Goal: Task Accomplishment & Management: Complete application form

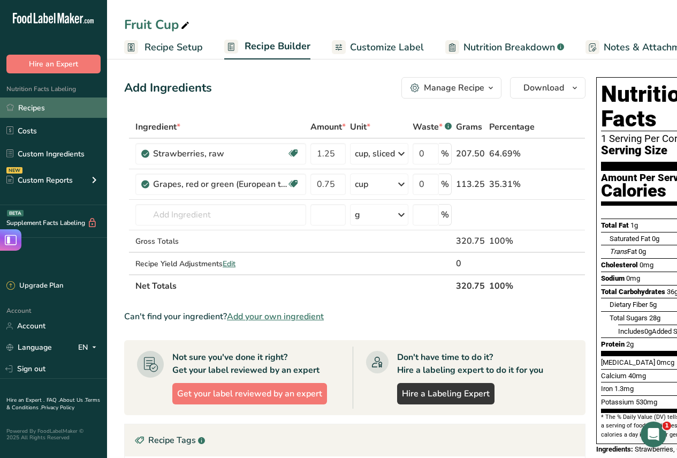
click at [39, 108] on link "Recipes" at bounding box center [53, 107] width 107 height 20
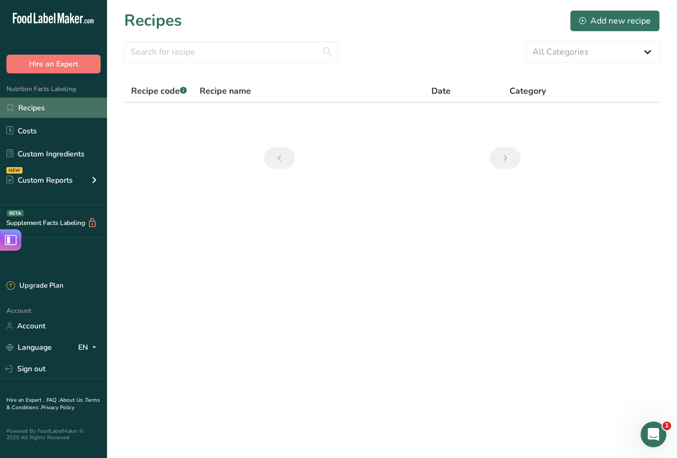
click at [38, 108] on link "Recipes" at bounding box center [53, 107] width 107 height 20
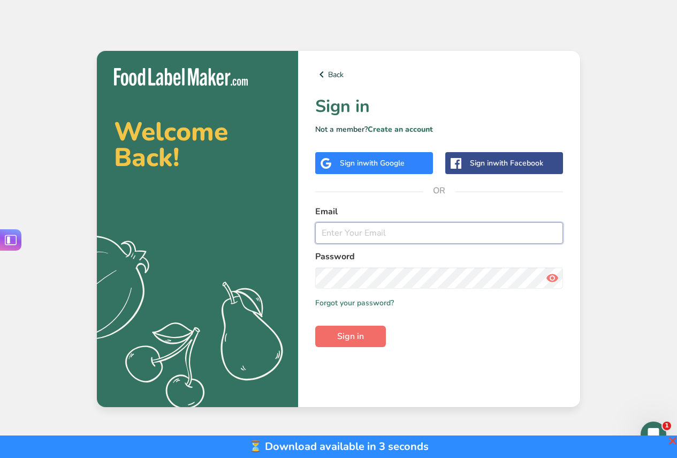
type input "[EMAIL_ADDRESS][PERSON_NAME][DOMAIN_NAME]"
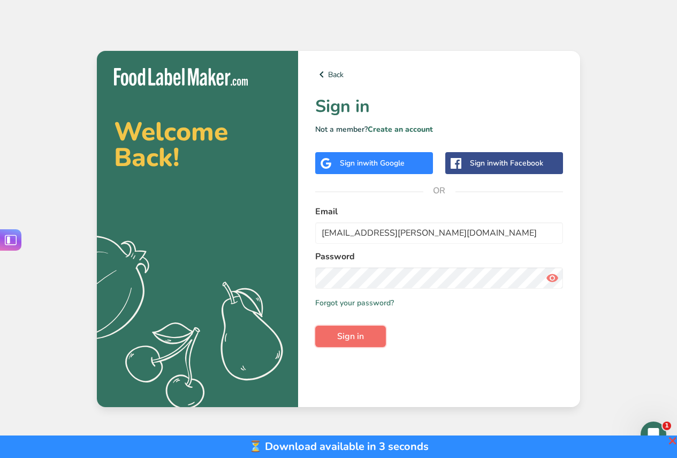
click at [351, 338] on span "Sign in" at bounding box center [350, 336] width 27 height 13
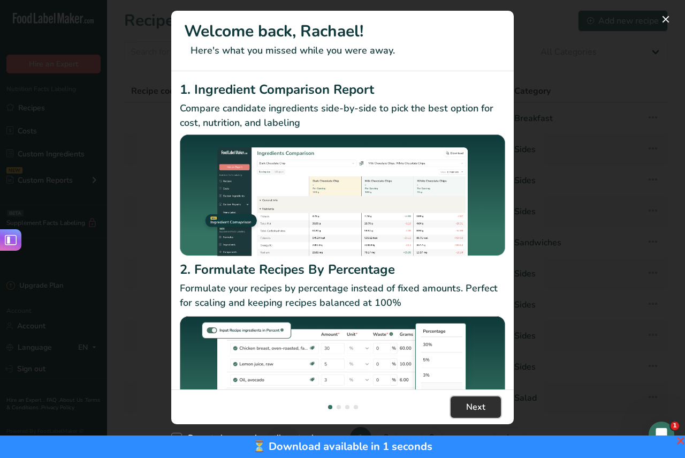
click at [478, 405] on span "Next" at bounding box center [475, 406] width 19 height 13
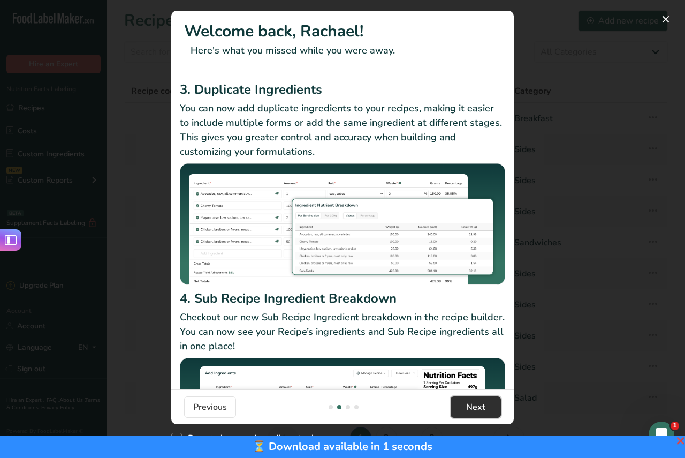
click at [478, 405] on span "Next" at bounding box center [475, 406] width 19 height 13
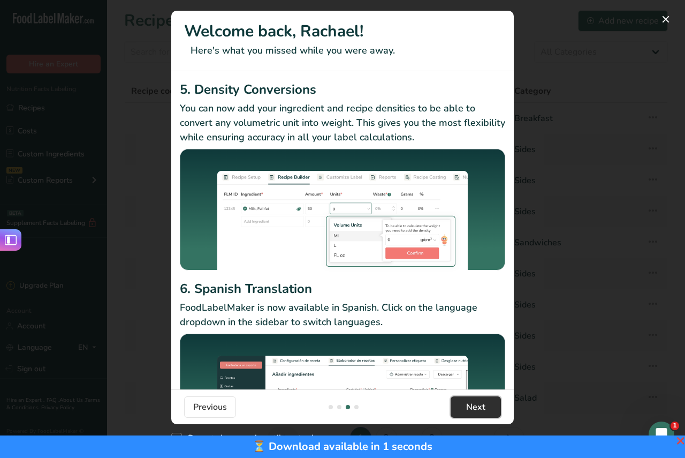
click at [478, 405] on span "Next" at bounding box center [475, 406] width 19 height 13
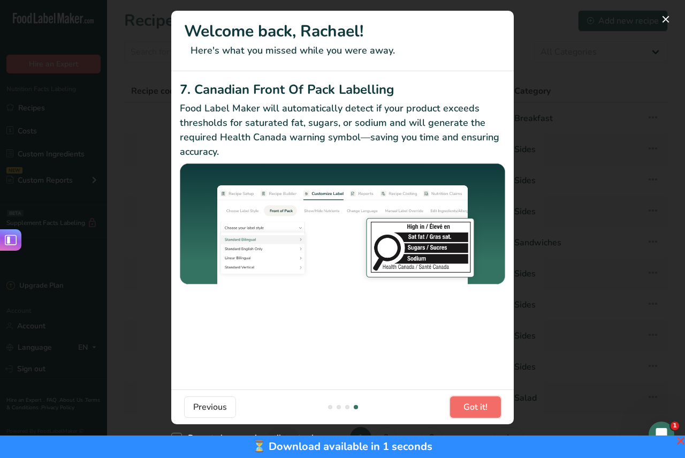
click at [478, 405] on span "Got it!" at bounding box center [475, 406] width 24 height 13
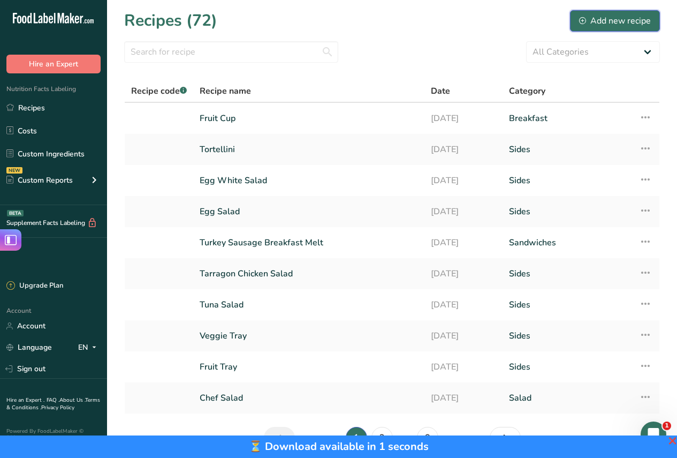
click at [628, 24] on div "Add new recipe" at bounding box center [615, 20] width 72 height 13
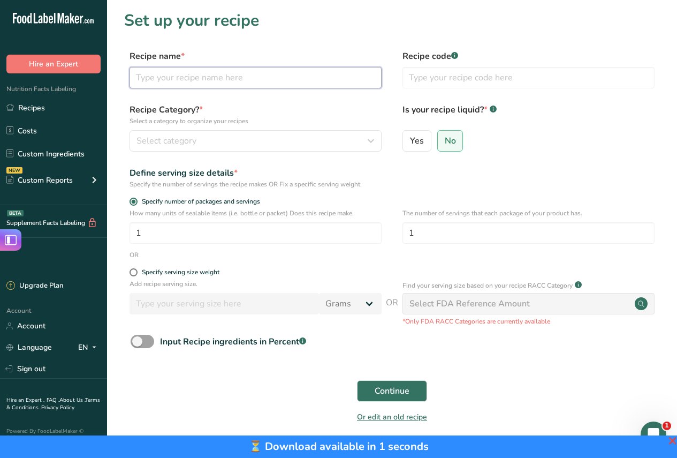
click at [259, 72] on input "text" at bounding box center [256, 77] width 252 height 21
type input "Mushroom Ravioli w/ Creamy Tomato Sauce"
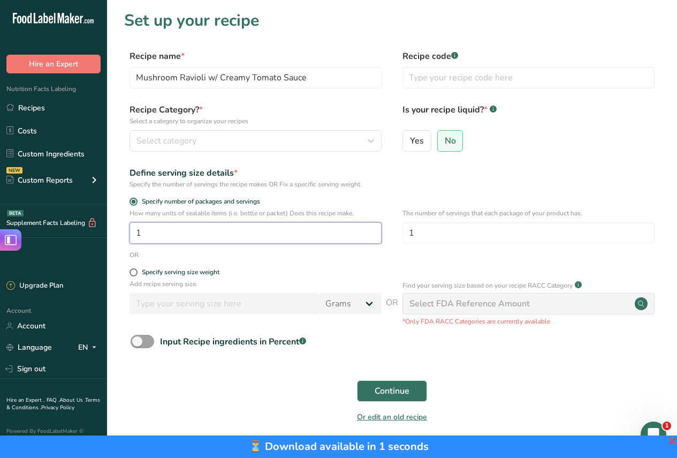
click at [165, 234] on input "1" at bounding box center [256, 232] width 252 height 21
type input "15"
click at [410, 193] on form "Recipe name * Mushroom Ravioli w/ Creamy Tomato Sauce Recipe code .a-a{fill:#34…" at bounding box center [392, 239] width 536 height 379
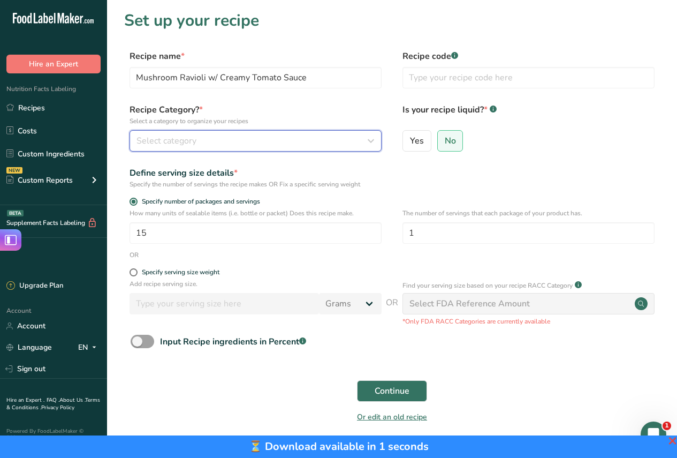
click at [203, 139] on div "Select category" at bounding box center [252, 140] width 232 height 13
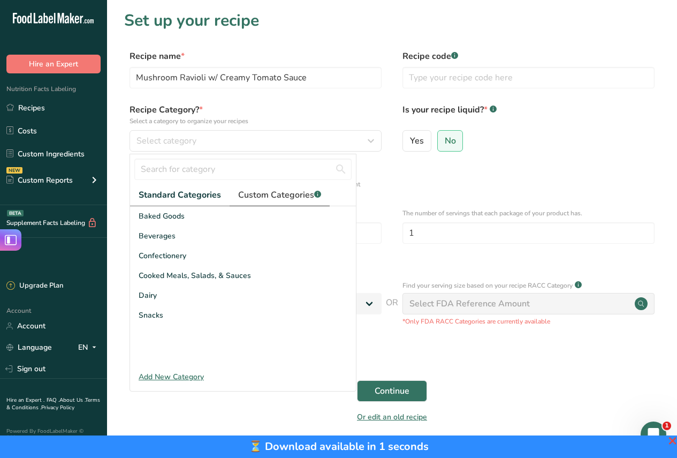
click at [276, 195] on span "Custom Categories .a-a{fill:#347362;}.b-a{fill:#fff;}" at bounding box center [279, 194] width 83 height 13
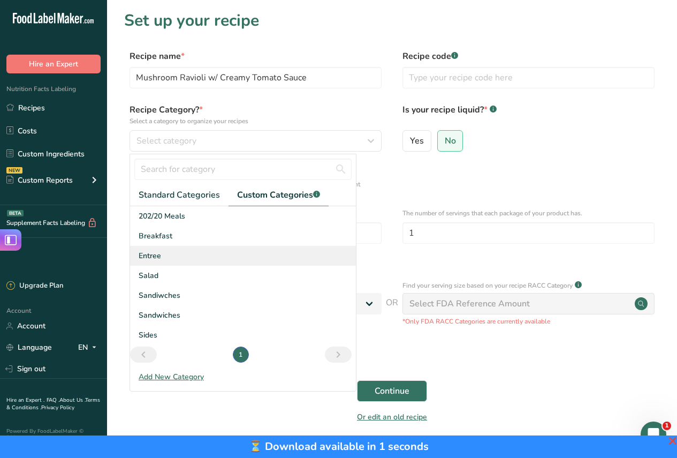
click at [163, 253] on div "Entree" at bounding box center [243, 256] width 226 height 20
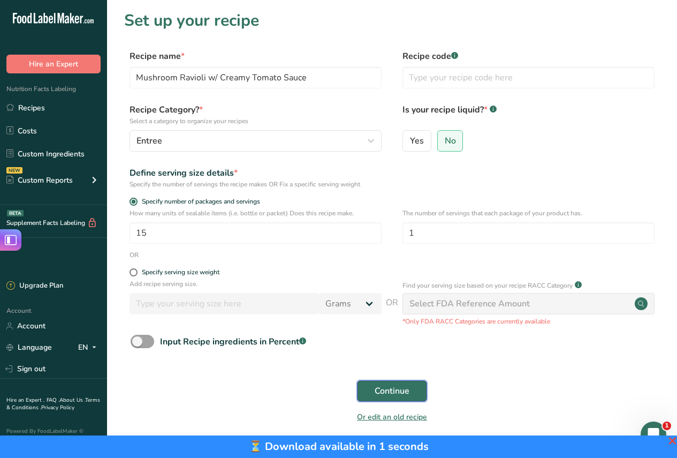
click at [389, 395] on span "Continue" at bounding box center [392, 390] width 35 height 13
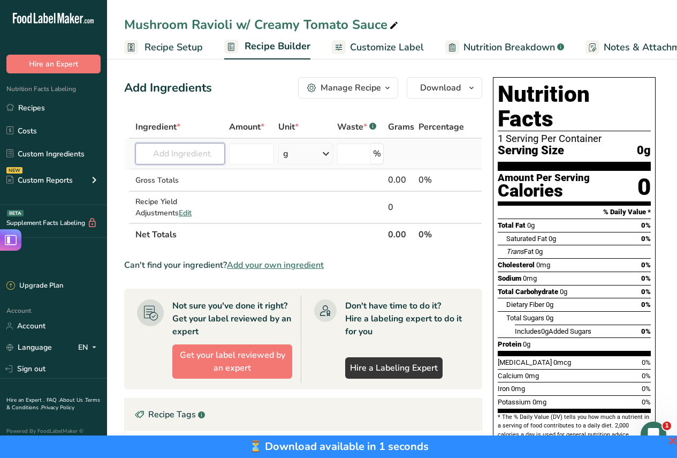
click at [197, 154] on input "text" at bounding box center [179, 153] width 89 height 21
type input "a"
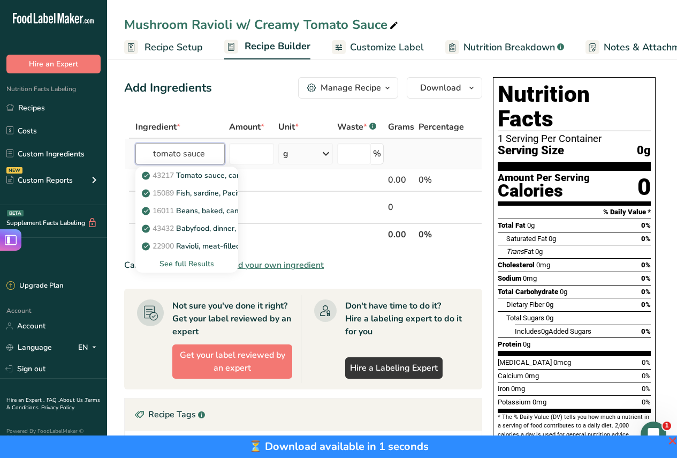
type input "tomato sauce"
click at [194, 262] on div "See full Results" at bounding box center [187, 263] width 86 height 11
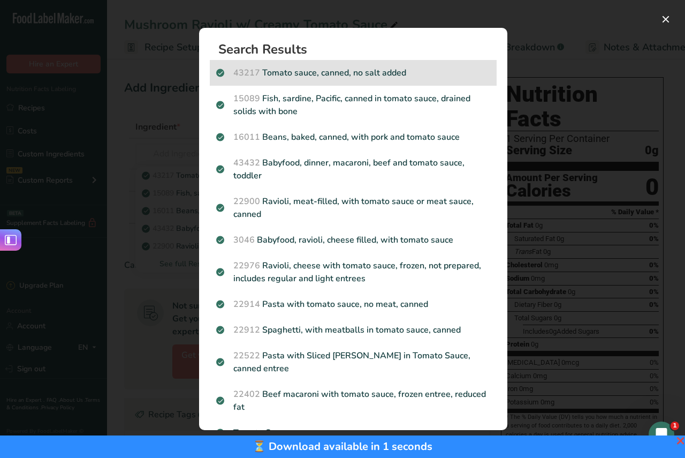
click at [364, 72] on p "43217 Tomato sauce, canned, no salt added" at bounding box center [353, 72] width 274 height 13
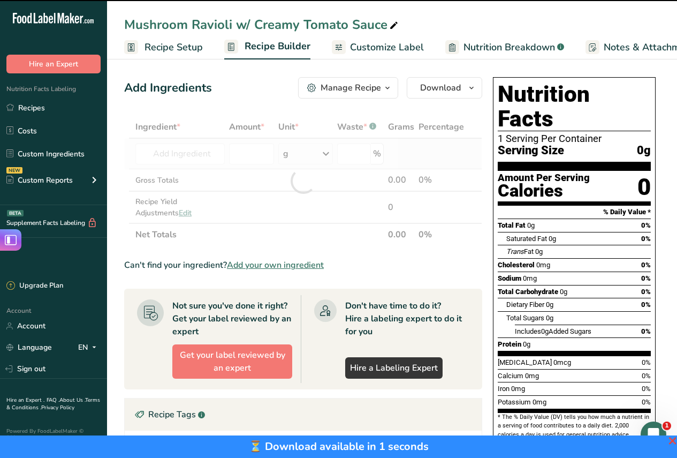
type input "0"
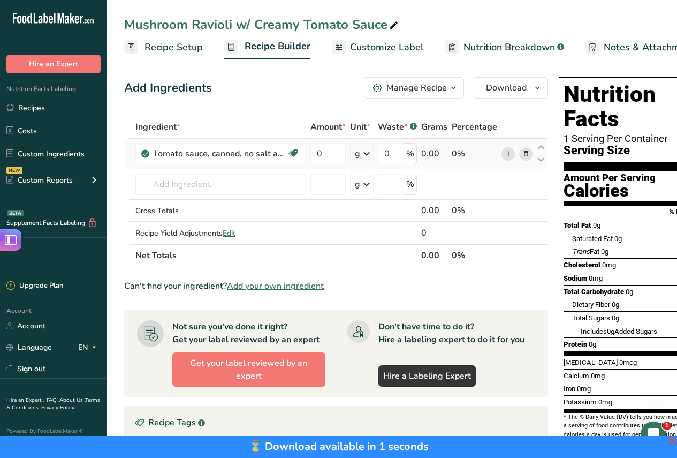
click at [368, 153] on icon at bounding box center [366, 153] width 13 height 19
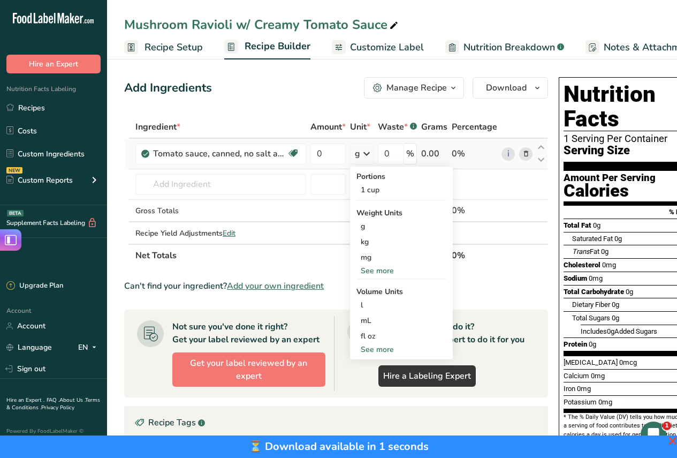
click at [375, 272] on div "See more" at bounding box center [401, 270] width 90 height 11
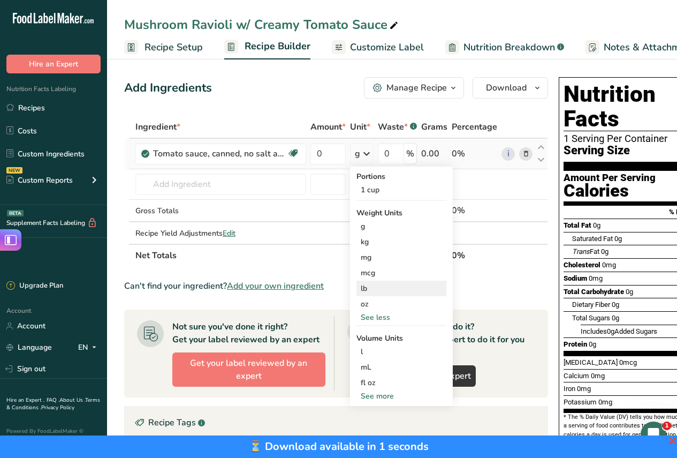
click at [369, 289] on div "lb" at bounding box center [401, 288] width 90 height 16
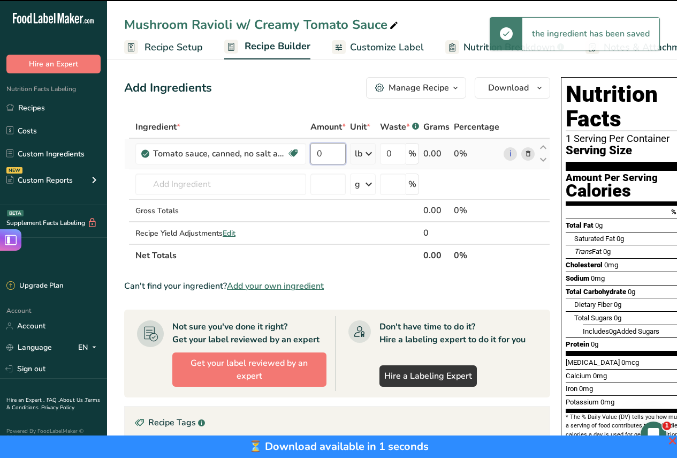
click at [329, 153] on input "0" at bounding box center [327, 153] width 35 height 21
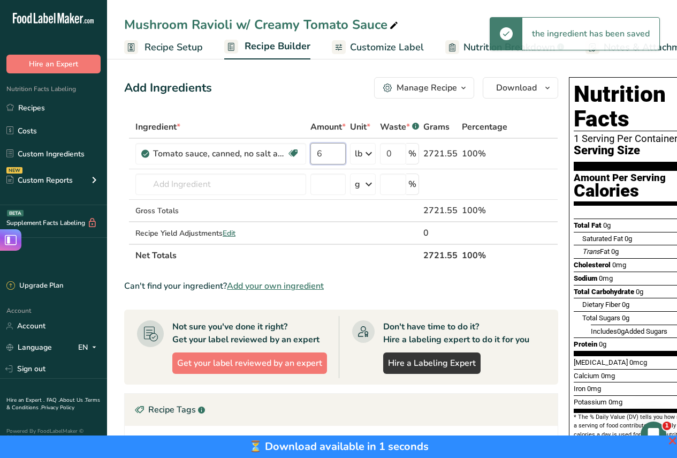
type input "6"
click at [344, 110] on div "Add Ingredients Manage Recipe Delete Recipe Duplicate Recipe Scale Recipe Save …" at bounding box center [344, 350] width 440 height 555
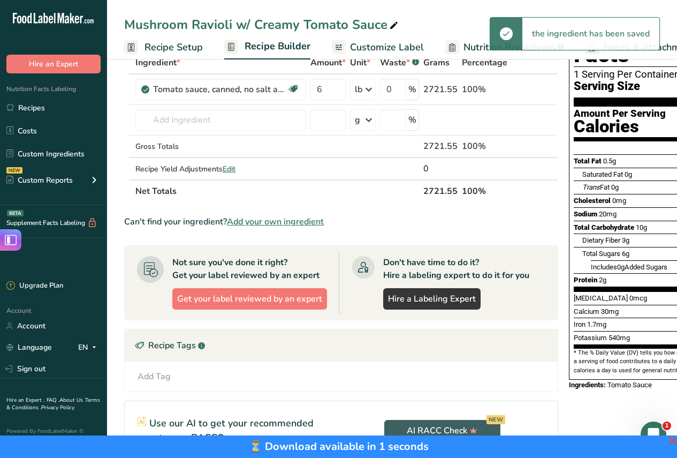
scroll to position [195, 0]
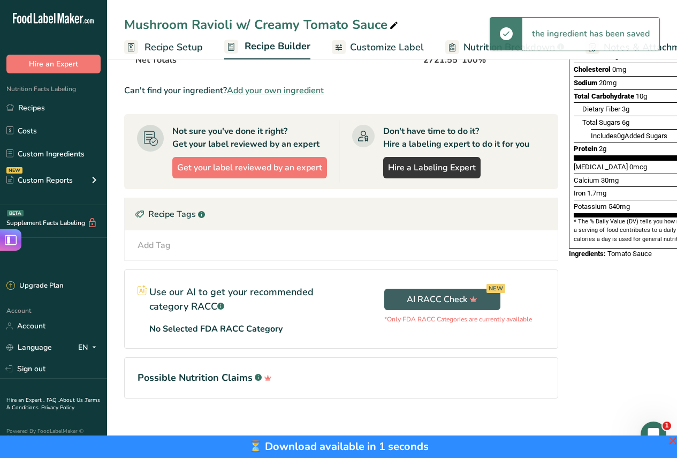
click at [673, 440] on span "❌" at bounding box center [672, 441] width 8 height 10
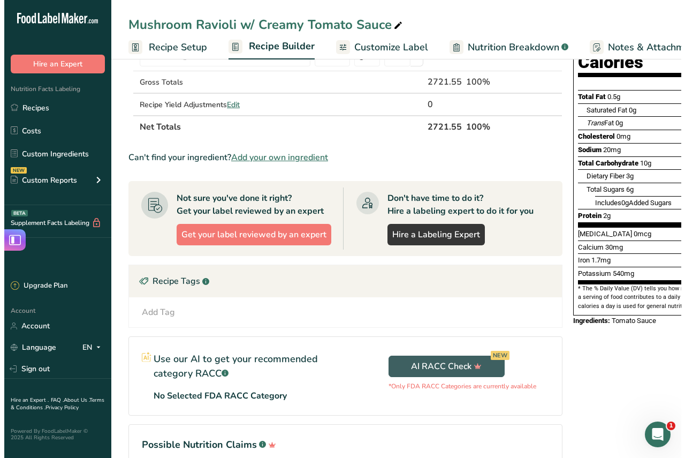
scroll to position [0, 0]
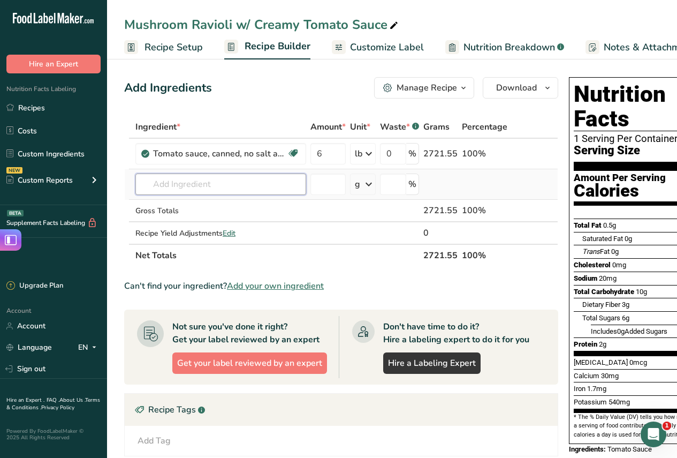
click at [271, 192] on input "text" at bounding box center [220, 183] width 171 height 21
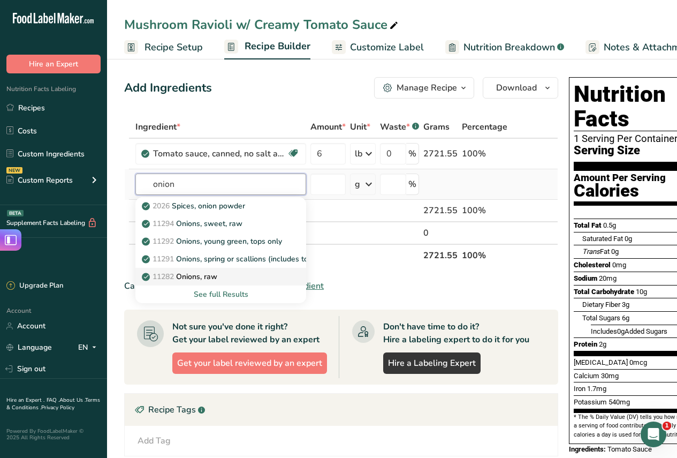
type input "onion"
click at [208, 276] on p "11282 Onions, raw" at bounding box center [180, 276] width 73 height 11
type input "Onions, raw"
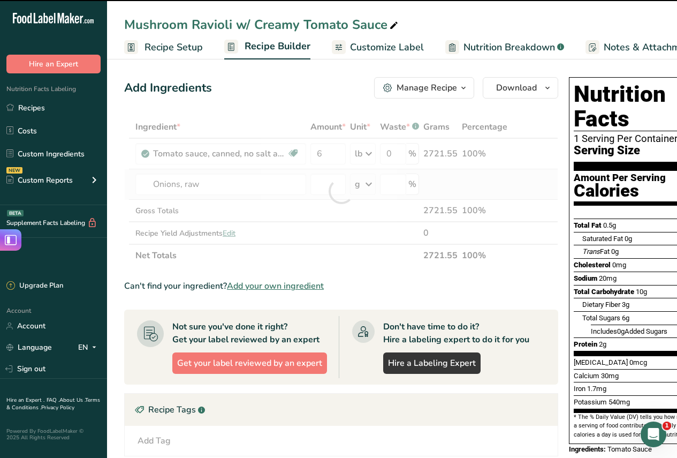
type input "0"
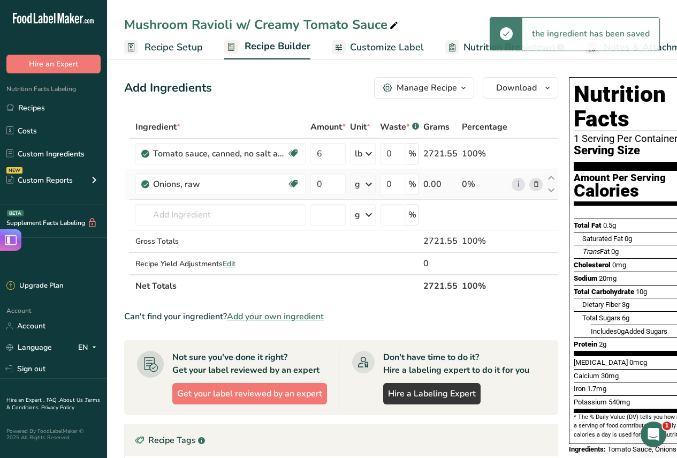
click at [368, 183] on icon at bounding box center [368, 183] width 13 height 19
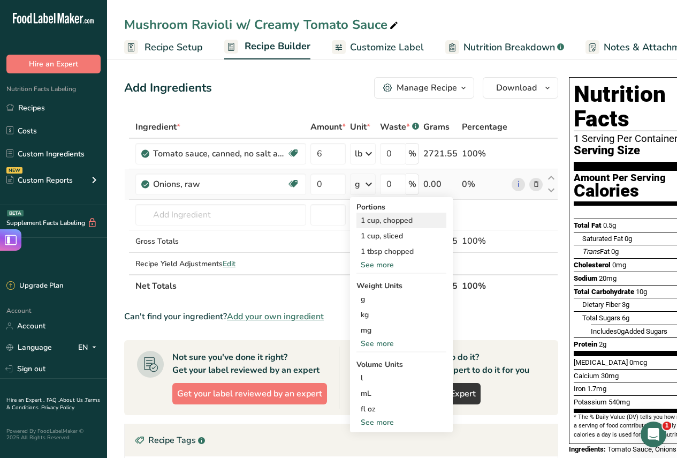
click at [375, 222] on div "1 cup, chopped" at bounding box center [401, 220] width 90 height 16
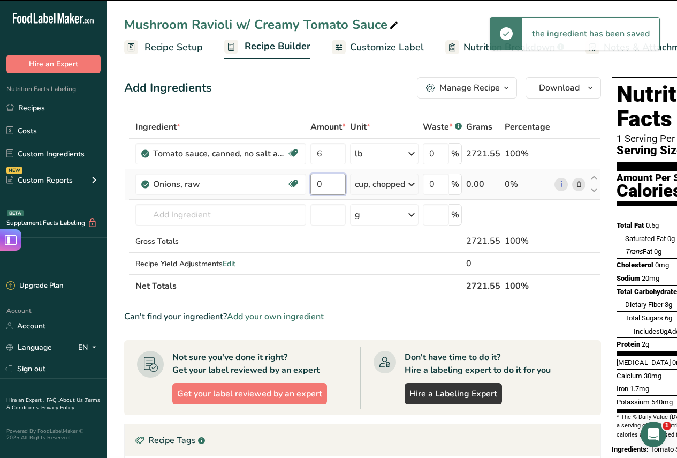
click at [329, 184] on input "0" at bounding box center [327, 183] width 35 height 21
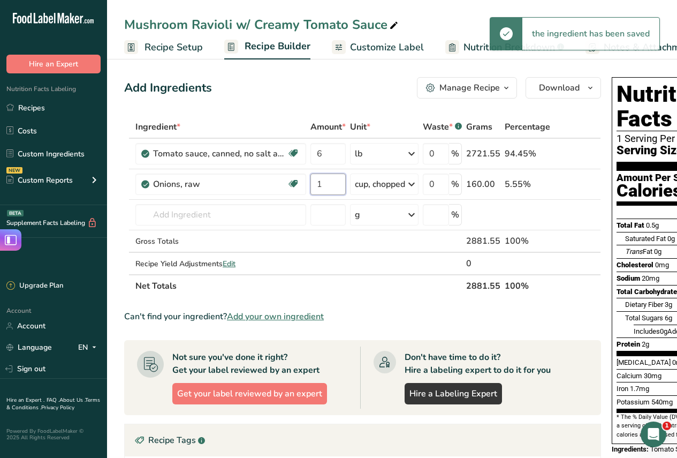
type input "1"
click at [374, 98] on div "Add Ingredients Manage Recipe Delete Recipe Duplicate Recipe Scale Recipe Save …" at bounding box center [365, 366] width 483 height 586
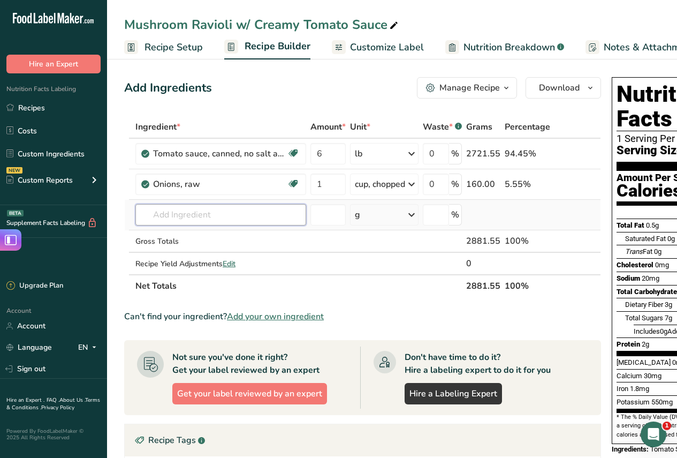
click at [182, 218] on input "text" at bounding box center [220, 214] width 171 height 21
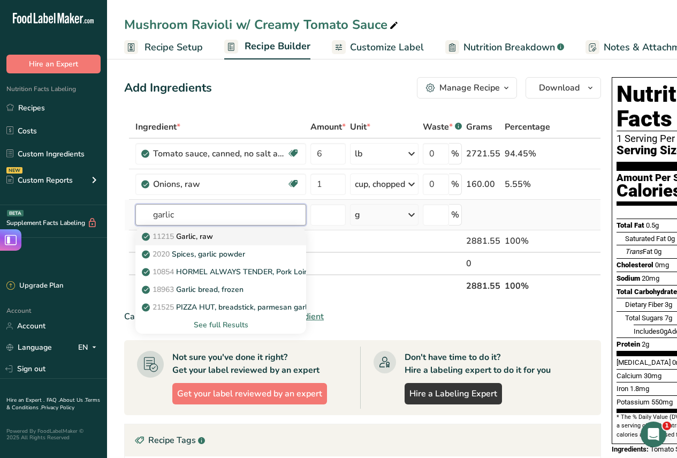
type input "garlic"
click at [195, 234] on p "11215 Garlic, raw" at bounding box center [178, 236] width 69 height 11
type input "Garlic, raw"
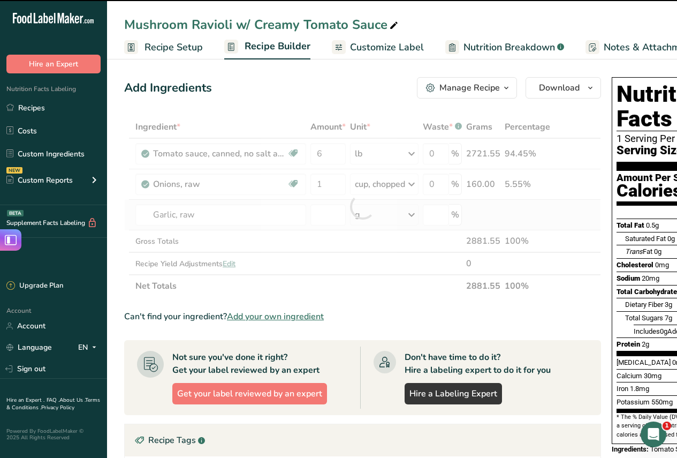
type input "0"
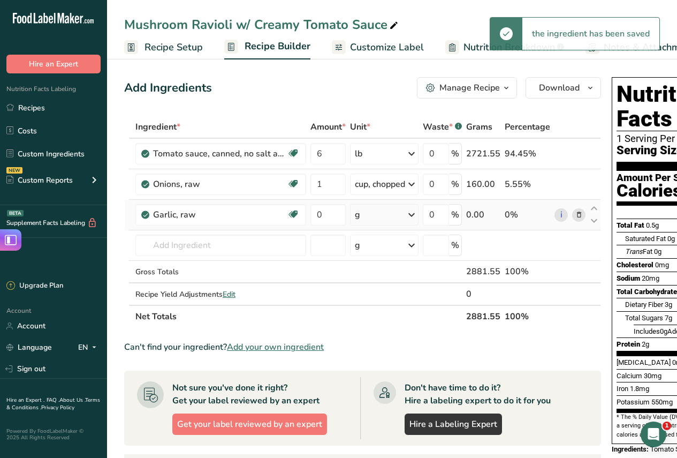
click at [411, 214] on icon at bounding box center [411, 214] width 13 height 19
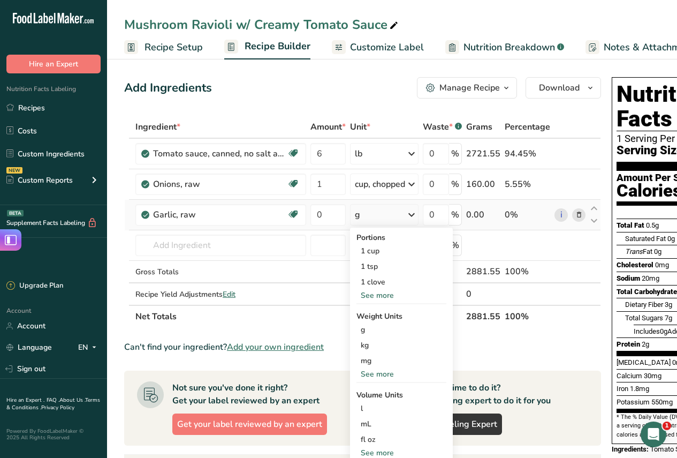
click at [378, 297] on div "See more" at bounding box center [401, 295] width 90 height 11
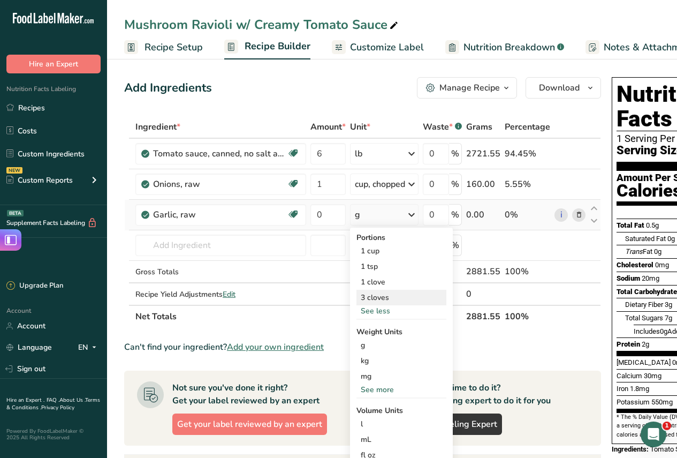
click at [378, 295] on div "3 cloves" at bounding box center [401, 298] width 90 height 16
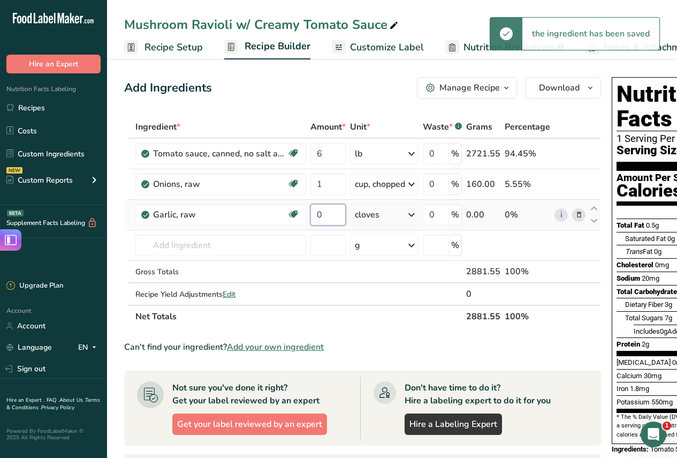
click at [322, 215] on input "0" at bounding box center [327, 214] width 35 height 21
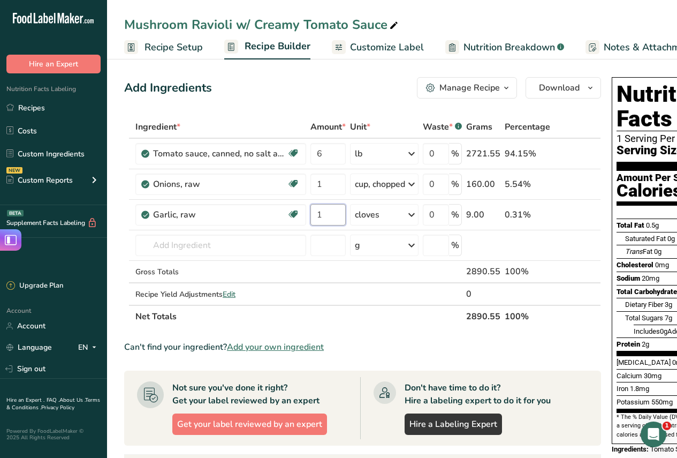
type input "1"
click at [390, 103] on div "Add Ingredients Manage Recipe Delete Recipe Duplicate Recipe Scale Recipe Save …" at bounding box center [365, 381] width 483 height 616
click at [216, 242] on input "text" at bounding box center [220, 244] width 171 height 21
type input "i"
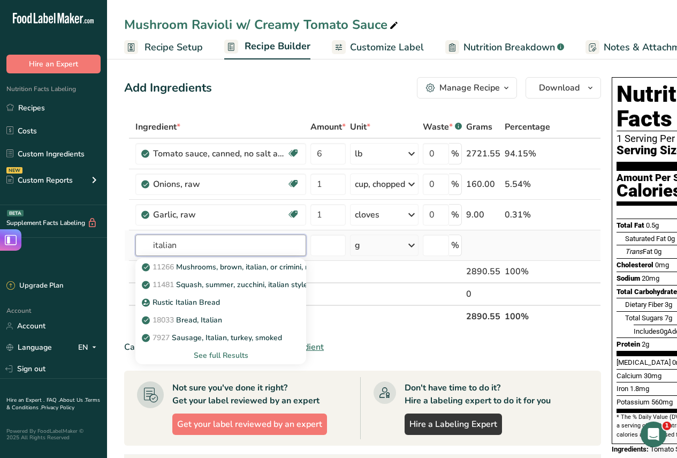
type input "italian h"
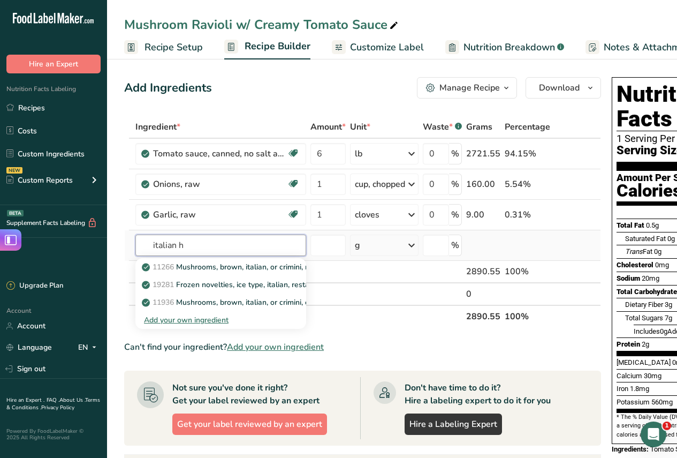
type textarea "italian"
click at [195, 246] on input "Italian h" at bounding box center [220, 244] width 171 height 21
type input "Italian her"
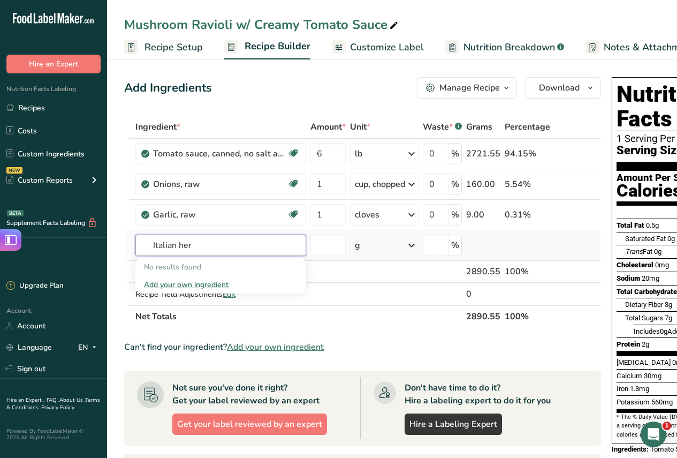
drag, startPoint x: 165, startPoint y: 243, endPoint x: 140, endPoint y: 241, distance: 25.2
click at [140, 241] on input "Italian her" at bounding box center [220, 244] width 171 height 21
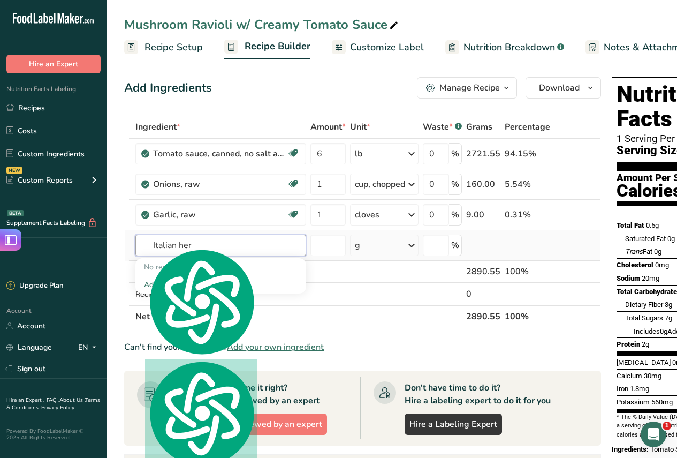
click at [222, 240] on input "Italian her" at bounding box center [220, 244] width 171 height 21
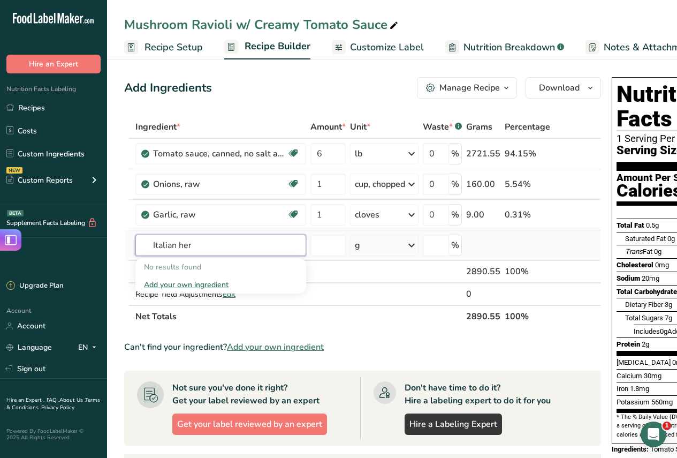
drag, startPoint x: 222, startPoint y: 240, endPoint x: 151, endPoint y: 242, distance: 70.7
click at [151, 242] on input "Italian her" at bounding box center [220, 244] width 171 height 21
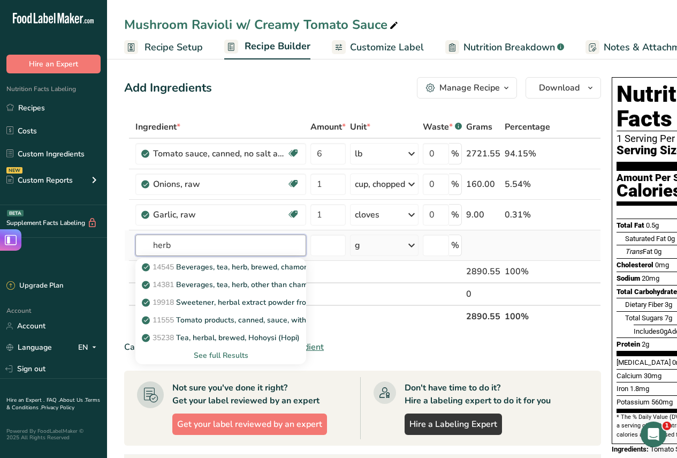
type input "herb"
click at [210, 352] on div "See full Results" at bounding box center [221, 354] width 154 height 11
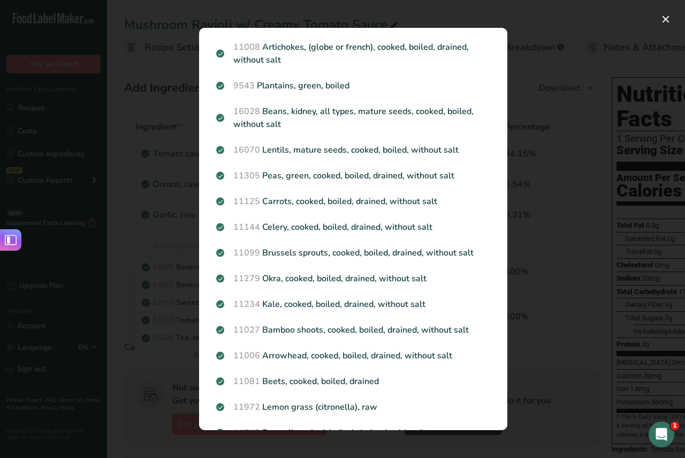
scroll to position [1041, 0]
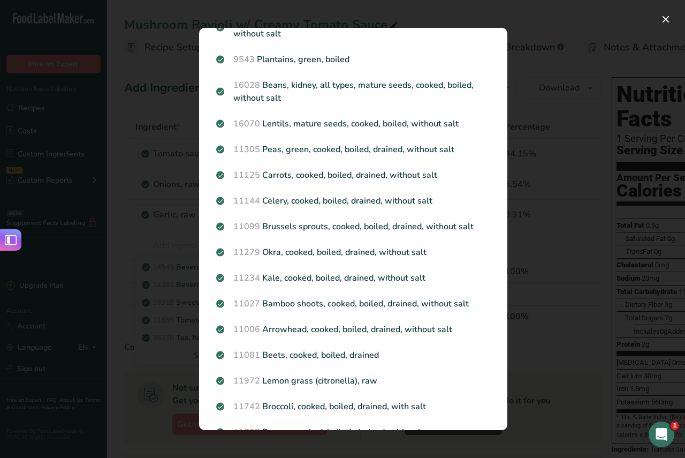
click at [545, 237] on div "Search results modal" at bounding box center [342, 229] width 685 height 458
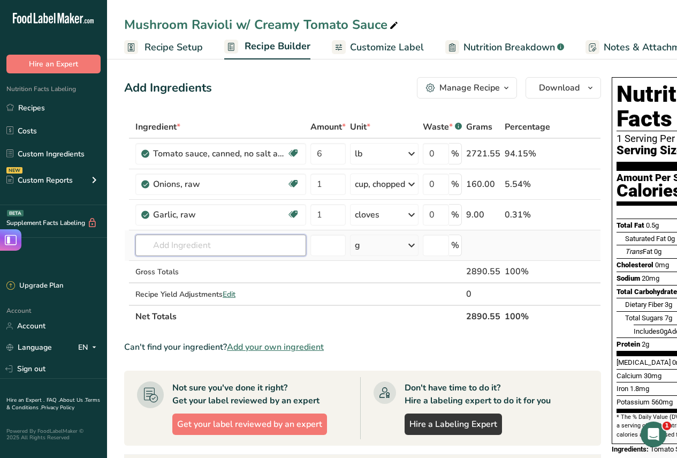
click at [220, 245] on input "text" at bounding box center [220, 244] width 171 height 21
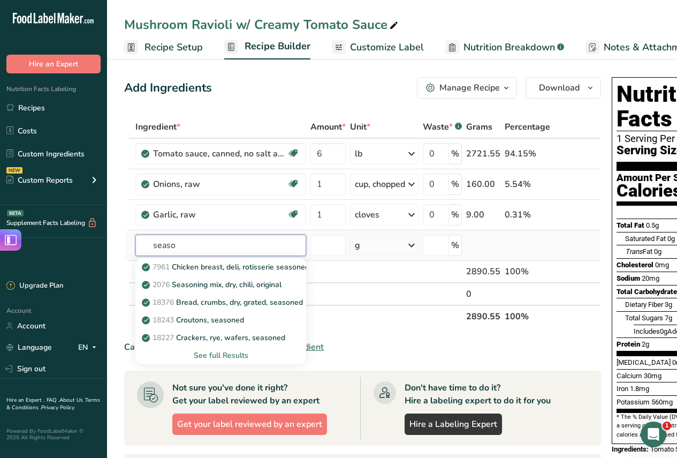
type input "seaso"
click at [218, 357] on div "See full Results" at bounding box center [221, 354] width 154 height 11
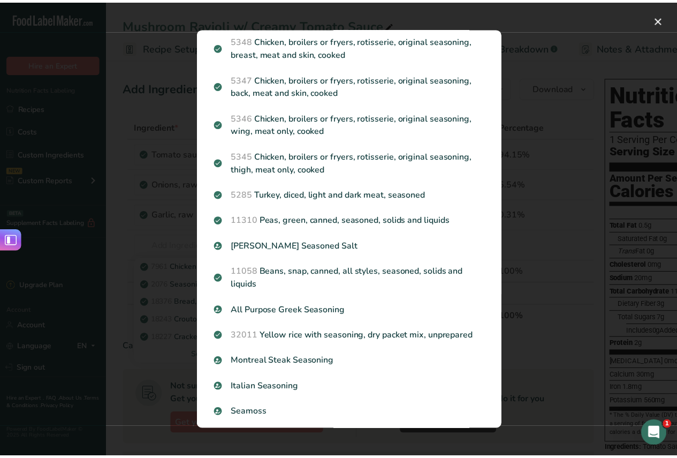
scroll to position [642, 0]
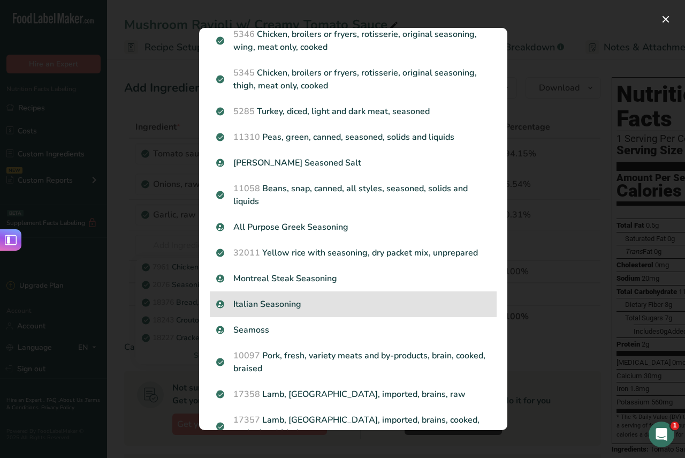
click at [270, 302] on p "Italian Seasoning" at bounding box center [353, 304] width 274 height 13
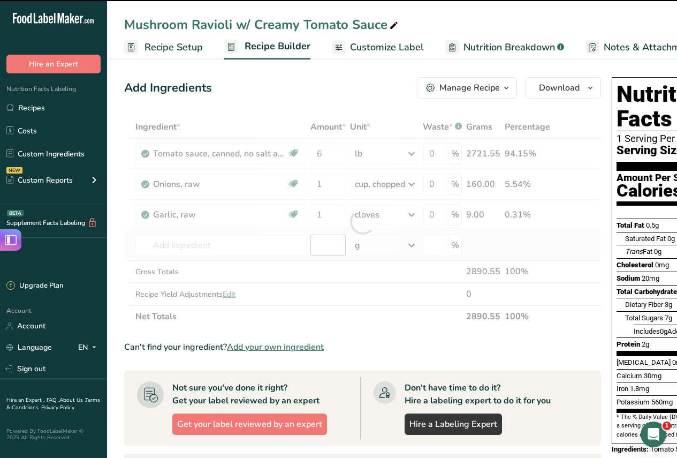
type input "0"
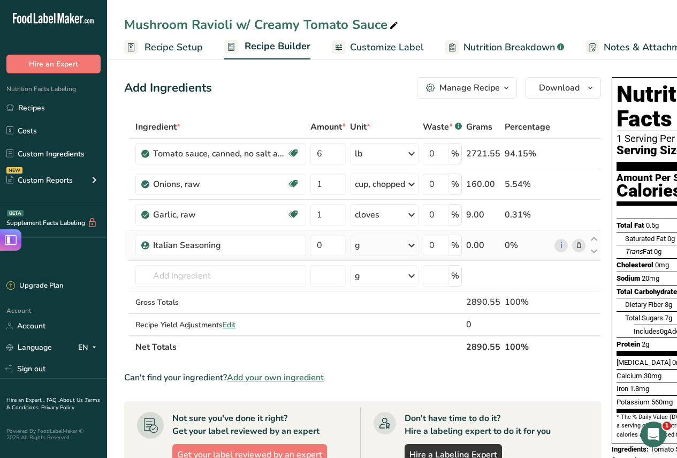
click at [411, 242] on icon at bounding box center [411, 244] width 13 height 19
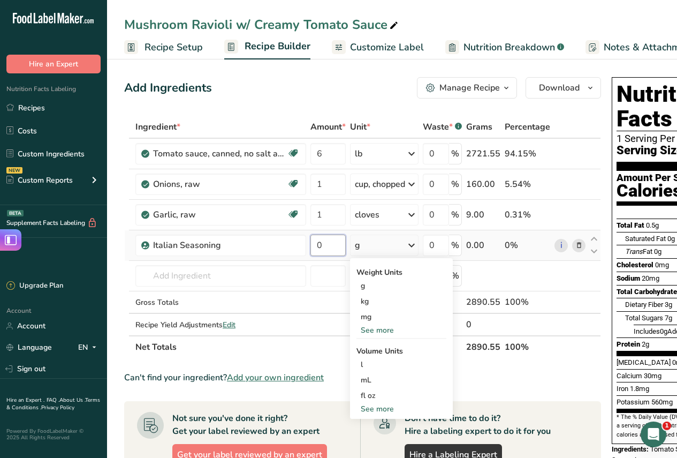
click at [325, 247] on input "0" at bounding box center [327, 244] width 35 height 21
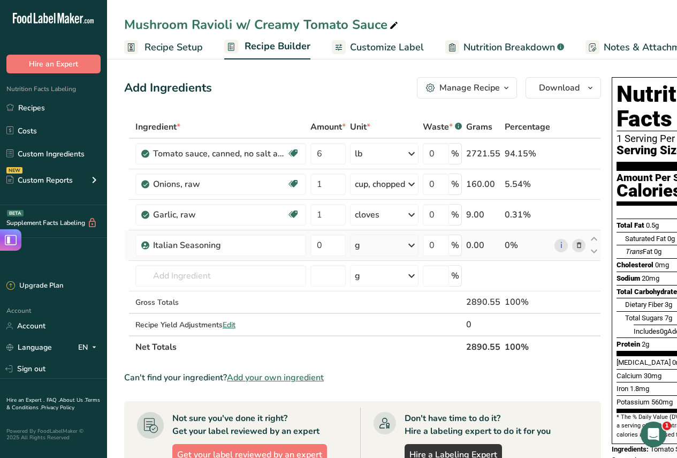
click at [384, 249] on div "Ingredient * Amount * Unit * Waste * .a-a{fill:#347362;}.b-a{fill:#fff;} Grams …" at bounding box center [362, 237] width 477 height 242
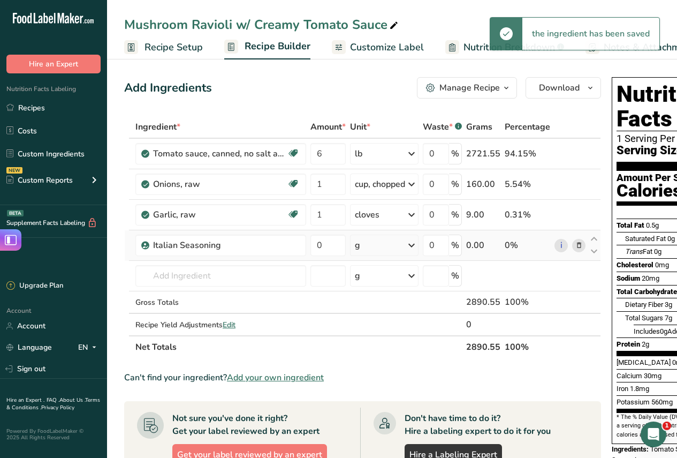
click at [413, 246] on icon at bounding box center [411, 244] width 13 height 19
click at [379, 330] on div "See more" at bounding box center [401, 329] width 90 height 11
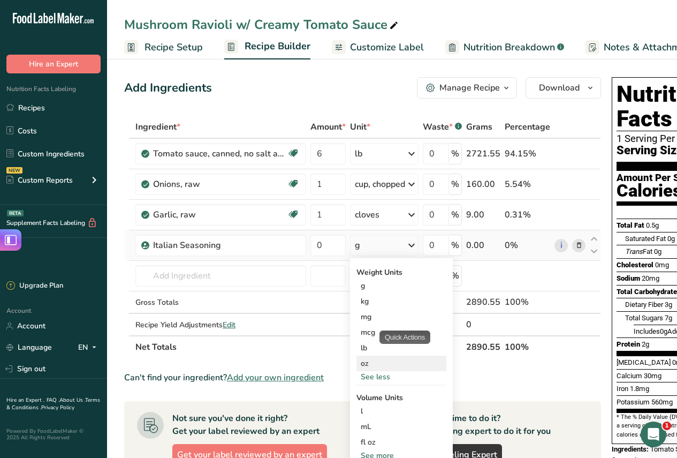
click at [366, 364] on div "oz" at bounding box center [401, 363] width 90 height 16
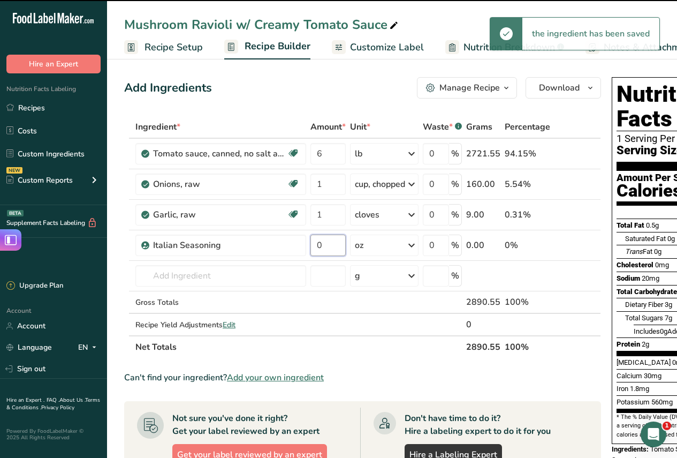
click at [325, 246] on input "0" at bounding box center [327, 244] width 35 height 21
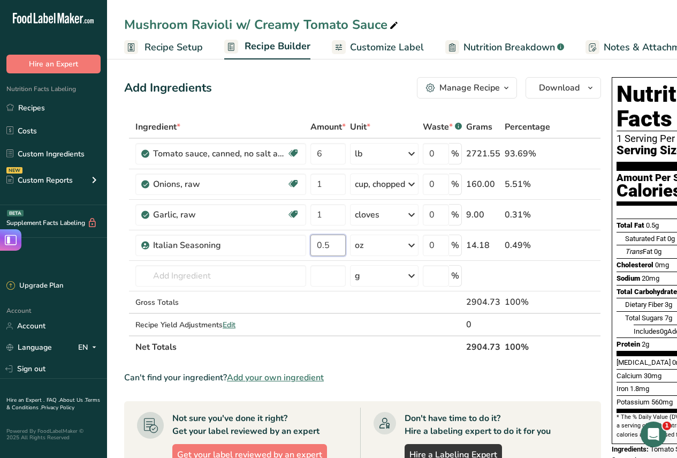
type input "0.5"
click at [364, 97] on div "Add Ingredients Manage Recipe Delete Recipe Duplicate Recipe Scale Recipe Save …" at bounding box center [362, 87] width 477 height 21
drag, startPoint x: 161, startPoint y: 283, endPoint x: 162, endPoint y: 277, distance: 6.0
click at [161, 282] on input "text" at bounding box center [220, 275] width 171 height 21
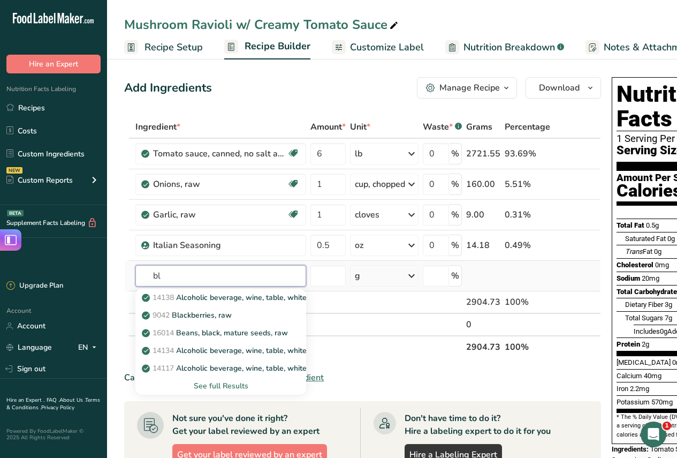
type input "b"
click at [153, 275] on input "red pepper" at bounding box center [220, 275] width 171 height 21
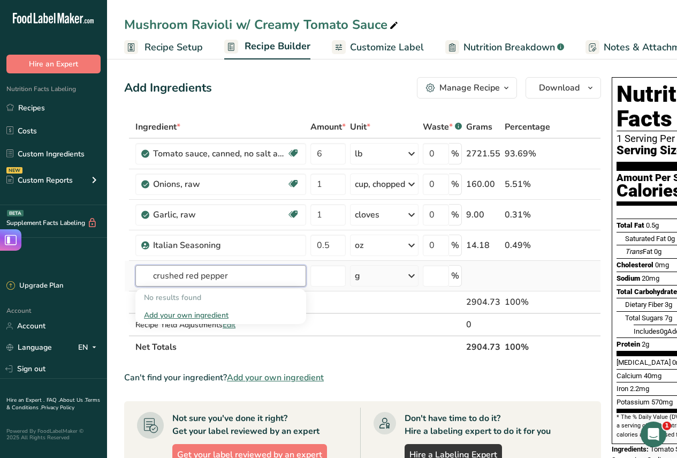
drag, startPoint x: 234, startPoint y: 277, endPoint x: 184, endPoint y: 272, distance: 50.1
click at [184, 272] on input "crushed red pepper" at bounding box center [220, 275] width 171 height 21
type input "c"
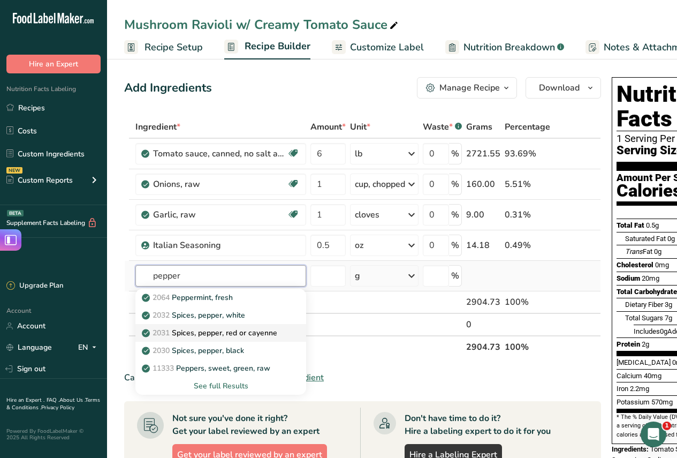
type input "pepper"
click at [220, 334] on p "2031 Spices, pepper, red or cayenne" at bounding box center [210, 332] width 133 height 11
type input "Spices, pepper, red or cayenne"
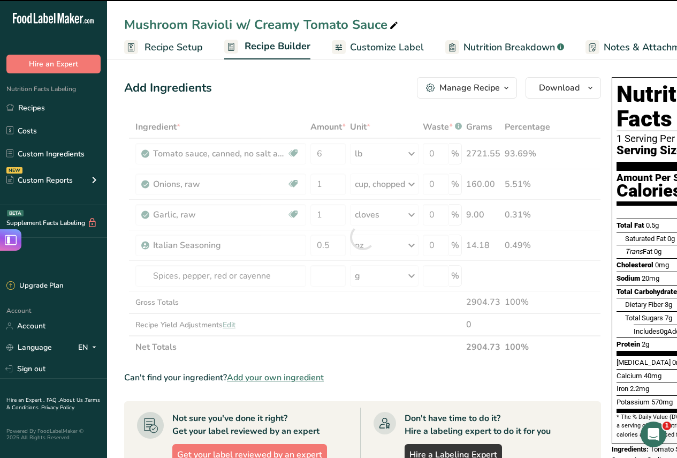
type input "0"
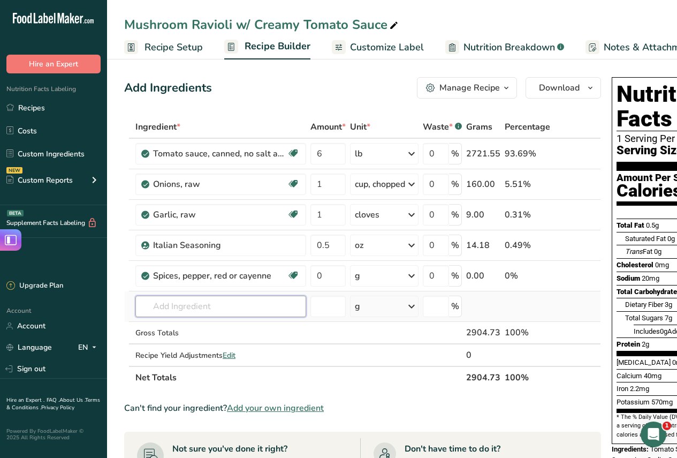
click at [249, 307] on input "text" at bounding box center [220, 305] width 171 height 21
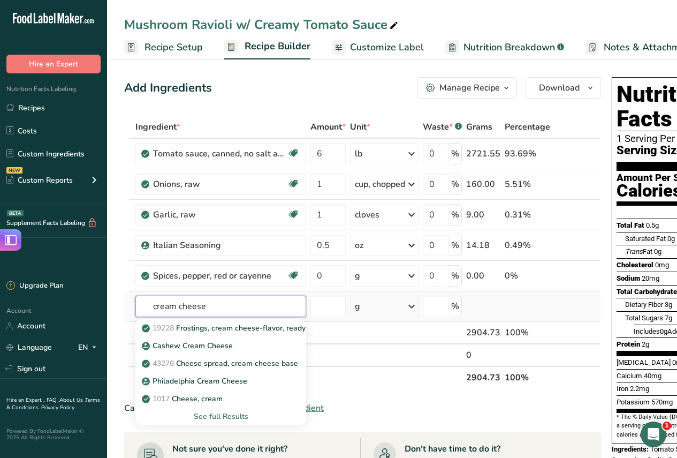
type input "cream cheese"
click at [217, 415] on div "See full Results" at bounding box center [221, 415] width 154 height 11
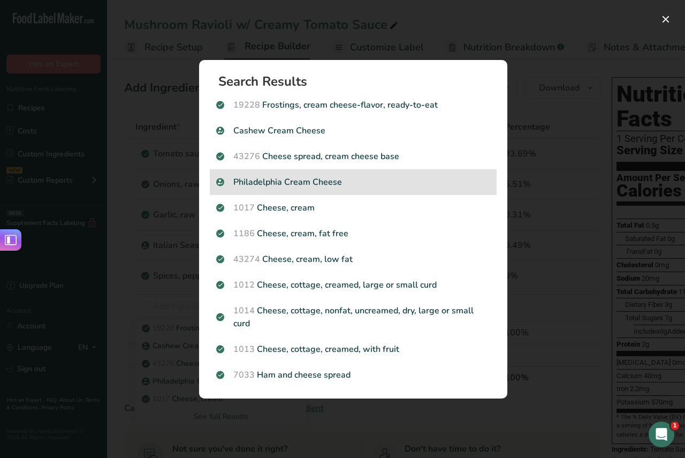
click at [318, 180] on p "Philadelphia Cream Cheese" at bounding box center [353, 182] width 274 height 13
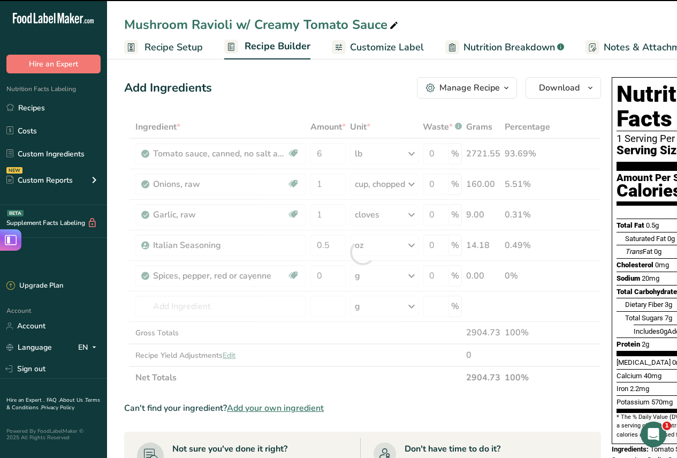
type input "0"
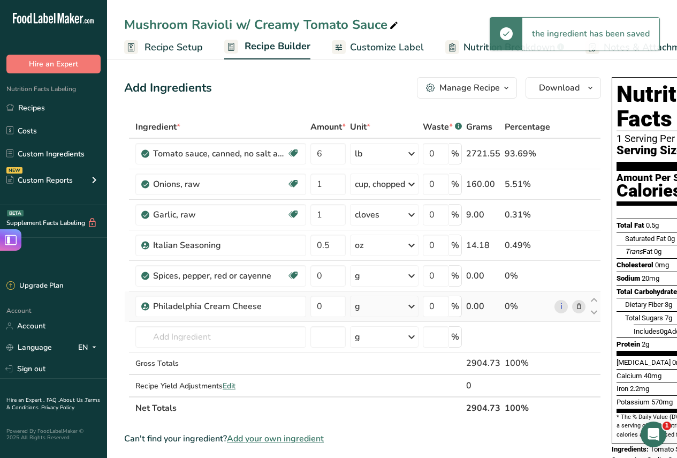
click at [414, 303] on icon at bounding box center [411, 305] width 13 height 19
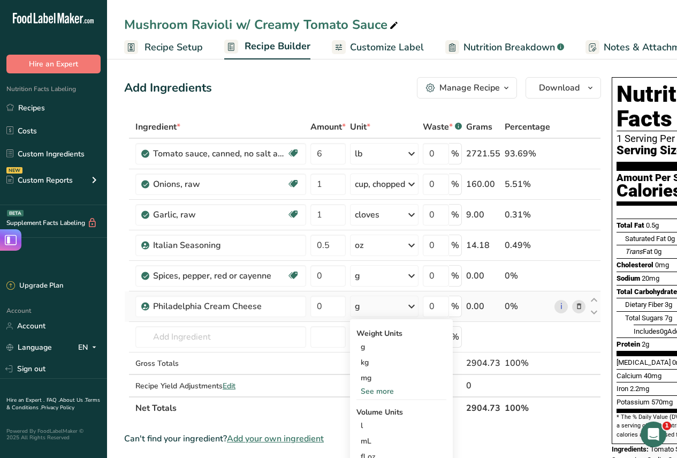
click at [377, 387] on div "See more" at bounding box center [401, 390] width 90 height 11
click at [368, 424] on div "oz" at bounding box center [401, 424] width 90 height 16
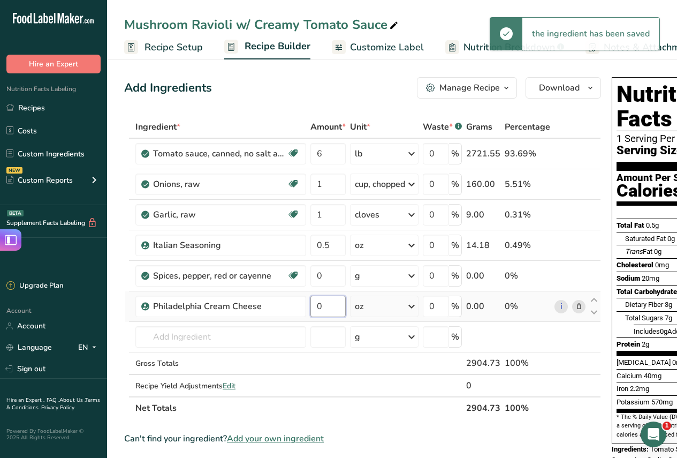
click at [326, 306] on input "0" at bounding box center [327, 305] width 35 height 21
type input "8"
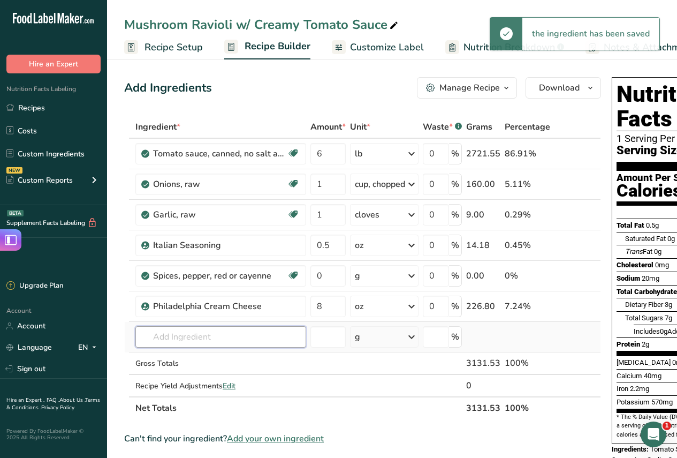
click at [248, 335] on div "Ingredient * Amount * Unit * Waste * .a-a{fill:#347362;}.b-a{fill:#fff;} Grams …" at bounding box center [362, 267] width 477 height 303
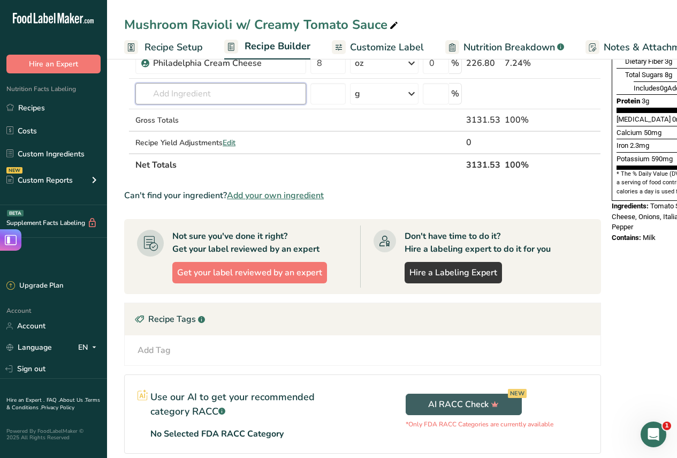
scroll to position [27, 0]
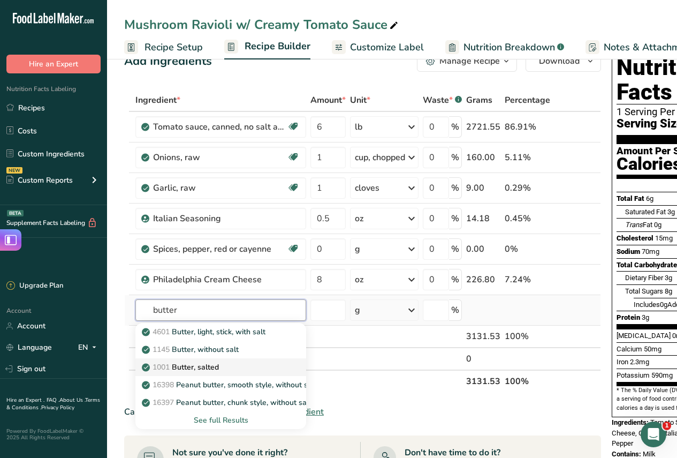
type input "butter"
click at [212, 367] on p "1001 Butter, salted" at bounding box center [181, 366] width 75 height 11
type input "Butter, salted"
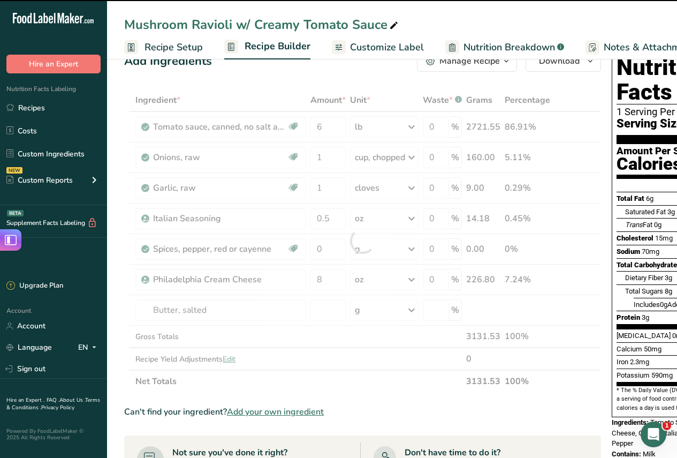
type input "0"
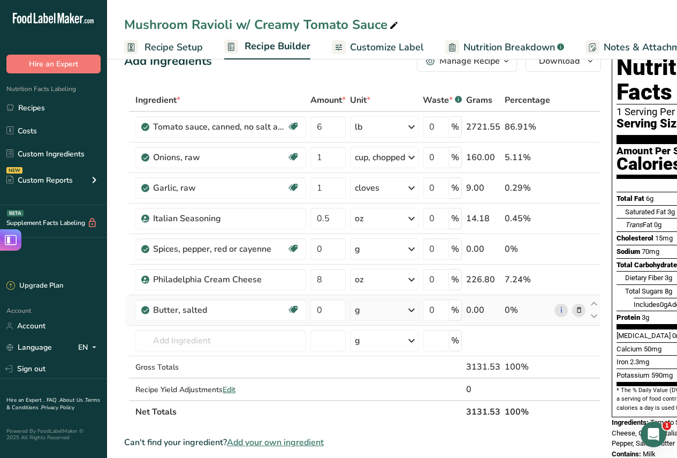
click at [414, 309] on icon at bounding box center [411, 309] width 13 height 19
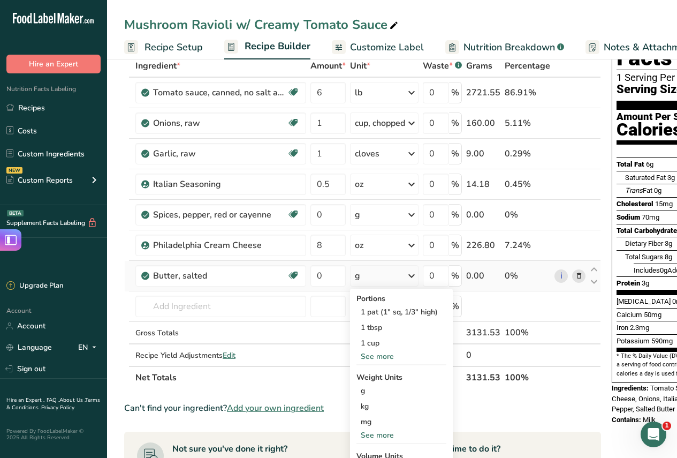
scroll to position [80, 0]
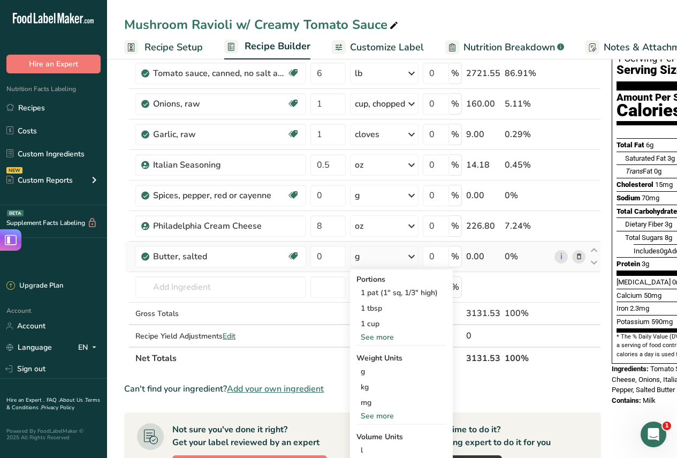
click at [375, 416] on div "See more" at bounding box center [401, 415] width 90 height 11
click at [370, 450] on div "oz" at bounding box center [401, 449] width 90 height 16
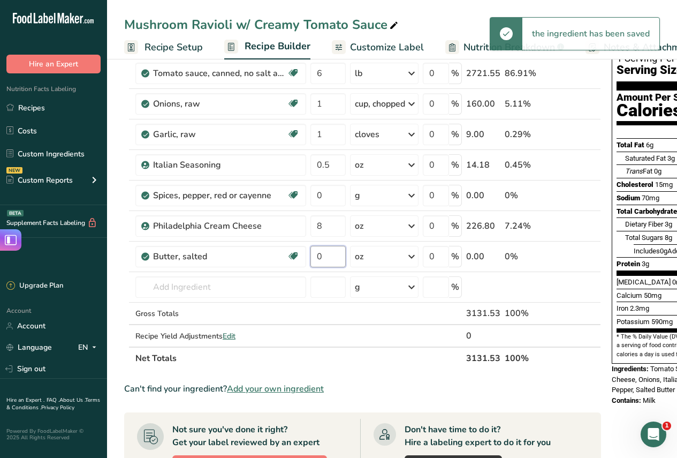
click at [329, 252] on input "0" at bounding box center [327, 256] width 35 height 21
type input "6"
click at [416, 343] on div "Ingredient * Amount * Unit * Waste * .a-a{fill:#347362;}.b-a{fill:#fff;} Grams …" at bounding box center [362, 202] width 477 height 334
click at [223, 284] on input "text" at bounding box center [220, 286] width 171 height 21
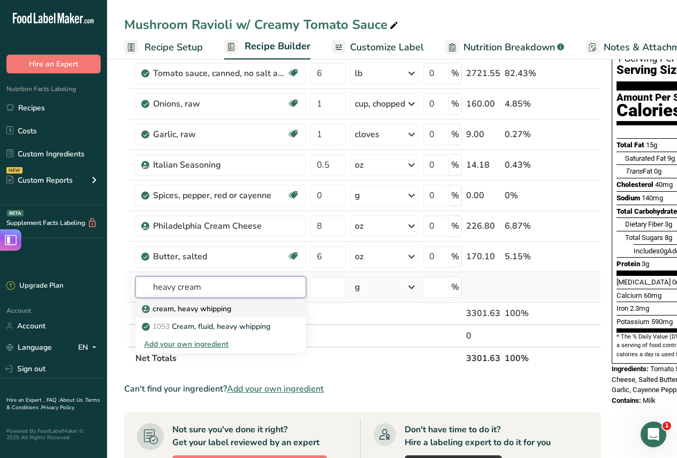
type input "heavy cream"
click at [210, 307] on p "cream, heavy whipping" at bounding box center [187, 308] width 87 height 11
type input "cream, heavy whipping"
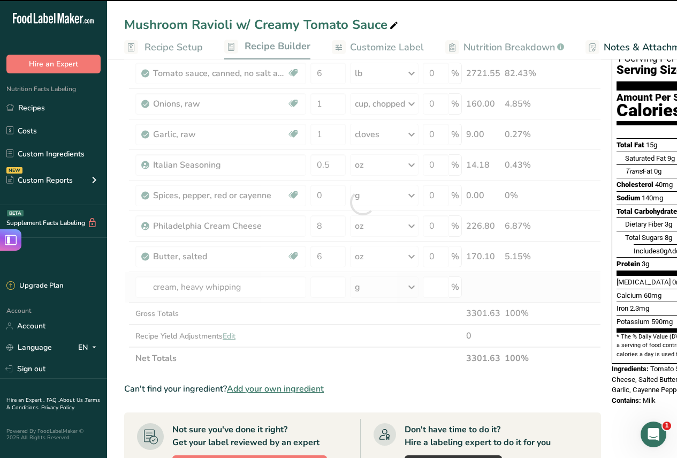
type input "0"
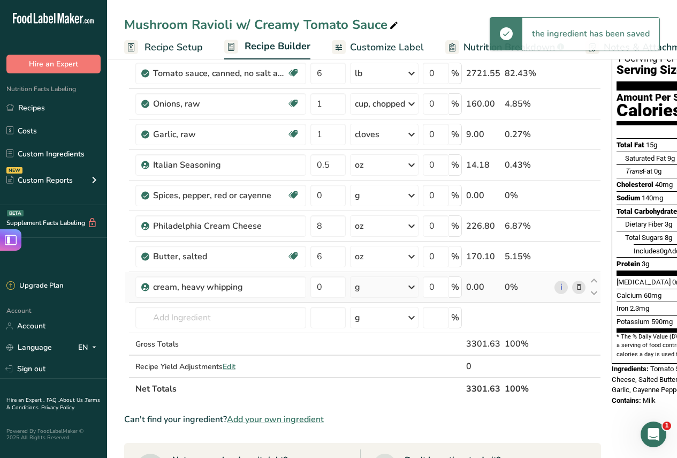
click at [410, 283] on icon at bounding box center [411, 286] width 13 height 19
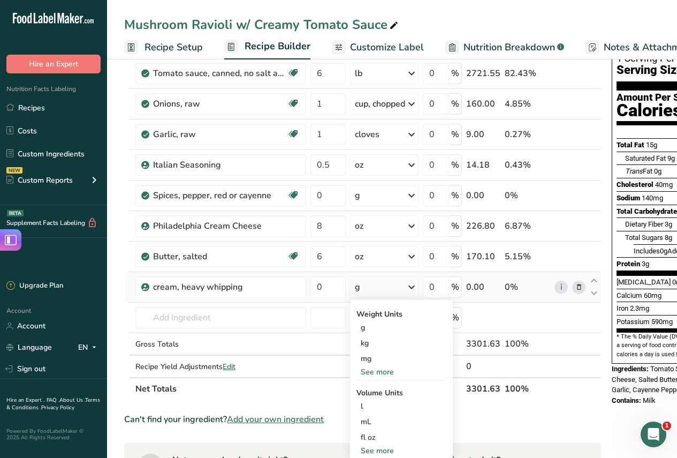
click at [377, 370] on div "See more" at bounding box center [401, 371] width 90 height 11
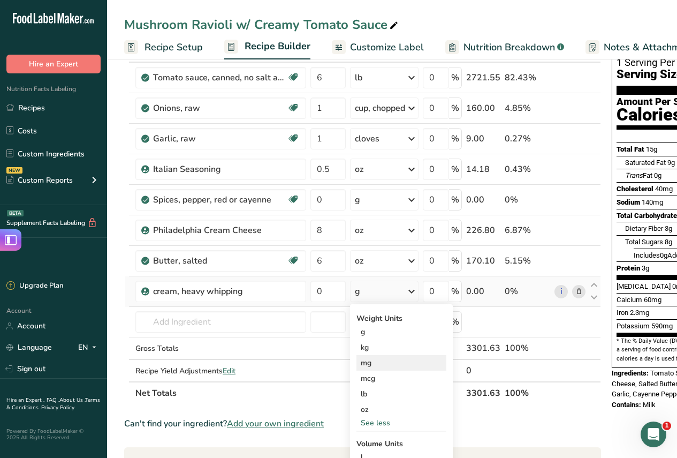
scroll to position [0, 0]
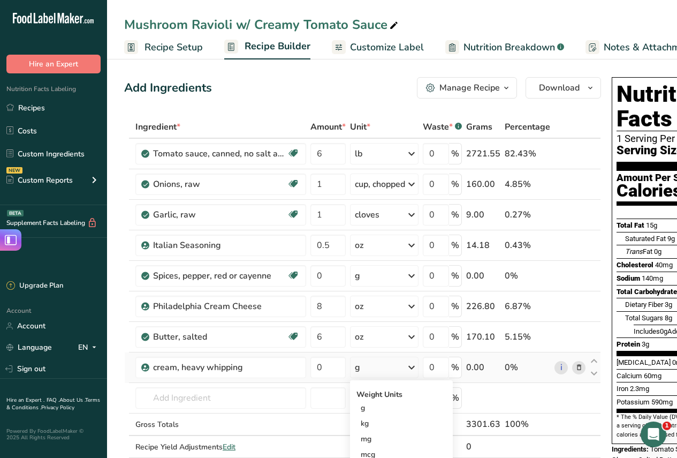
click at [382, 371] on div "g" at bounding box center [384, 366] width 69 height 21
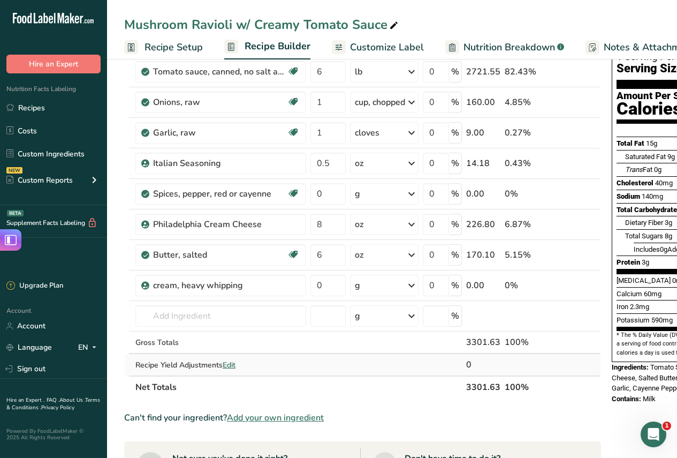
scroll to position [107, 0]
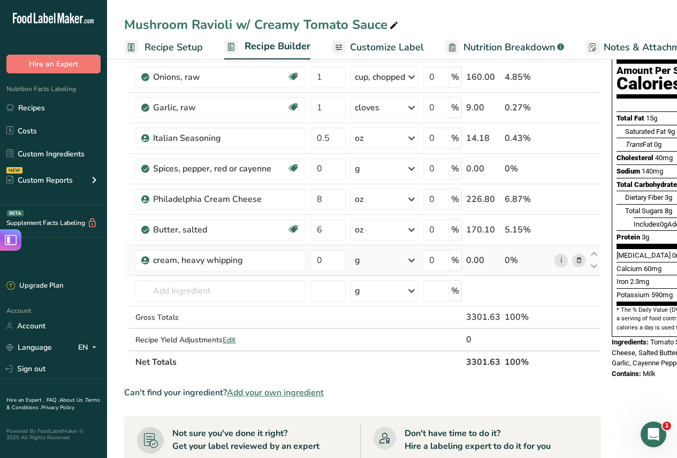
click at [389, 258] on div "g" at bounding box center [384, 259] width 69 height 21
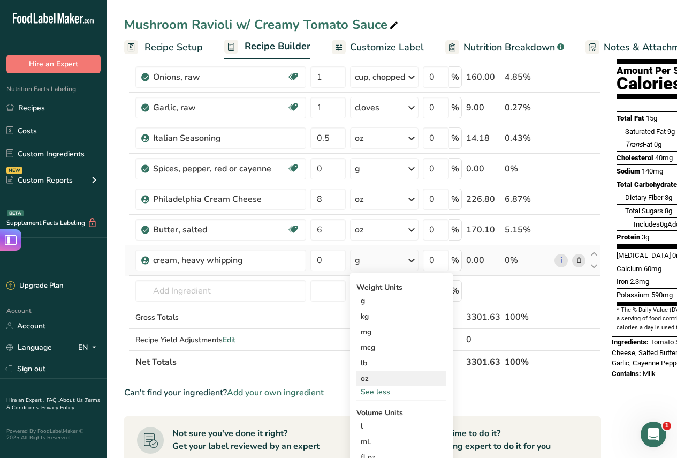
click at [364, 377] on div "oz" at bounding box center [401, 378] width 90 height 16
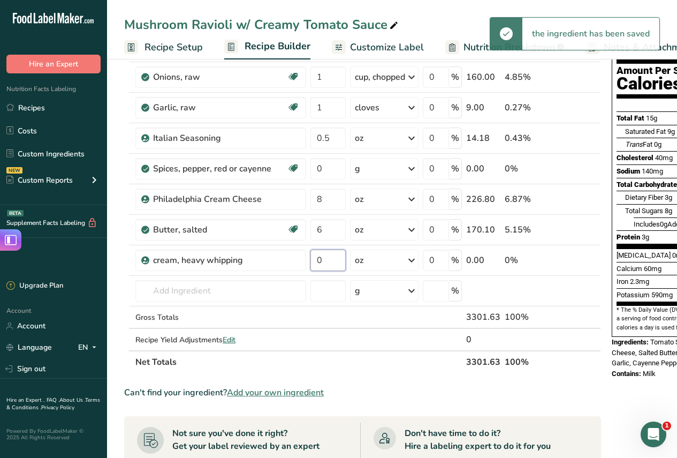
click at [326, 258] on input "0" at bounding box center [327, 259] width 35 height 21
type input "12"
click at [364, 334] on div "Ingredient * Amount * Unit * Waste * .a-a{fill:#347362;}.b-a{fill:#fff;} Grams …" at bounding box center [362, 191] width 477 height 364
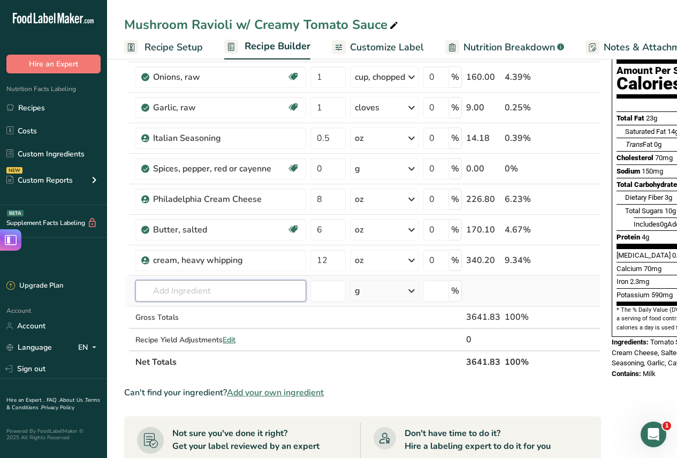
click at [243, 289] on input "text" at bounding box center [220, 290] width 171 height 21
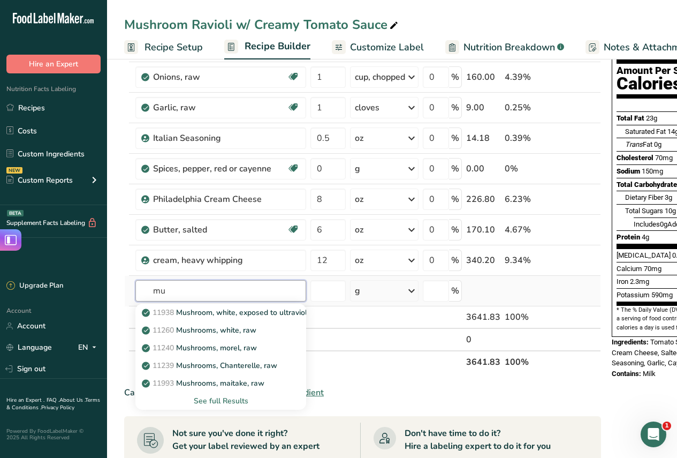
type input "m"
type input "rav"
click at [225, 399] on div "See full Results" at bounding box center [221, 400] width 154 height 11
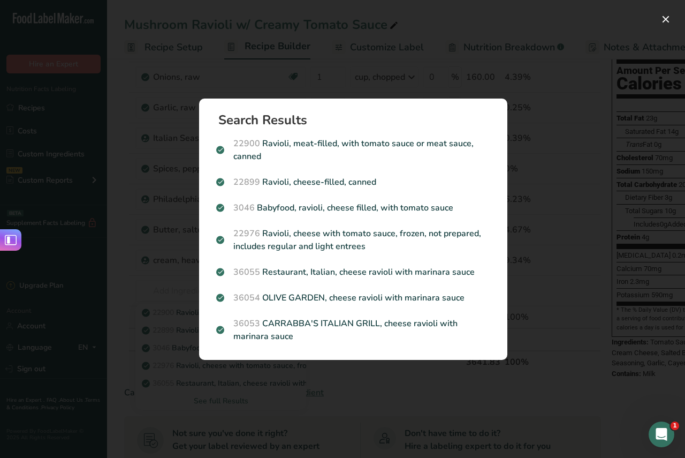
click at [395, 376] on div "Search Results 22900 Ravioli, meat-filled, with tomato sauce or meat sauce, can…" at bounding box center [353, 228] width 343 height 295
click at [665, 17] on button "Search results modal" at bounding box center [665, 19] width 17 height 17
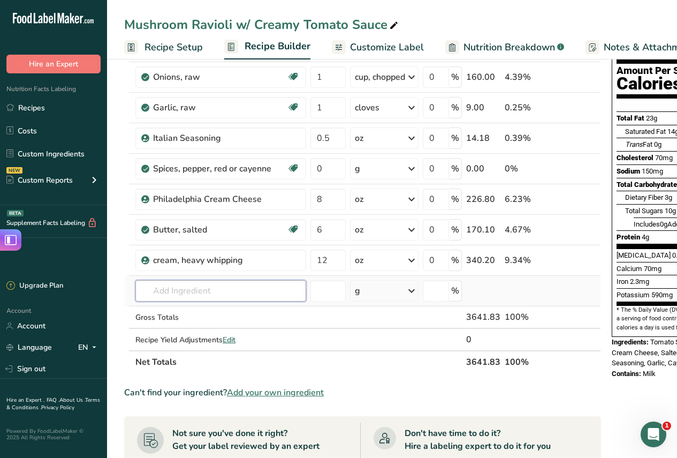
click at [197, 293] on input "text" at bounding box center [220, 290] width 171 height 21
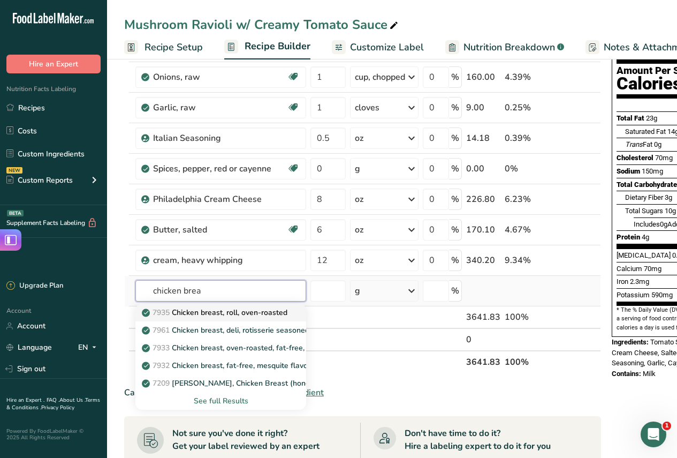
type input "chicken brea"
click at [250, 310] on p "7935 Chicken breast, roll, oven-roasted" at bounding box center [215, 312] width 143 height 11
type input "Chicken breast, roll, oven-roasted"
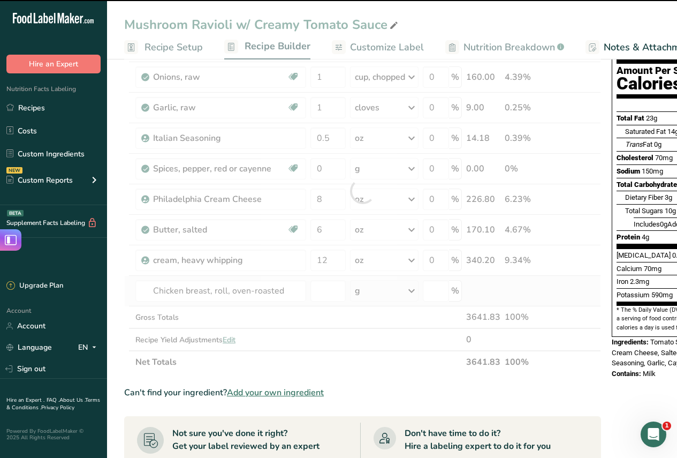
type input "0"
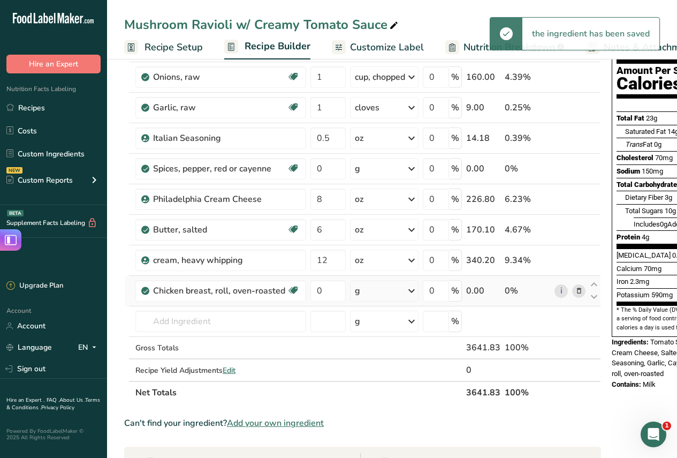
click at [416, 286] on icon at bounding box center [411, 290] width 13 height 19
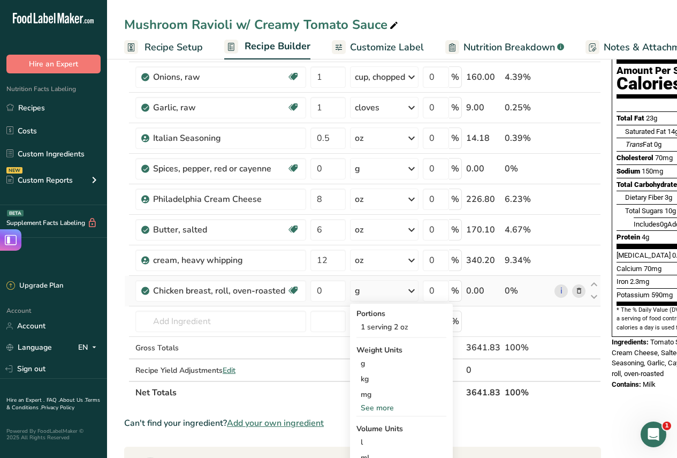
click at [372, 405] on div "See more" at bounding box center [401, 407] width 90 height 11
click at [369, 422] on div "lb" at bounding box center [401, 425] width 90 height 16
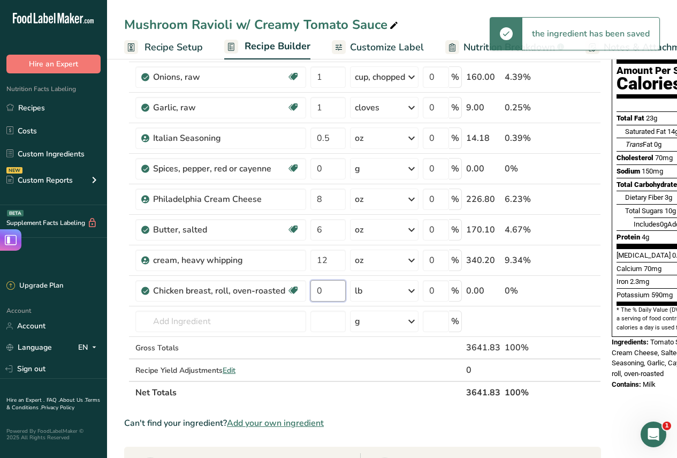
click at [332, 290] on input "0" at bounding box center [327, 290] width 35 height 21
type input "8"
click at [276, 315] on div "Ingredient * Amount * Unit * Waste * .a-a{fill:#347362;}.b-a{fill:#fff;} Grams …" at bounding box center [362, 206] width 477 height 395
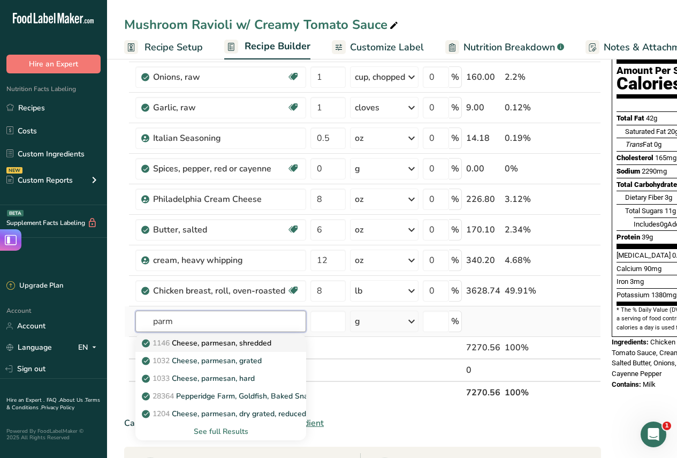
type input "parm"
click at [266, 340] on p "1146 Cheese, parmesan, shredded" at bounding box center [207, 342] width 127 height 11
type input "Cheese, parmesan, shredded"
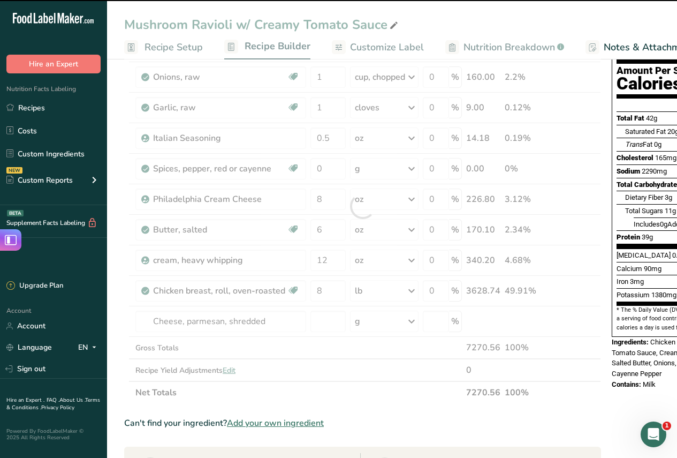
type input "0"
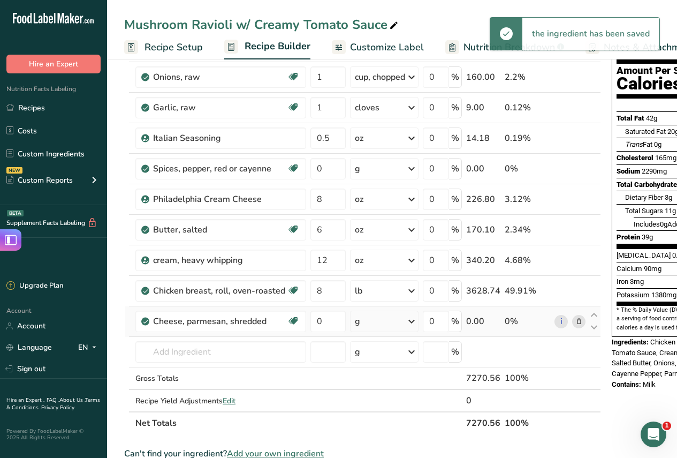
click at [413, 320] on icon at bounding box center [411, 320] width 13 height 19
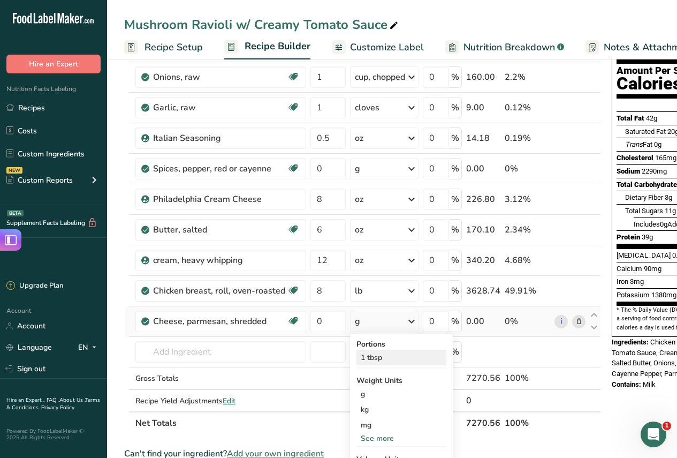
click at [375, 358] on div "1 tbsp" at bounding box center [401, 357] width 90 height 16
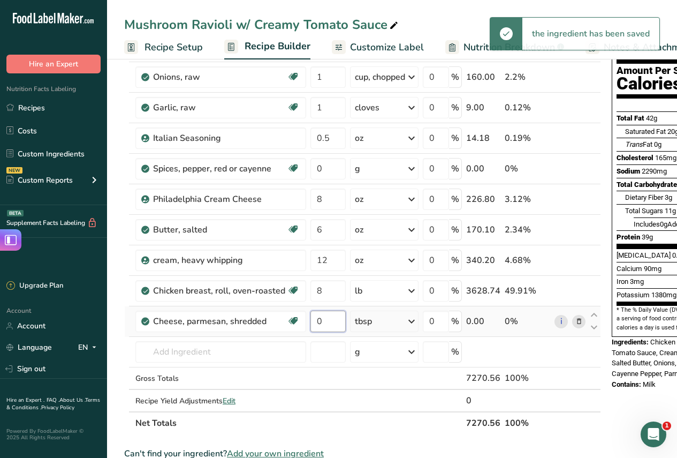
click at [325, 323] on input "0" at bounding box center [327, 320] width 35 height 21
type input "16"
click at [372, 381] on div "Ingredient * Amount * Unit * Waste * .a-a{fill:#347362;}.b-a{fill:#fff;} Grams …" at bounding box center [362, 221] width 477 height 425
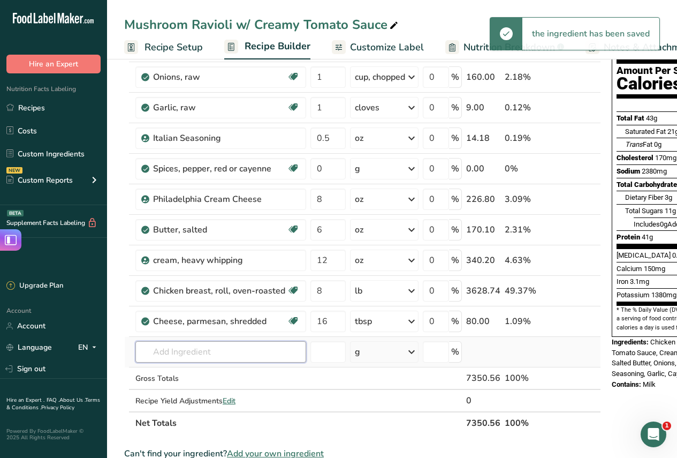
click at [277, 351] on input "text" at bounding box center [220, 351] width 171 height 21
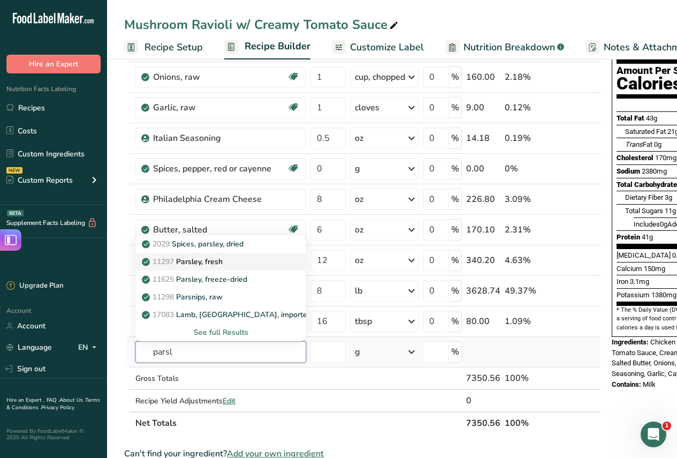
type input "parsl"
click at [217, 260] on p "11297 [GEOGRAPHIC_DATA], fresh" at bounding box center [183, 261] width 79 height 11
type input "Parsley, fresh"
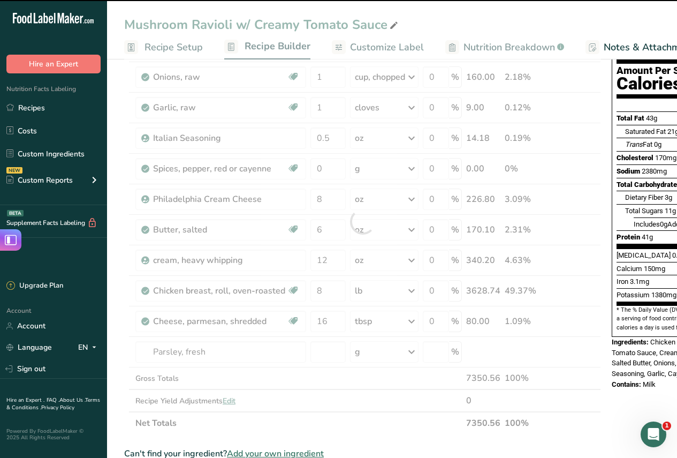
type input "0"
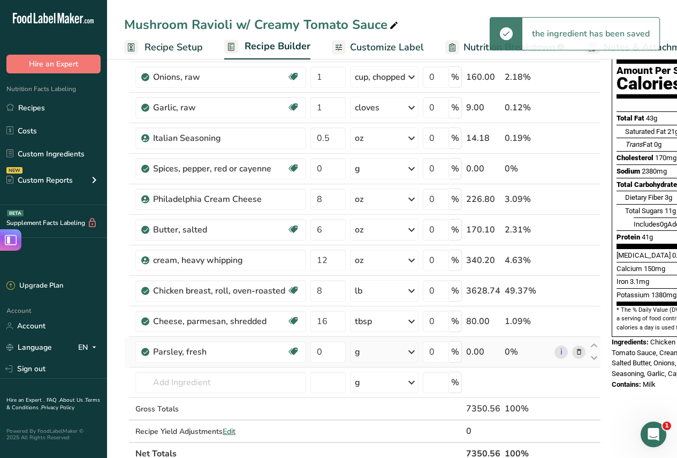
click at [412, 352] on icon at bounding box center [411, 351] width 13 height 19
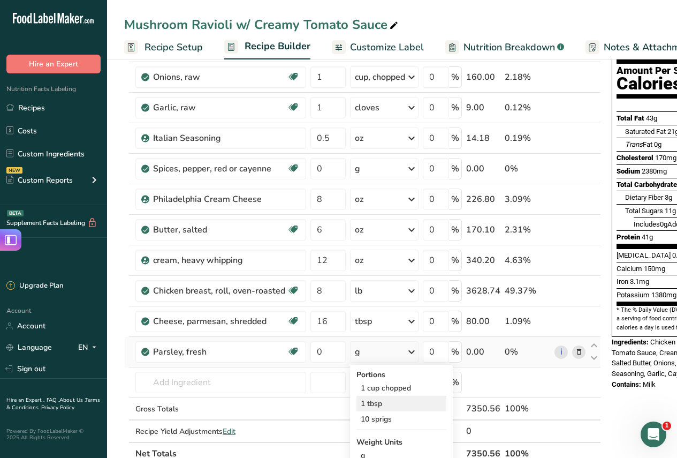
click at [374, 402] on div "1 tbsp" at bounding box center [401, 404] width 90 height 16
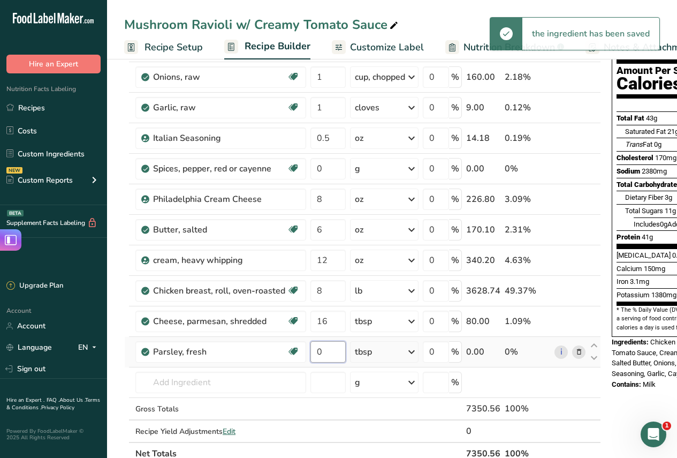
click at [325, 351] on input "0" at bounding box center [327, 351] width 35 height 21
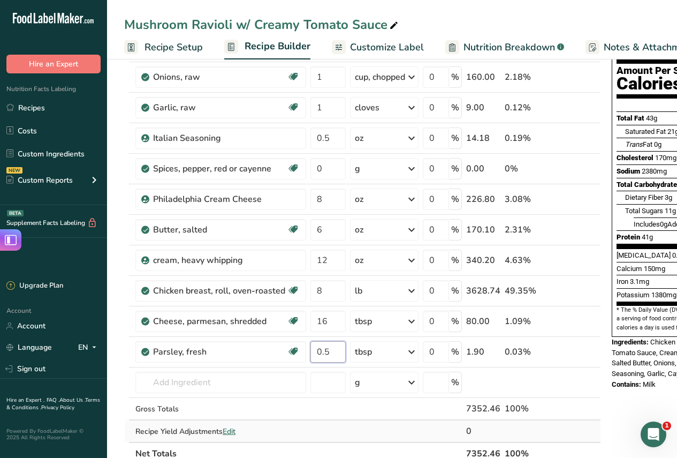
type input "0.5"
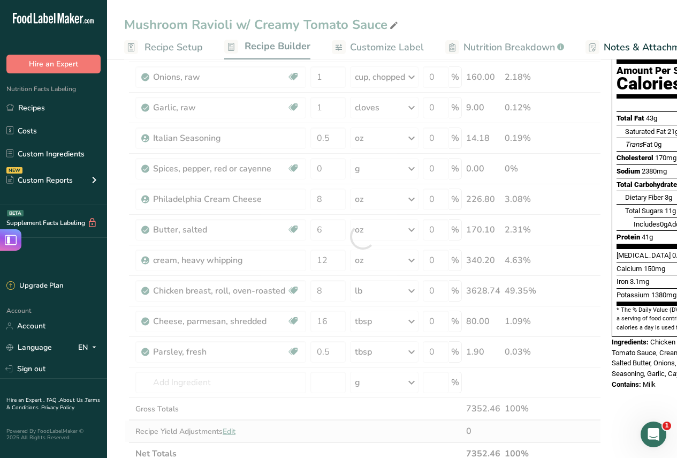
click at [377, 421] on div "Ingredient * Amount * Unit * Waste * .a-a{fill:#347362;}.b-a{fill:#fff;} Grams …" at bounding box center [362, 237] width 477 height 456
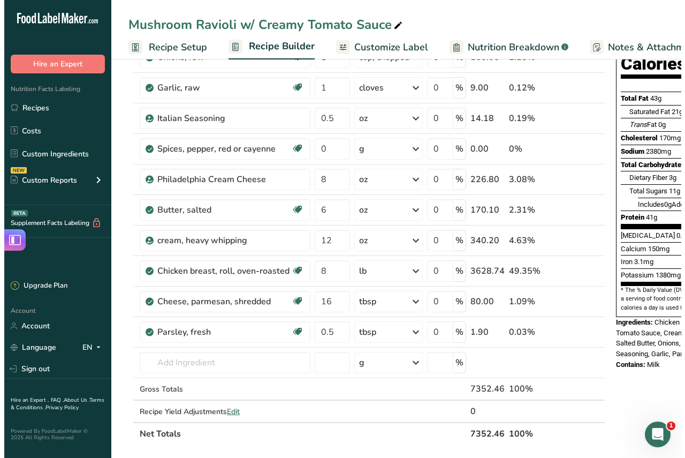
scroll to position [126, 0]
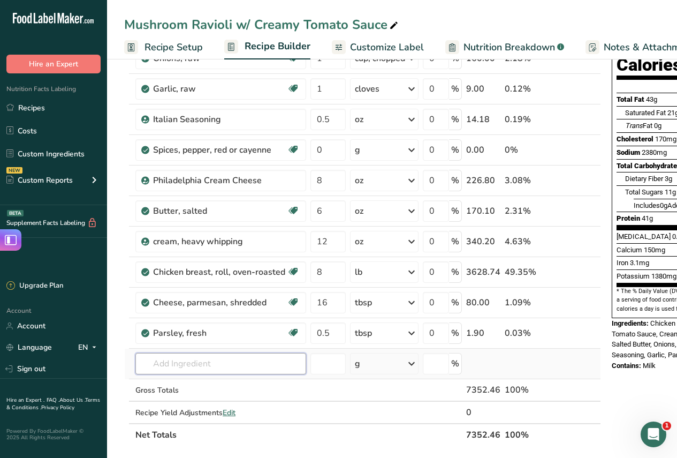
click at [168, 363] on input "text" at bounding box center [220, 363] width 171 height 21
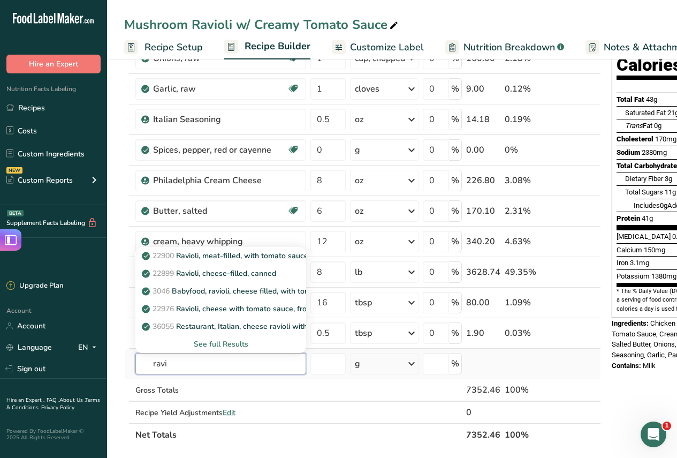
type input "ravi"
click at [205, 342] on div "See full Results" at bounding box center [221, 343] width 154 height 11
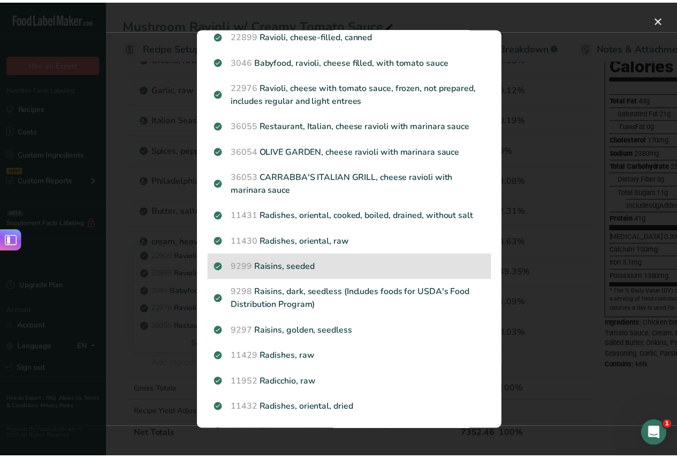
scroll to position [0, 0]
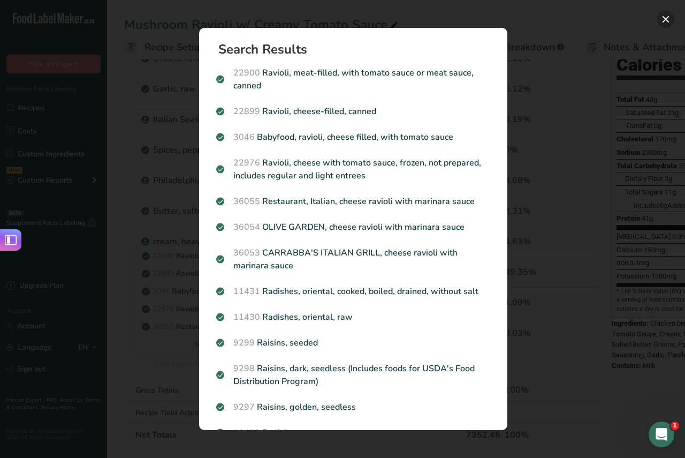
click at [663, 17] on button "Search results modal" at bounding box center [665, 19] width 17 height 17
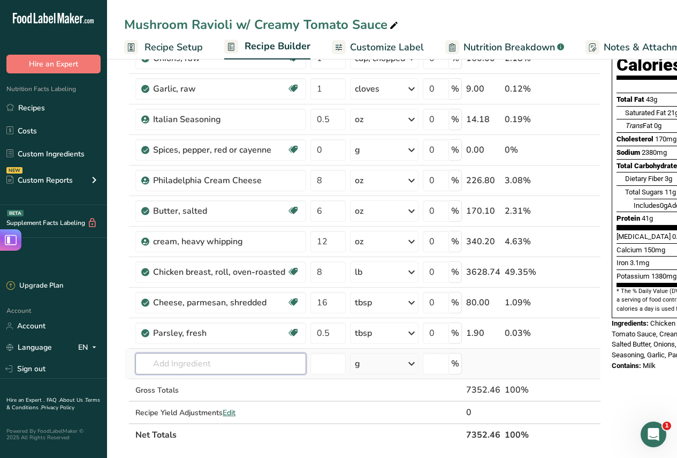
click at [202, 367] on input "text" at bounding box center [220, 363] width 171 height 21
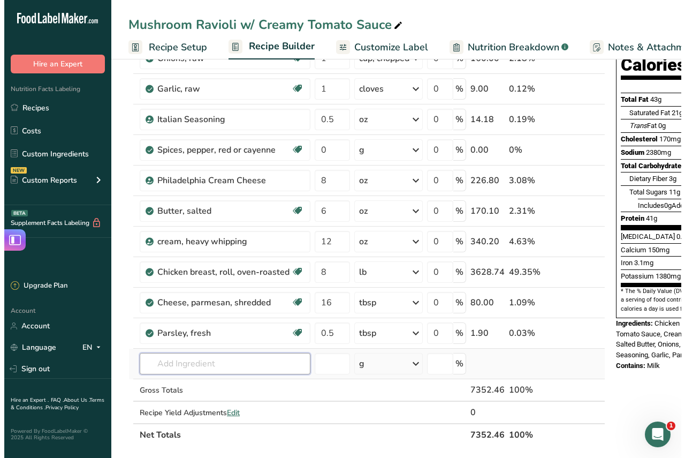
scroll to position [179, 0]
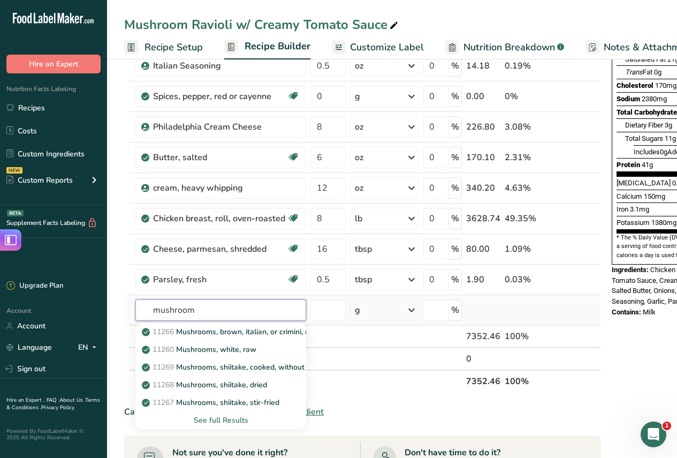
type input "mushroom"
click at [219, 421] on div "See full Results" at bounding box center [221, 419] width 154 height 11
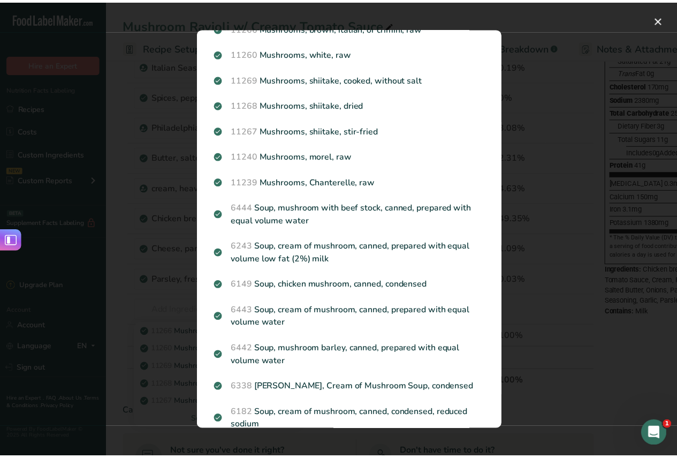
scroll to position [0, 0]
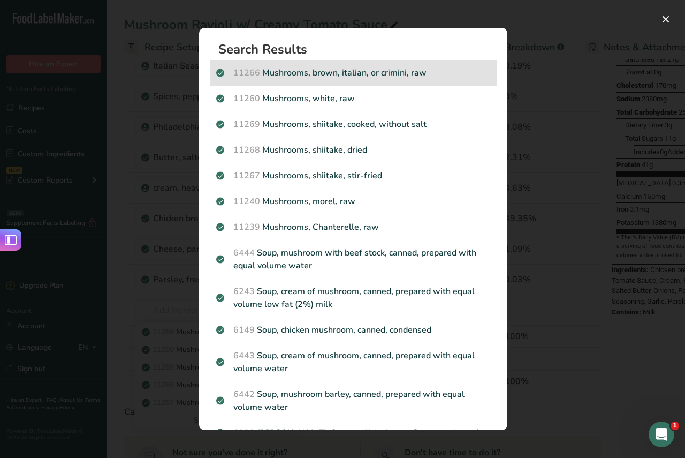
click at [358, 75] on p "11266 Mushrooms, brown, italian, or crimini, raw" at bounding box center [353, 72] width 274 height 13
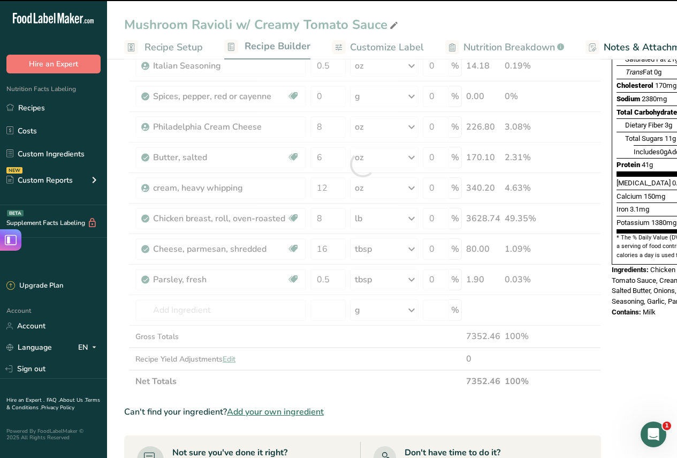
type input "0"
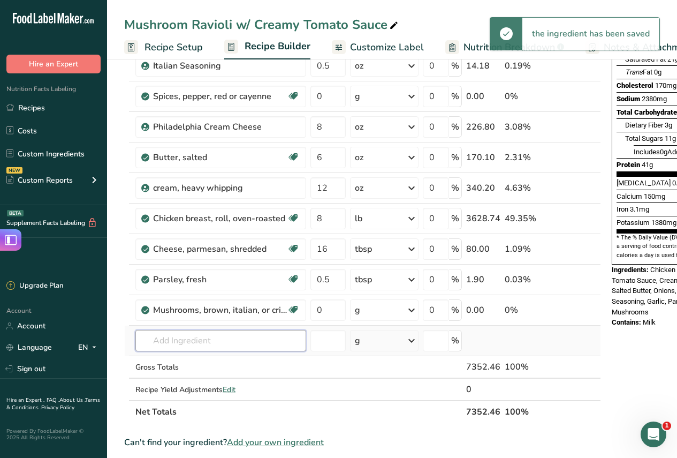
click at [214, 340] on input "text" at bounding box center [220, 340] width 171 height 21
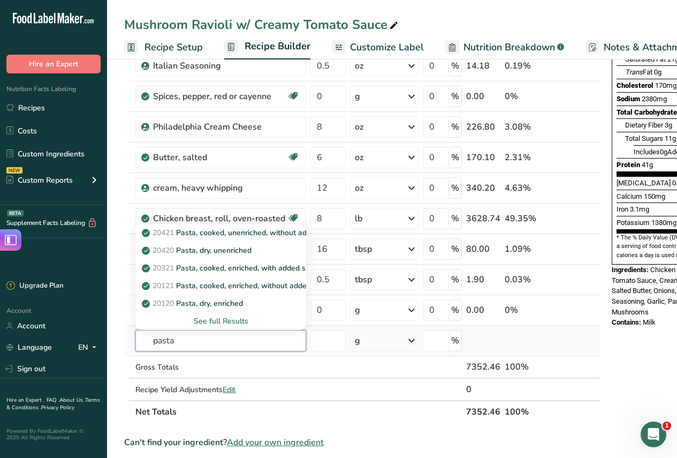
type input "pasta"
click at [236, 320] on div "See full Results" at bounding box center [221, 320] width 154 height 11
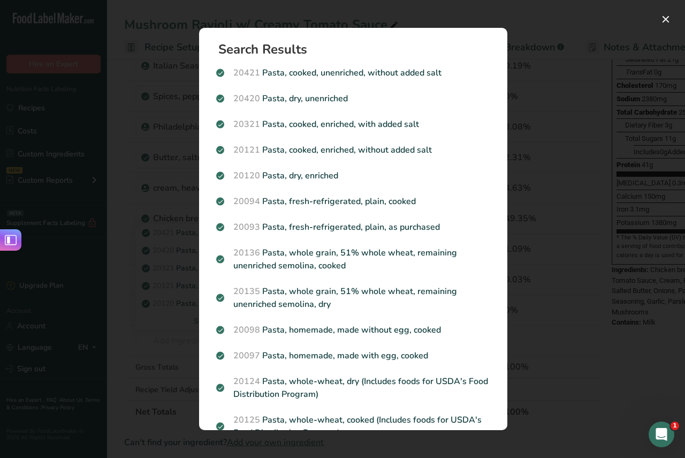
click at [367, 67] on p "20421 Pasta, cooked, unenriched, without added salt" at bounding box center [353, 72] width 274 height 13
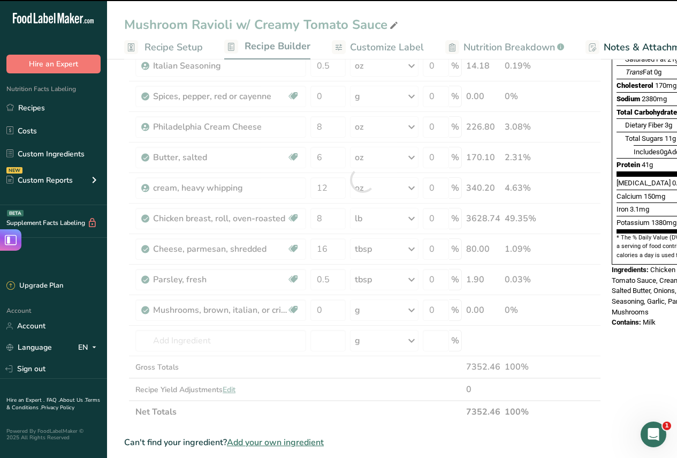
type input "0"
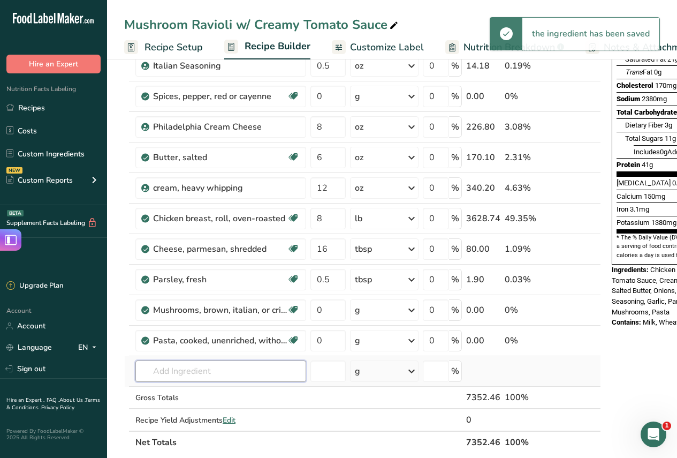
drag, startPoint x: 238, startPoint y: 374, endPoint x: 241, endPoint y: 369, distance: 6.2
click at [240, 373] on input "text" at bounding box center [220, 370] width 171 height 21
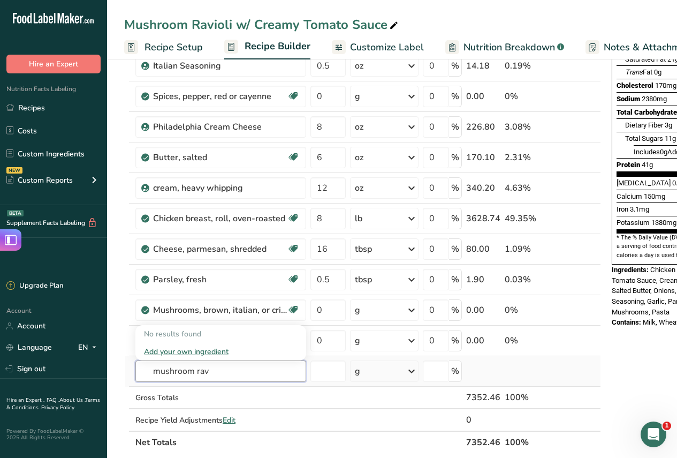
type input "mushroom rav"
click at [214, 349] on div "Add your own ingredient" at bounding box center [221, 351] width 154 height 11
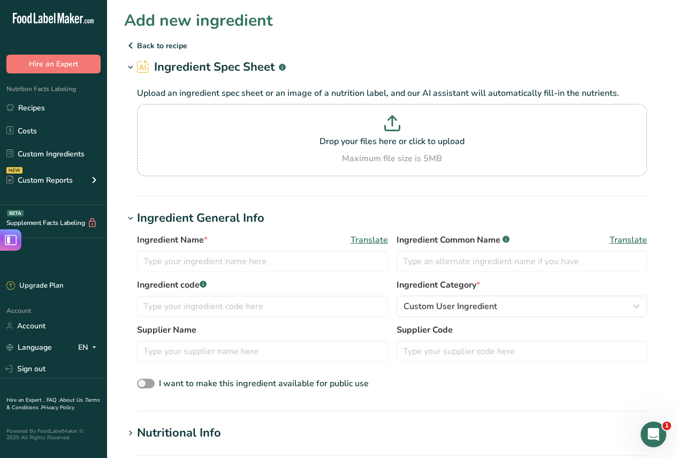
click at [155, 44] on p "Back to recipe" at bounding box center [392, 45] width 536 height 13
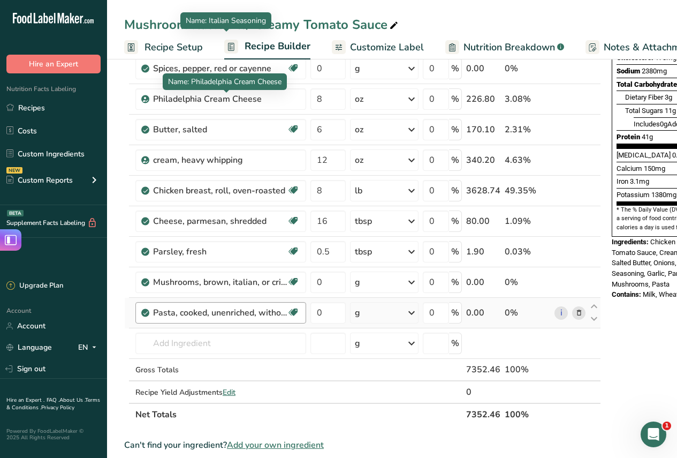
scroll to position [268, 0]
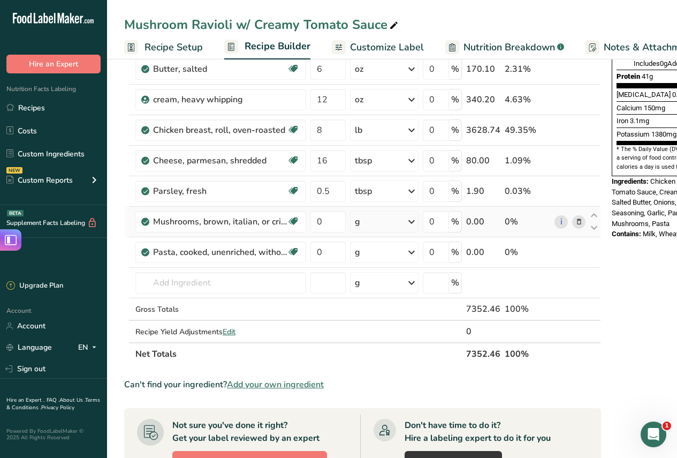
click at [414, 219] on icon at bounding box center [411, 221] width 13 height 19
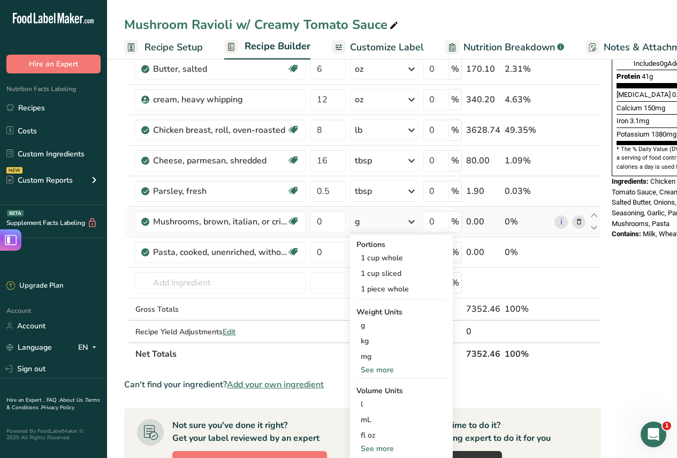
click at [377, 370] on div "See more" at bounding box center [401, 369] width 90 height 11
click at [374, 389] on div "lb" at bounding box center [401, 387] width 90 height 16
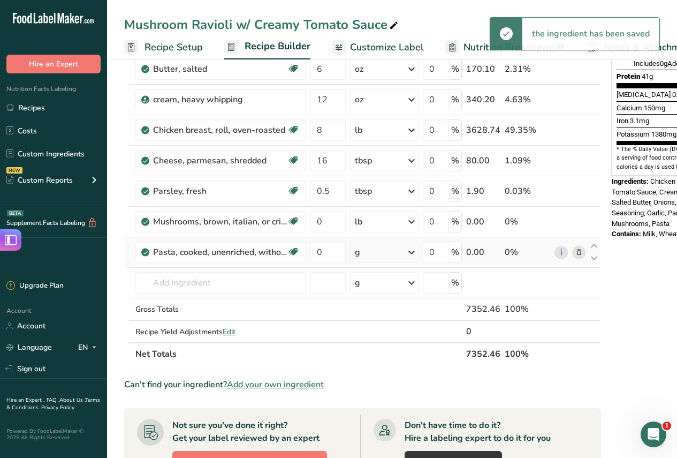
click at [415, 252] on icon at bounding box center [411, 251] width 13 height 19
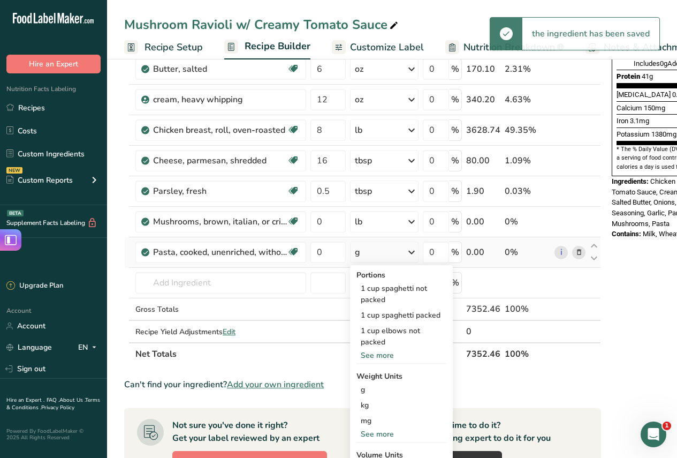
click at [379, 432] on div "See more" at bounding box center [401, 433] width 90 height 11
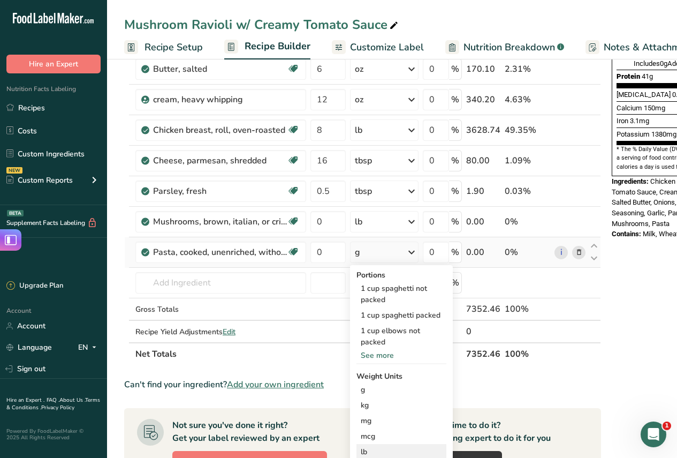
click at [364, 451] on div "lb" at bounding box center [401, 452] width 90 height 16
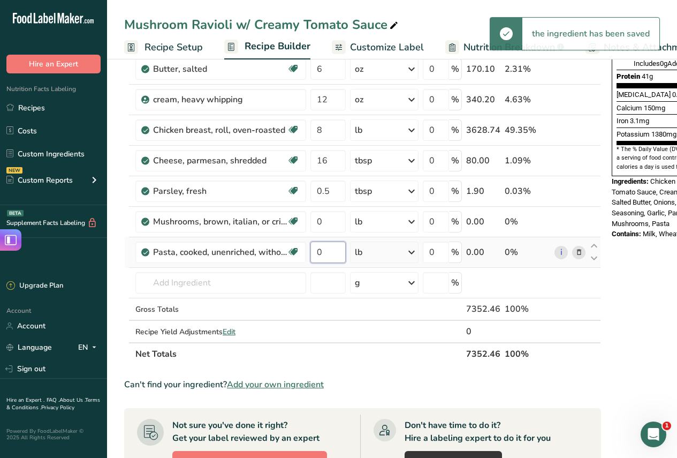
click at [324, 248] on input "0" at bounding box center [327, 251] width 35 height 21
type input "4"
click at [333, 223] on div "Ingredient * Amount * Unit * Waste * .a-a{fill:#347362;}.b-a{fill:#fff;} Grams …" at bounding box center [362, 106] width 477 height 517
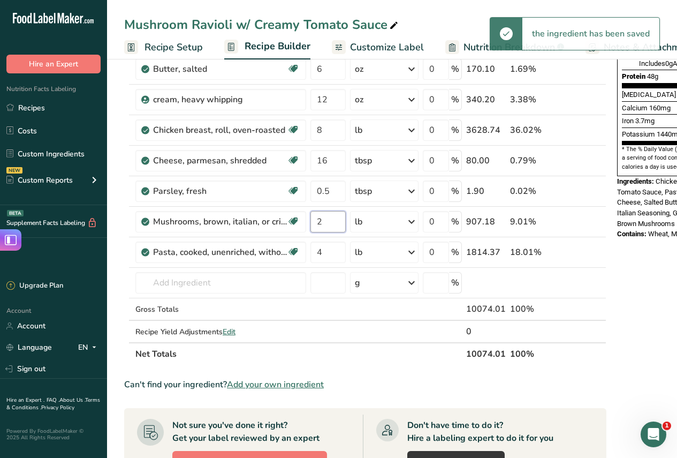
type input "2"
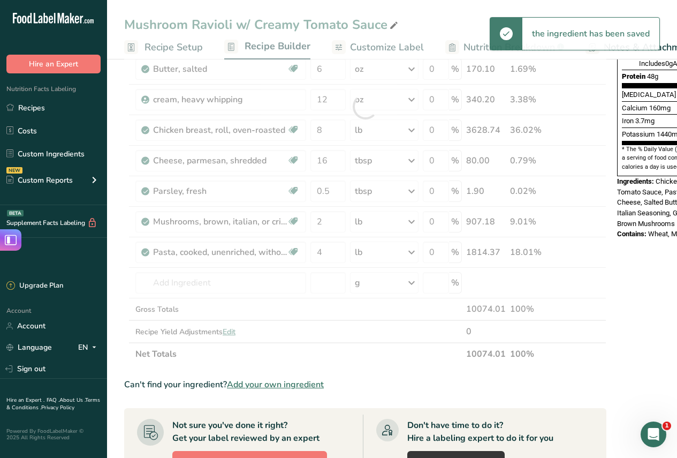
click at [379, 347] on div "Ingredient * Amount * Unit * Waste * .a-a{fill:#347362;}.b-a{fill:#fff;} Grams …" at bounding box center [365, 106] width 482 height 517
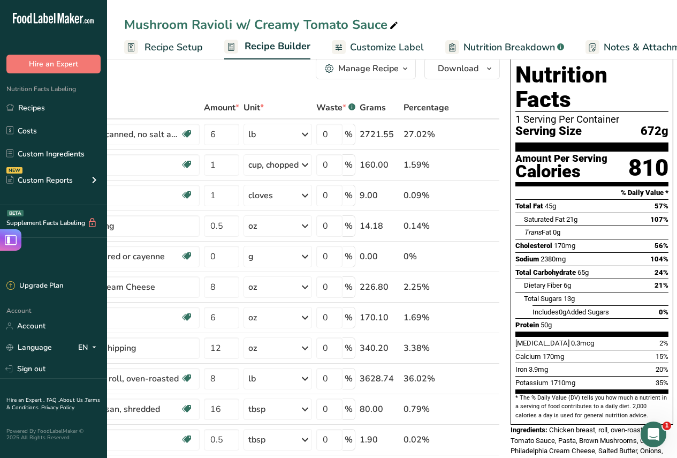
scroll to position [0, 0]
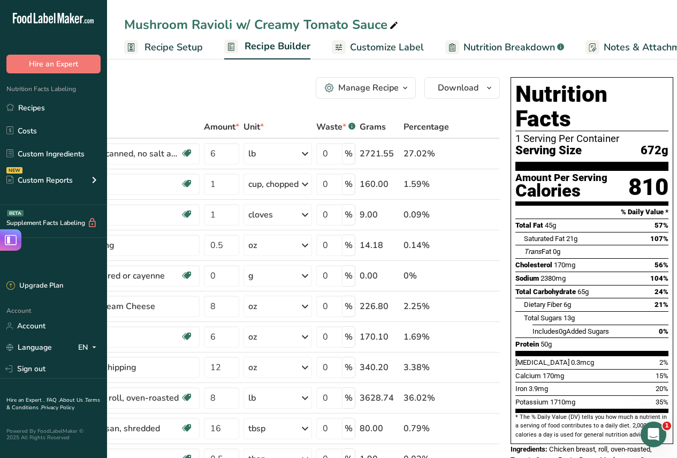
click at [167, 42] on span "Recipe Setup" at bounding box center [174, 47] width 58 height 14
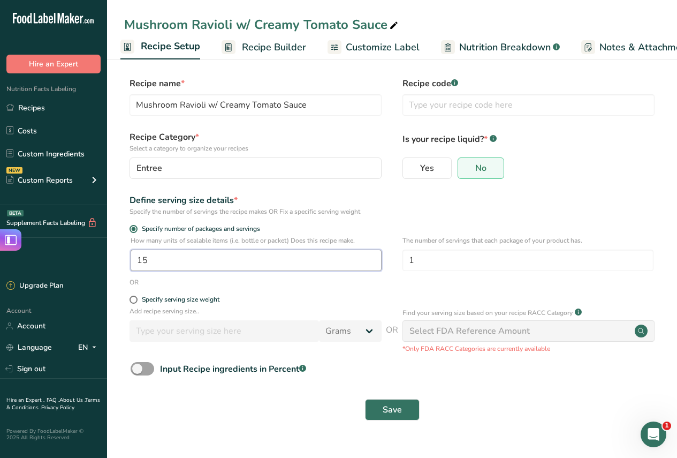
click at [178, 257] on input "15" at bounding box center [256, 259] width 251 height 21
type input "18"
click at [278, 290] on form "Recipe name * Mushroom Ravioli w/ Creamy Tomato Sauce Recipe code .a-a{fill:#34…" at bounding box center [392, 251] width 536 height 349
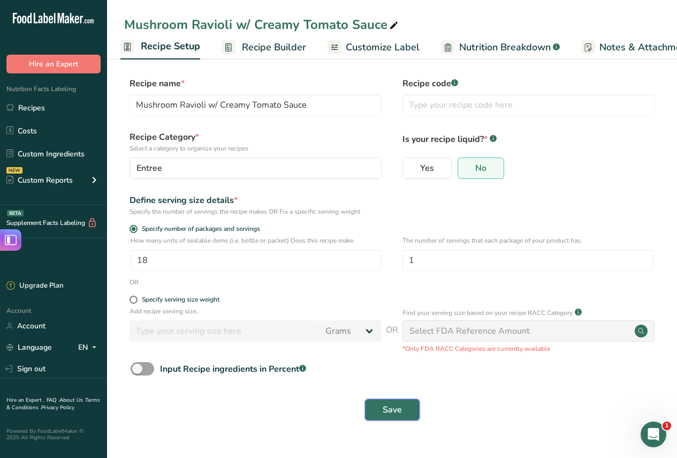
click at [402, 404] on button "Save" at bounding box center [392, 409] width 55 height 21
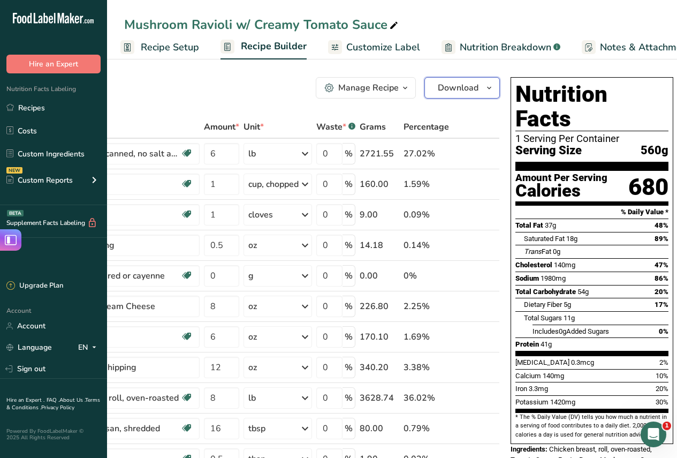
click at [488, 89] on icon "button" at bounding box center [489, 87] width 9 height 13
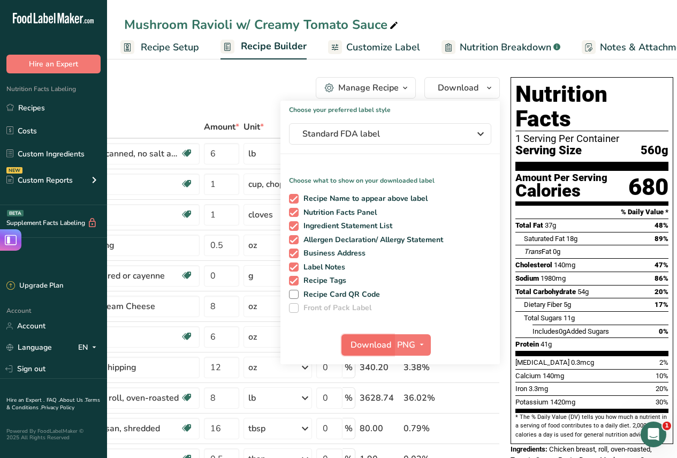
click at [375, 341] on span "Download" at bounding box center [371, 344] width 41 height 13
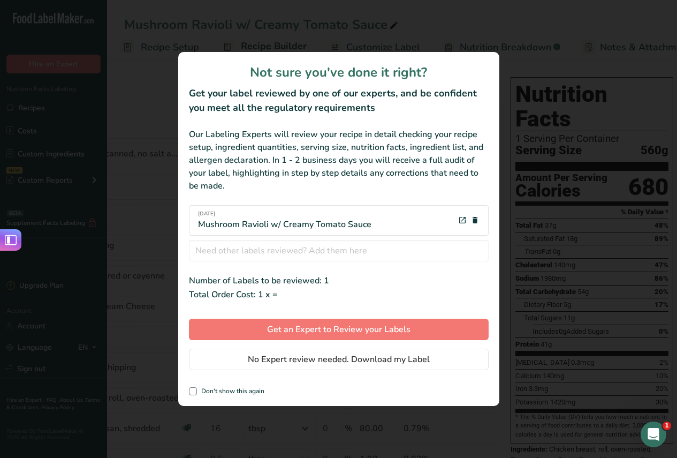
scroll to position [0, 98]
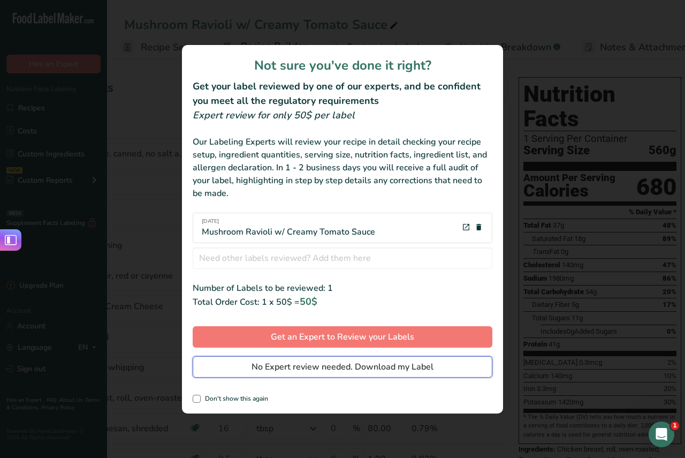
click at [339, 362] on span "No Expert review needed. Download my Label" at bounding box center [343, 366] width 182 height 13
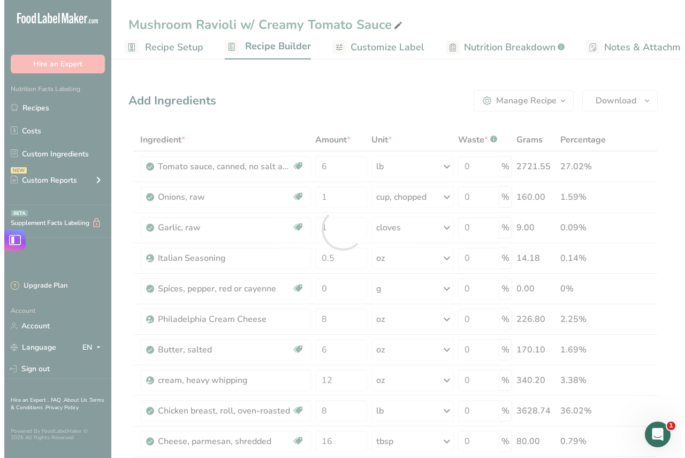
scroll to position [0, 0]
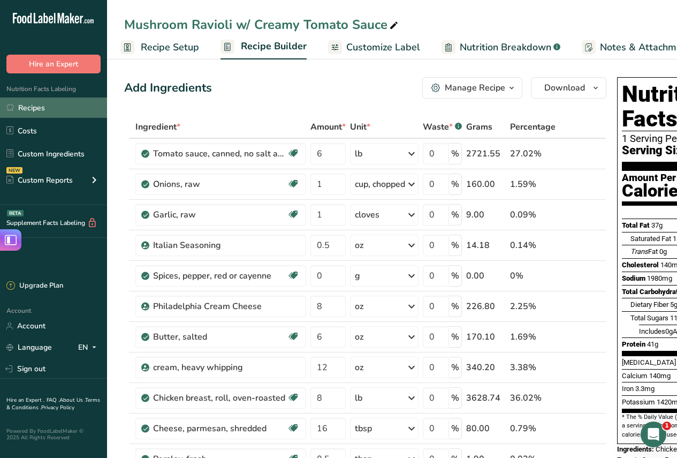
click at [27, 107] on link "Recipes" at bounding box center [53, 107] width 107 height 20
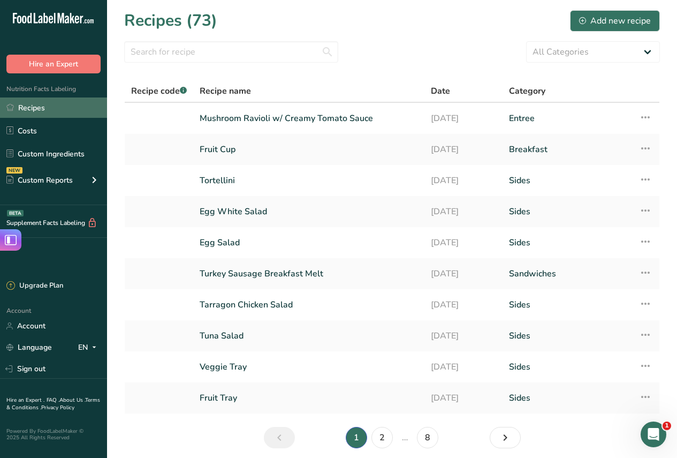
click at [42, 105] on link "Recipes" at bounding box center [53, 107] width 107 height 20
click at [623, 17] on div "Add new recipe" at bounding box center [615, 20] width 72 height 13
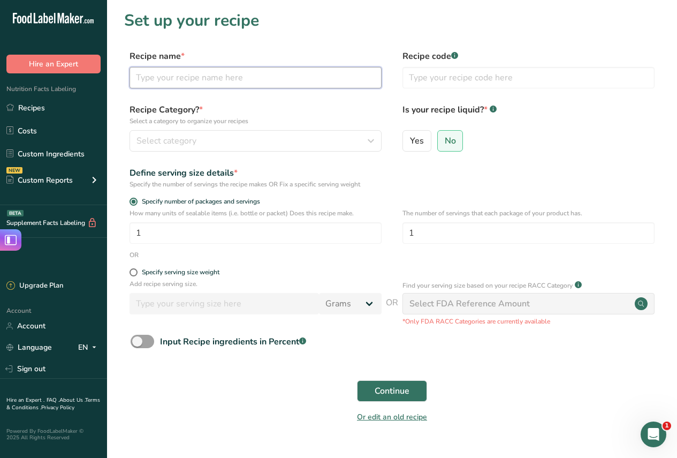
click at [256, 83] on input "text" at bounding box center [256, 77] width 252 height 21
type input "Gyro Sandwich"
click at [258, 105] on label "Recipe Category? * Select a category to organize your recipes" at bounding box center [256, 114] width 252 height 22
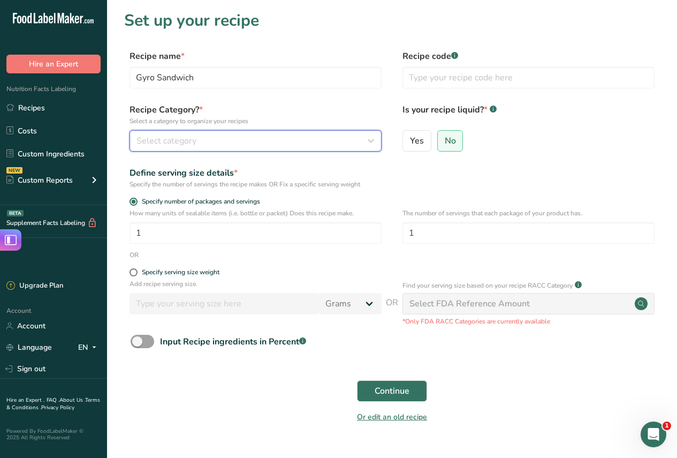
click at [258, 142] on div "Select category" at bounding box center [252, 140] width 232 height 13
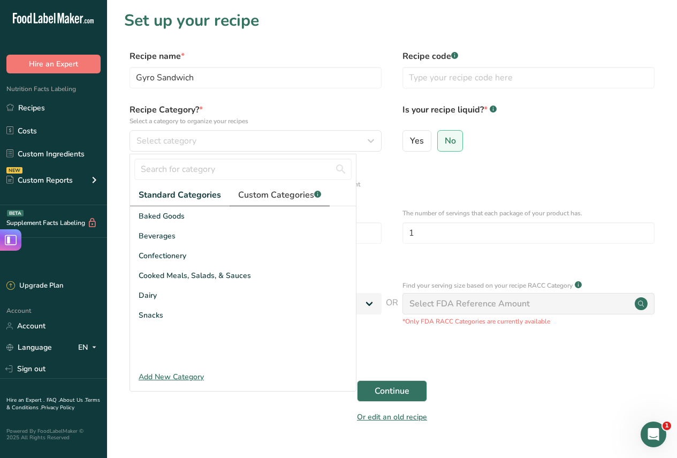
click at [280, 195] on span "Custom Categories .a-a{fill:#347362;}.b-a{fill:#fff;}" at bounding box center [279, 194] width 83 height 13
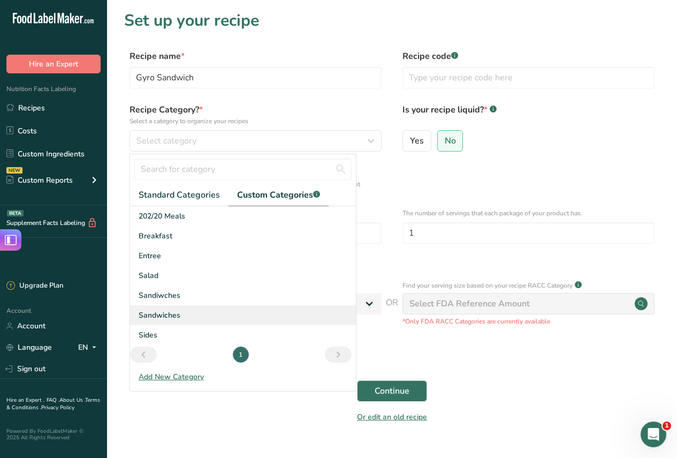
click at [169, 314] on span "Sandwiches" at bounding box center [160, 314] width 42 height 11
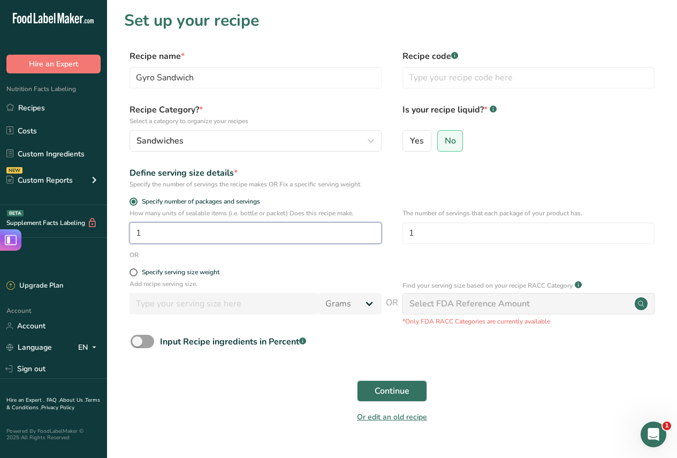
click at [230, 232] on input "1" at bounding box center [256, 232] width 252 height 21
type input "15"
click at [430, 194] on form "Recipe name * Gyro Sandwich Recipe code .a-a{fill:#347362;}.b-a{fill:#fff;} Rec…" at bounding box center [392, 239] width 536 height 379
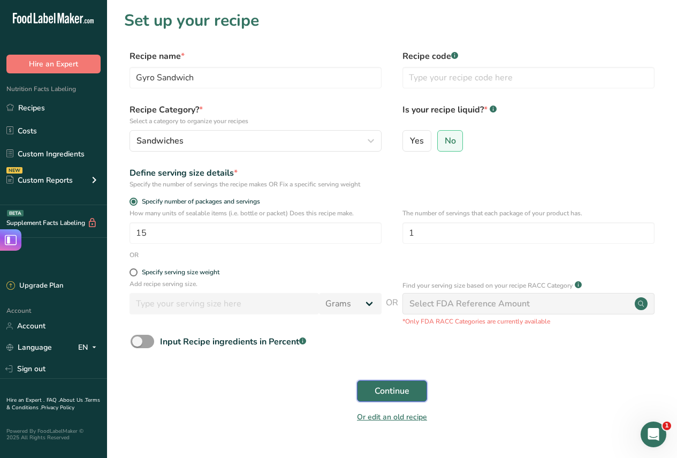
click at [400, 393] on span "Continue" at bounding box center [392, 390] width 35 height 13
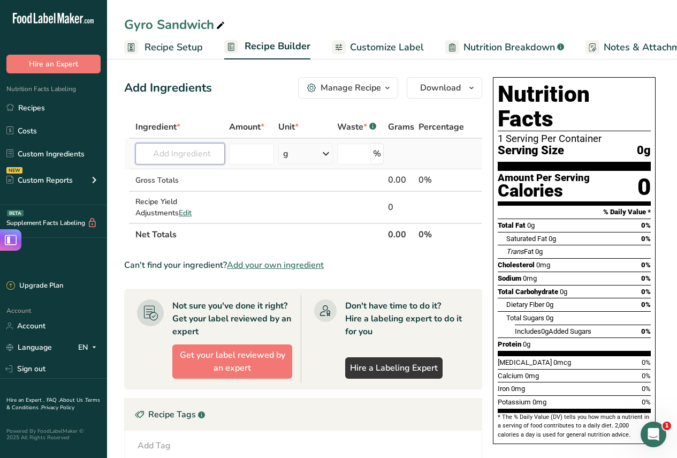
click at [184, 154] on input "text" at bounding box center [179, 153] width 89 height 21
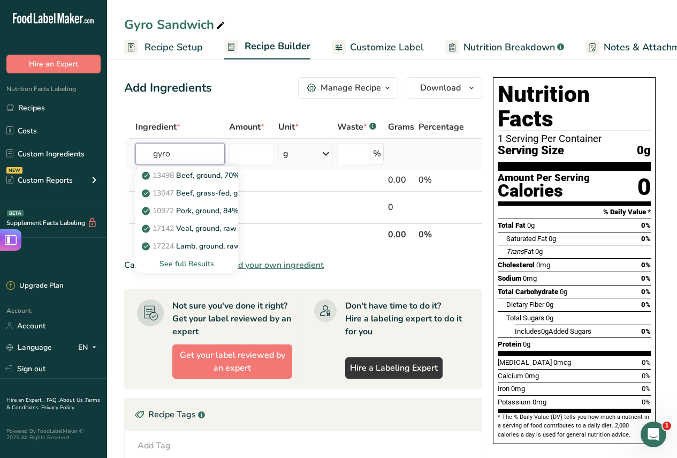
type input "gyro"
click at [189, 262] on div "See full Results" at bounding box center [187, 263] width 86 height 11
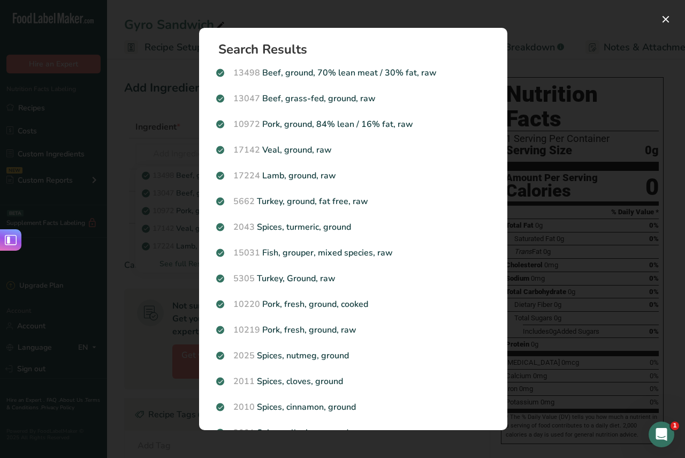
click at [158, 138] on div "Search results modal" at bounding box center [342, 229] width 685 height 458
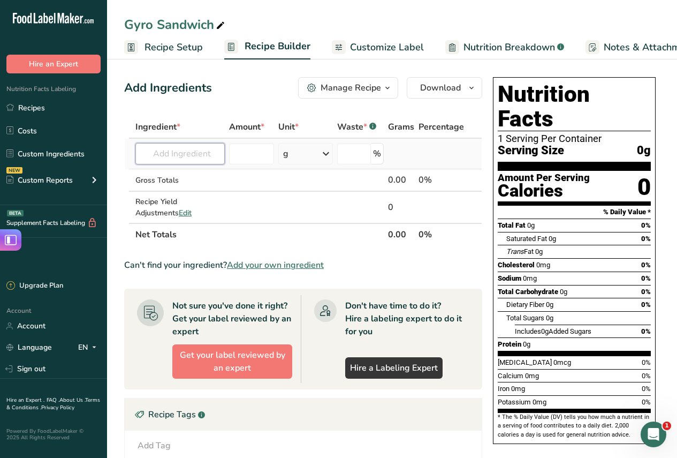
click at [187, 154] on input "text" at bounding box center [179, 153] width 89 height 21
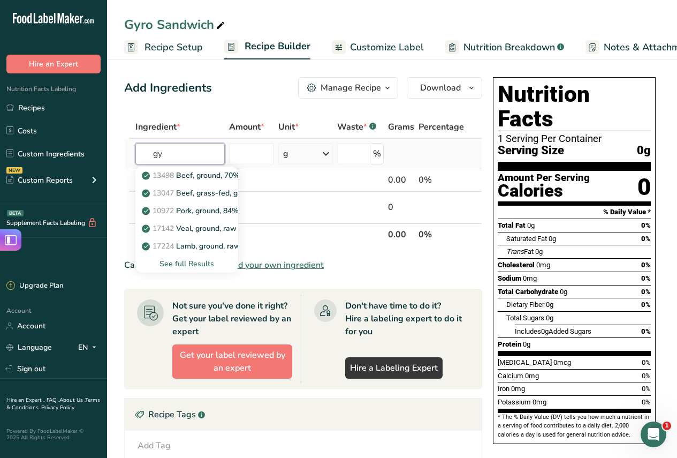
type input "g"
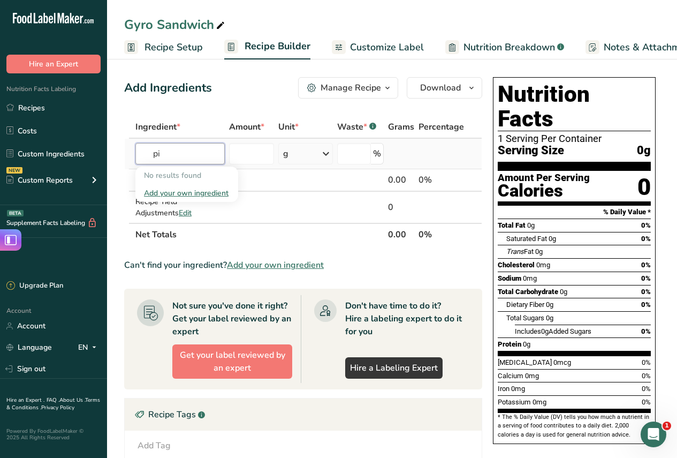
type input "p"
type input "k"
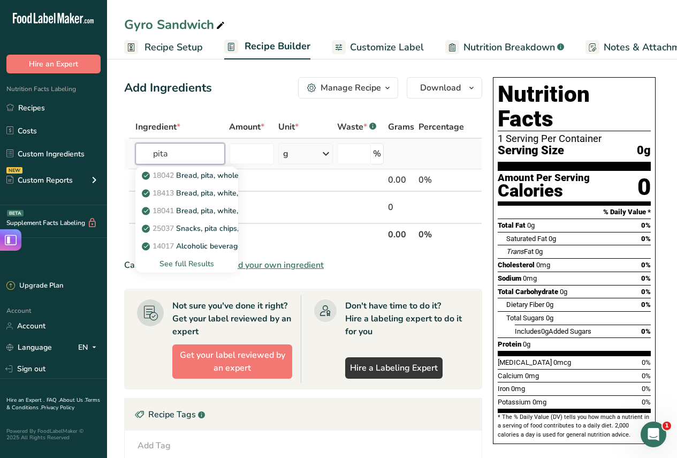
type input "pita"
click at [192, 260] on div "See full Results" at bounding box center [187, 263] width 86 height 11
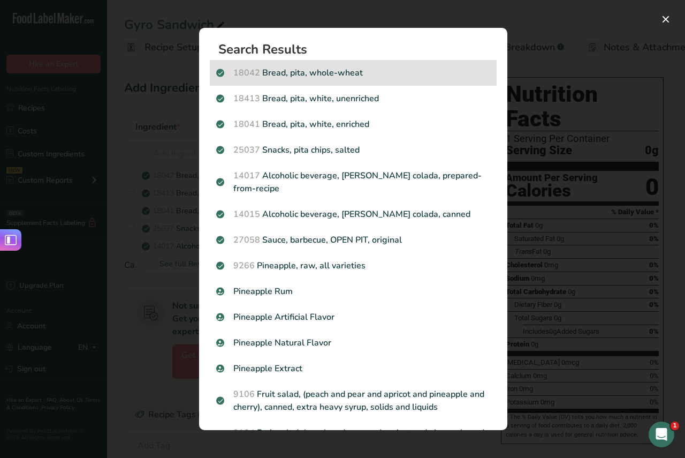
click at [347, 71] on p "18042 Bread, pita, whole-wheat" at bounding box center [353, 72] width 274 height 13
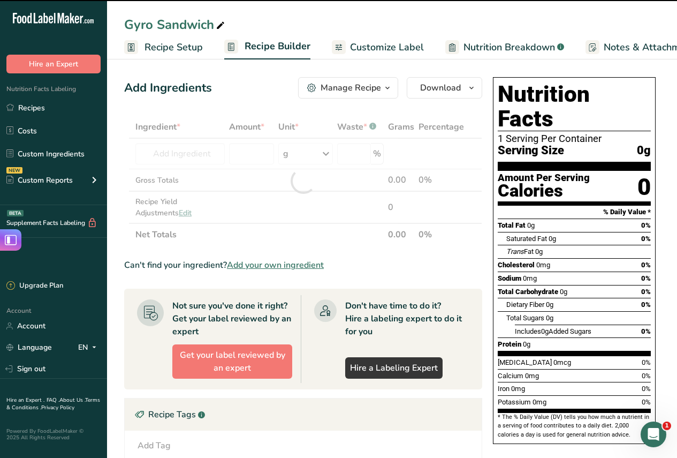
type input "0"
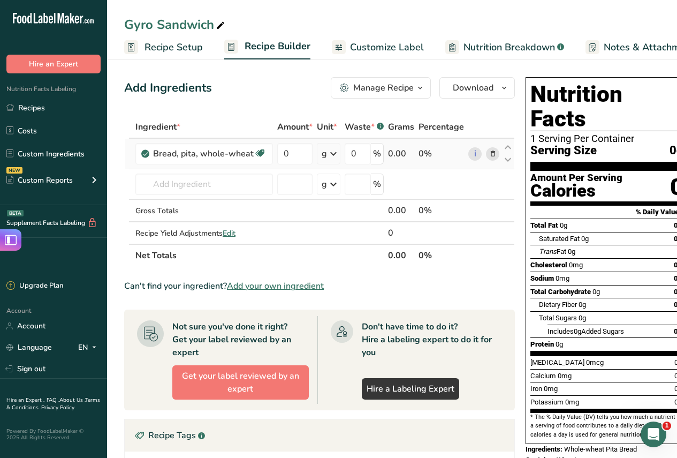
click at [491, 153] on icon at bounding box center [492, 153] width 7 height 11
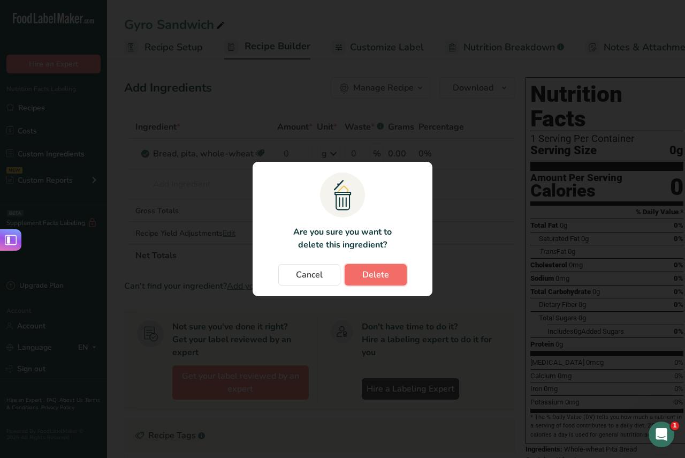
click at [383, 278] on span "Delete" at bounding box center [375, 274] width 27 height 13
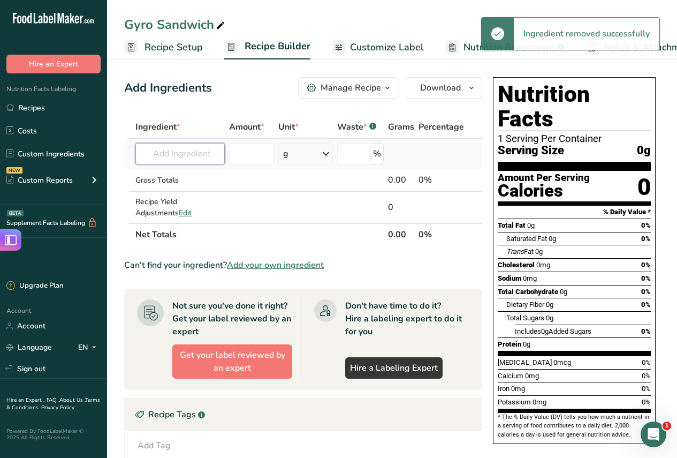
click at [200, 156] on input "text" at bounding box center [179, 153] width 89 height 21
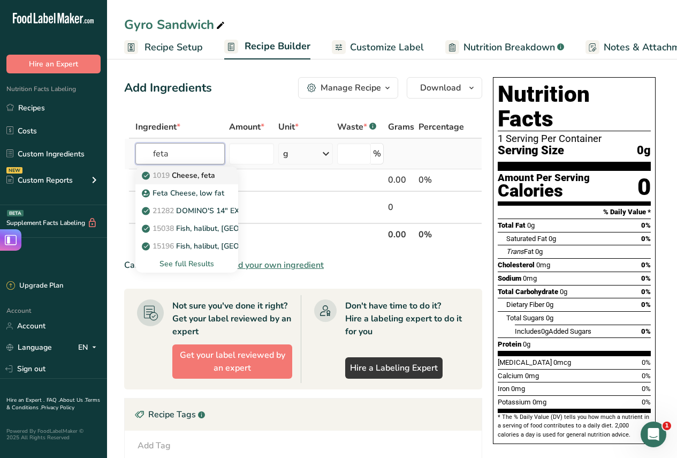
type input "feta"
click at [205, 177] on p "1019 Cheese, feta" at bounding box center [179, 175] width 71 height 11
type input "Cheese, feta"
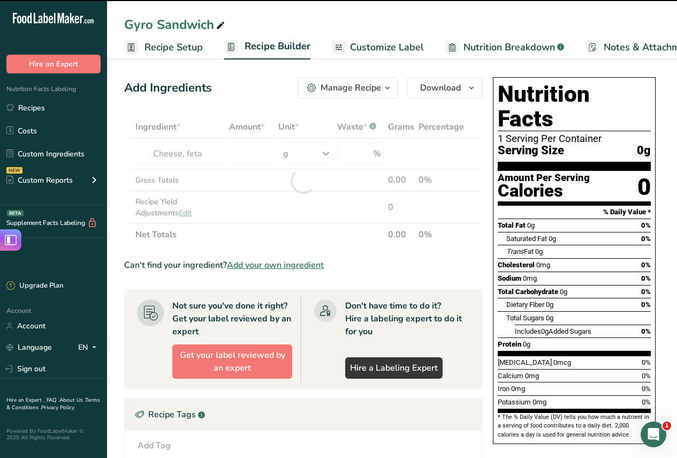
type input "0"
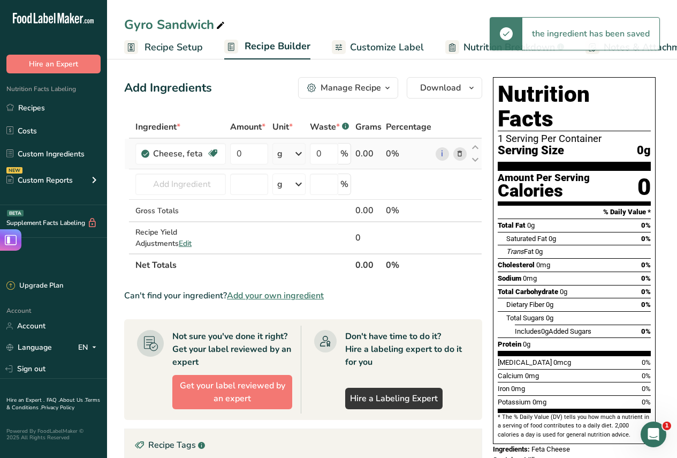
click at [299, 151] on icon at bounding box center [298, 153] width 13 height 19
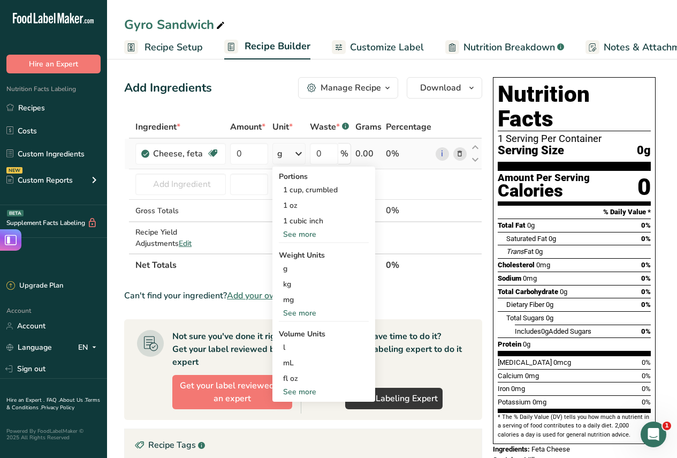
click at [295, 238] on div "See more" at bounding box center [324, 234] width 90 height 11
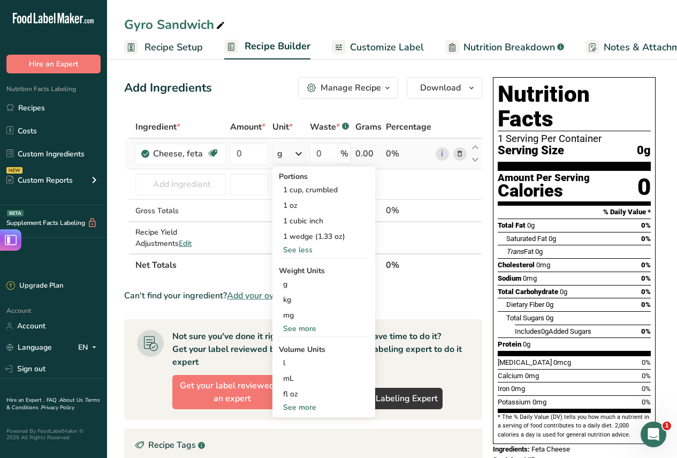
click at [293, 326] on div "See more" at bounding box center [324, 328] width 90 height 11
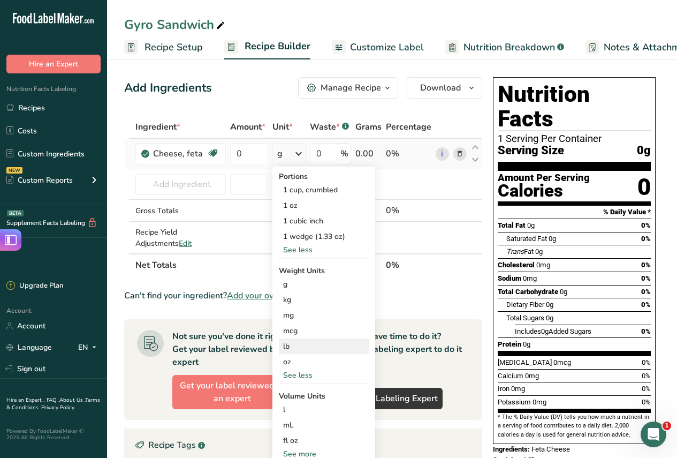
click at [290, 349] on div "lb" at bounding box center [324, 346] width 90 height 16
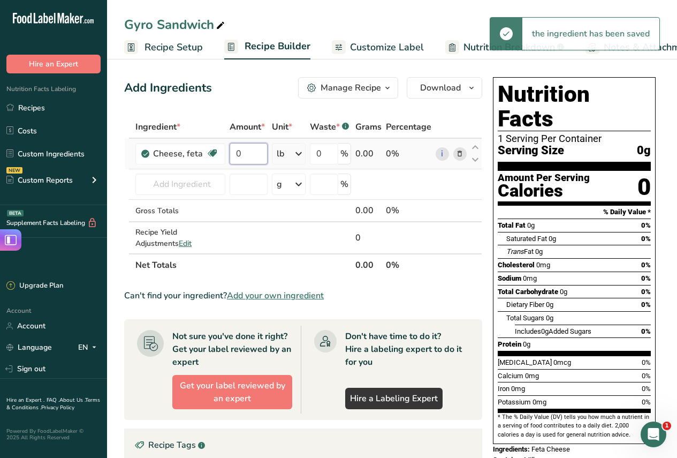
click at [254, 155] on input "0" at bounding box center [249, 153] width 38 height 21
type input "3"
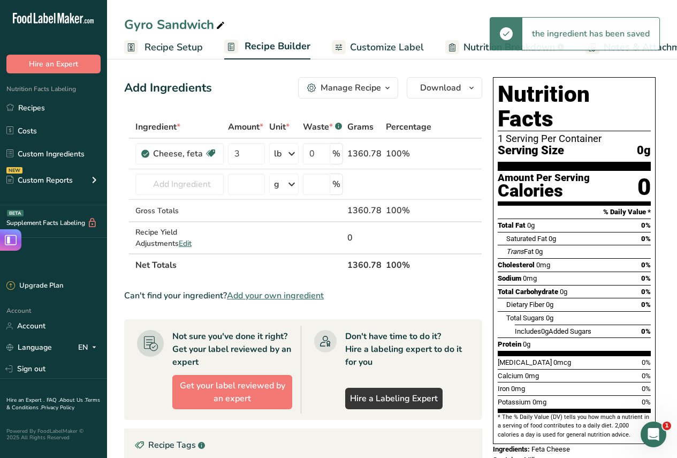
click at [258, 103] on div "Add Ingredients Manage Recipe Delete Recipe Duplicate Recipe Scale Recipe Save …" at bounding box center [306, 368] width 364 height 590
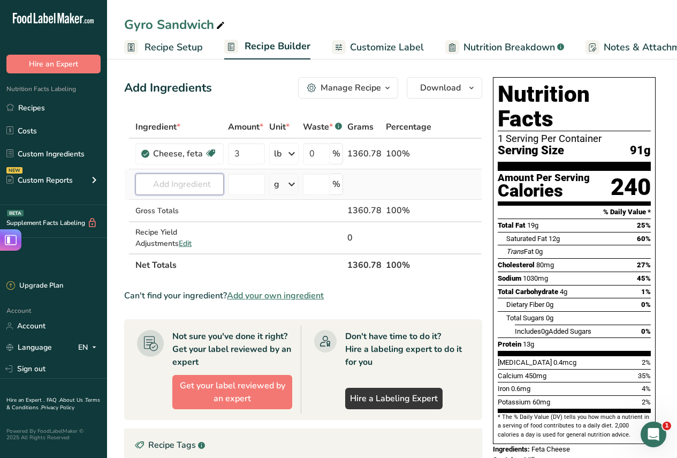
click at [199, 185] on input "text" at bounding box center [179, 183] width 88 height 21
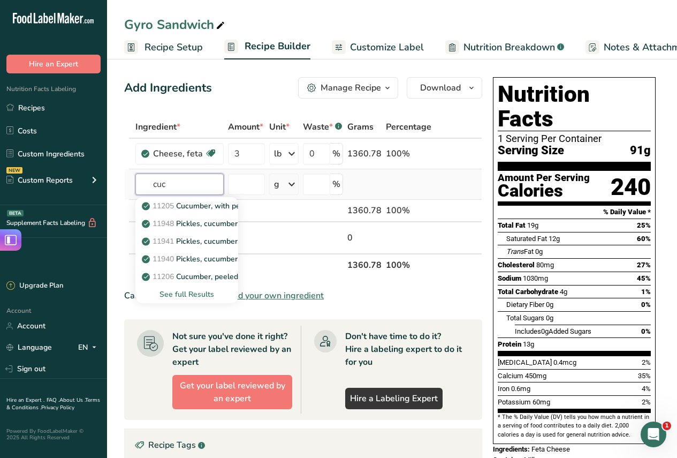
type input "cuc"
click at [168, 293] on div "See full Results" at bounding box center [187, 293] width 86 height 11
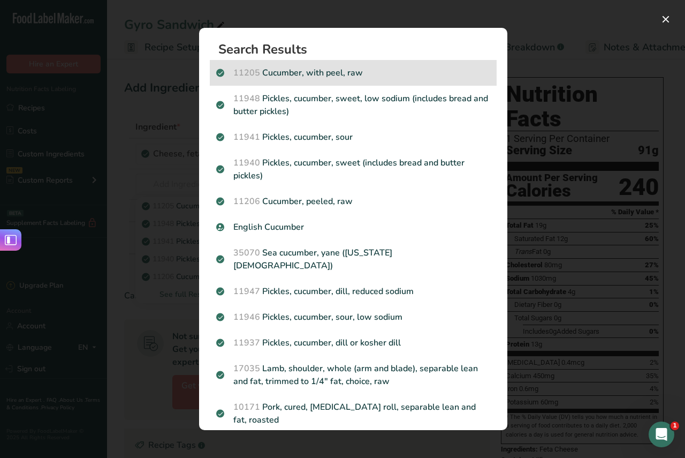
click at [331, 76] on p "11205 Cucumber, with peel, raw" at bounding box center [353, 72] width 274 height 13
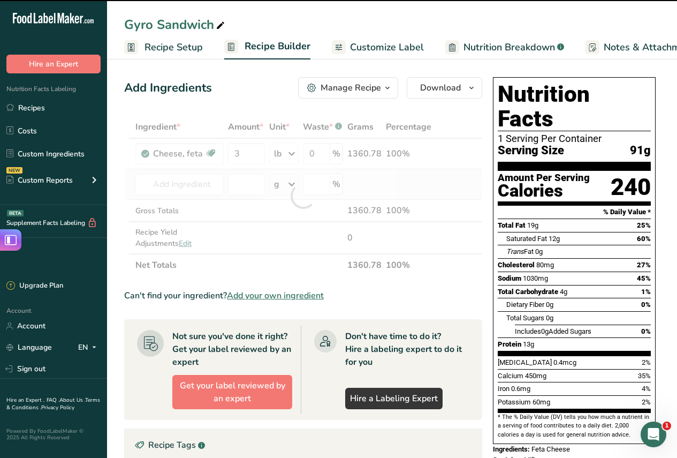
type input "0"
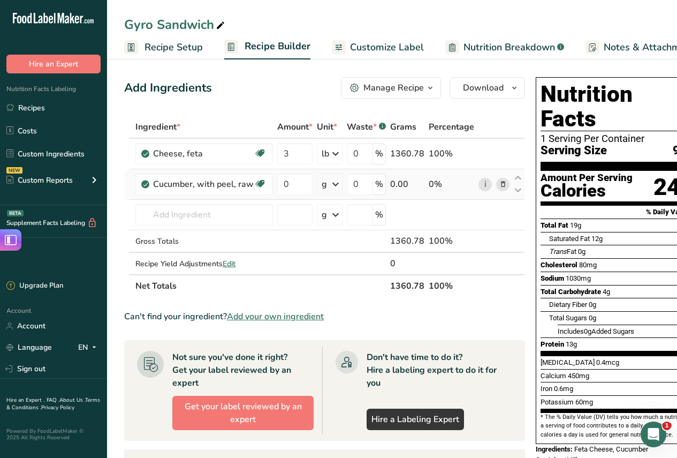
click at [336, 184] on icon at bounding box center [335, 183] width 13 height 19
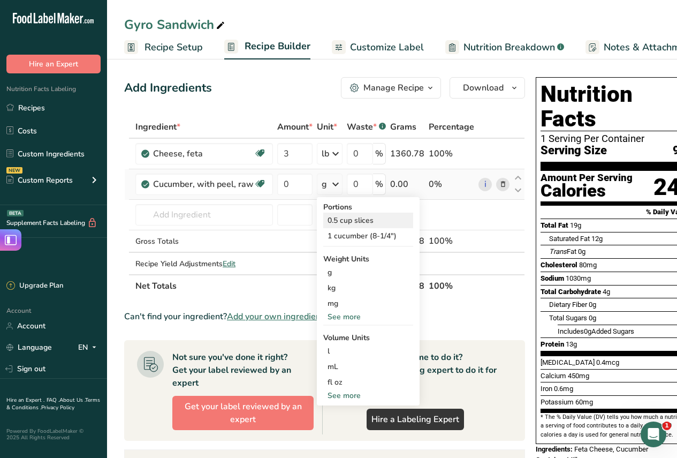
click at [345, 222] on div "0.5 cup slices" at bounding box center [368, 220] width 90 height 16
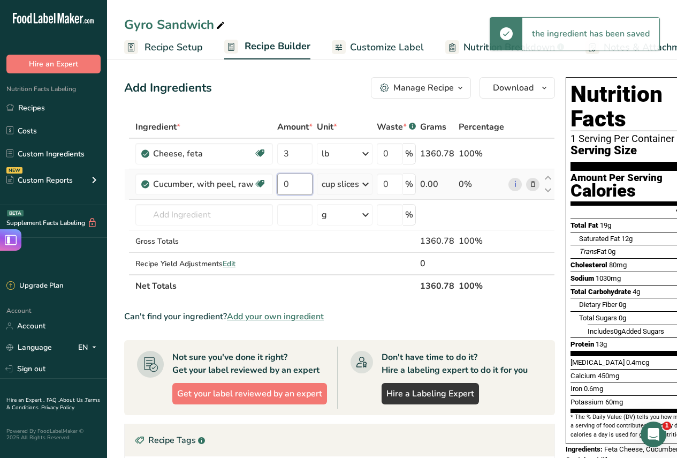
click at [285, 187] on input "0" at bounding box center [294, 183] width 35 height 21
click at [302, 184] on input "30" at bounding box center [294, 183] width 35 height 21
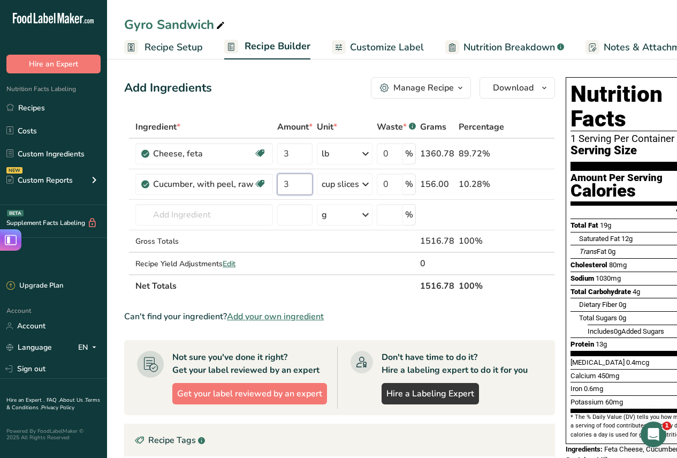
type input "3"
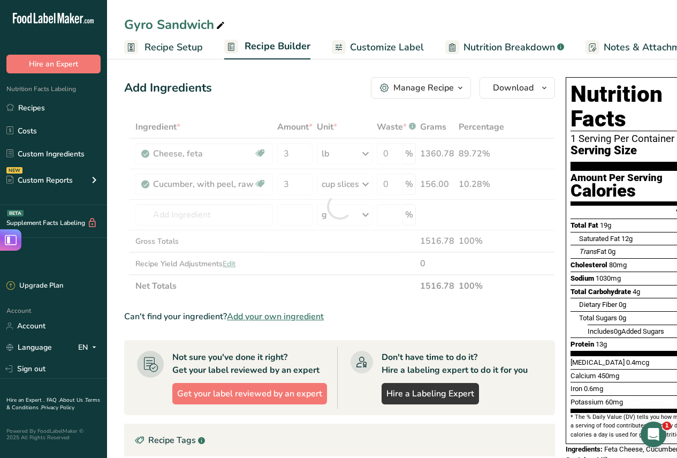
click at [334, 90] on div "Add Ingredients Manage Recipe Delete Recipe Duplicate Recipe Scale Recipe Save …" at bounding box center [339, 87] width 431 height 21
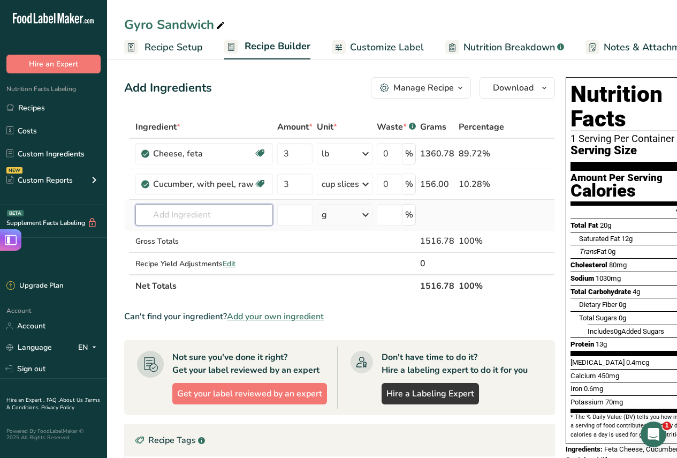
click at [177, 212] on input "text" at bounding box center [204, 214] width 138 height 21
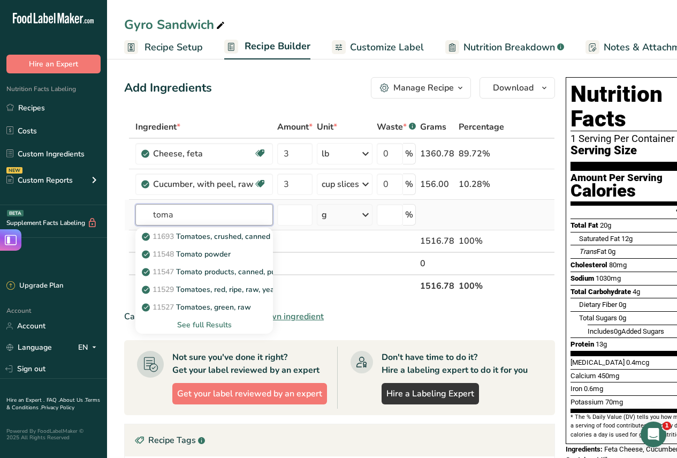
type input "toma"
click at [198, 324] on div "See full Results" at bounding box center [204, 324] width 120 height 11
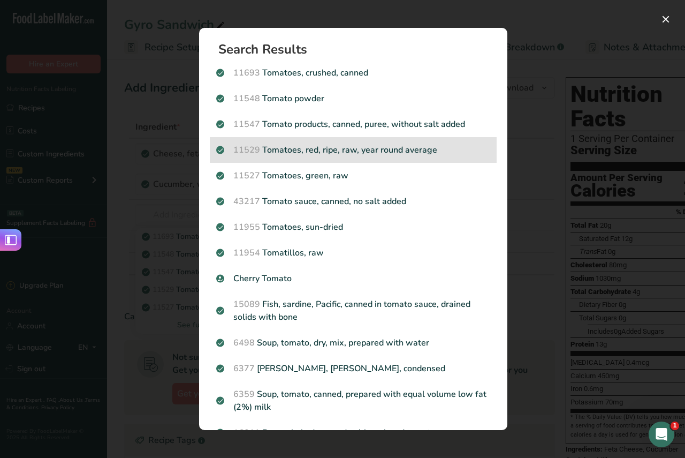
click at [361, 152] on p "11529 Tomatoes, red, ripe, raw, year round average" at bounding box center [353, 149] width 274 height 13
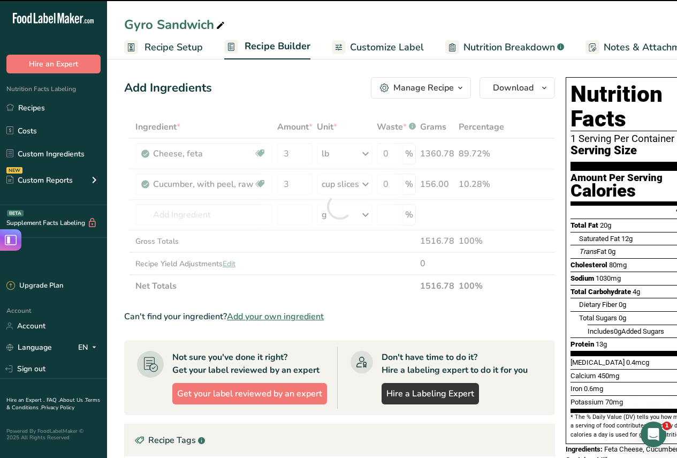
type input "0"
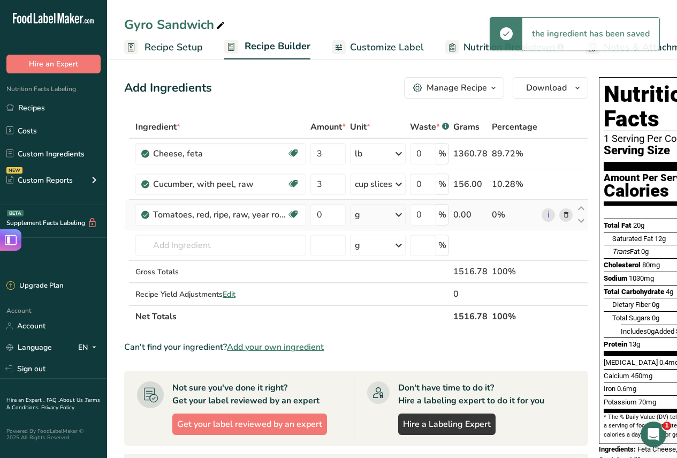
click at [400, 214] on icon at bounding box center [398, 214] width 13 height 19
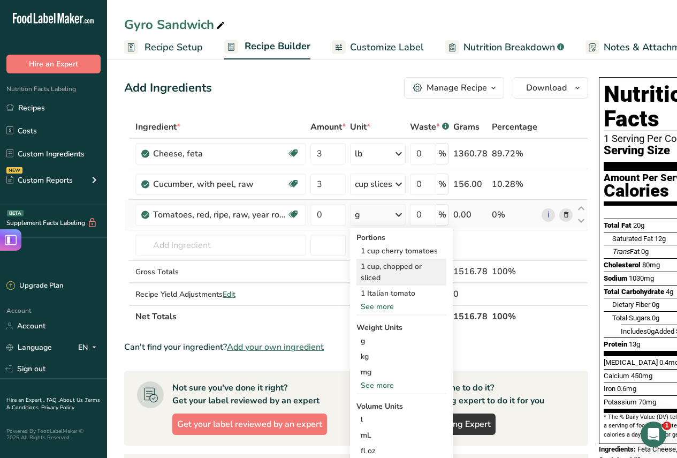
click at [390, 266] on div "1 cup, chopped or sliced" at bounding box center [401, 271] width 90 height 27
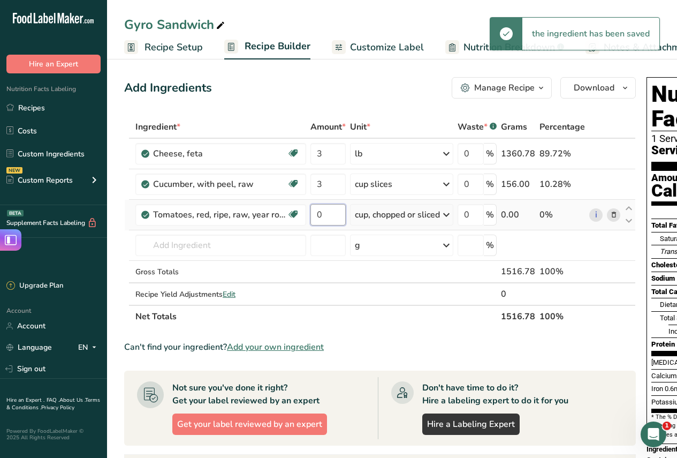
click at [328, 214] on input "0" at bounding box center [327, 214] width 35 height 21
type input "1.5"
click at [369, 85] on div "Add Ingredients Manage Recipe Delete Recipe Duplicate Recipe Scale Recipe Save …" at bounding box center [380, 87] width 512 height 21
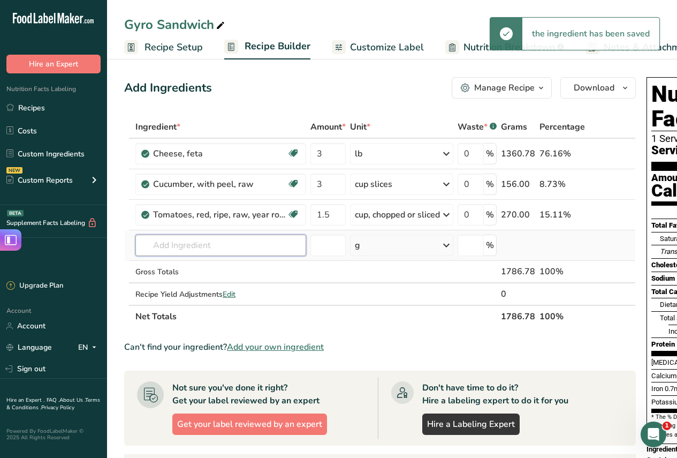
click at [233, 254] on input "text" at bounding box center [220, 244] width 171 height 21
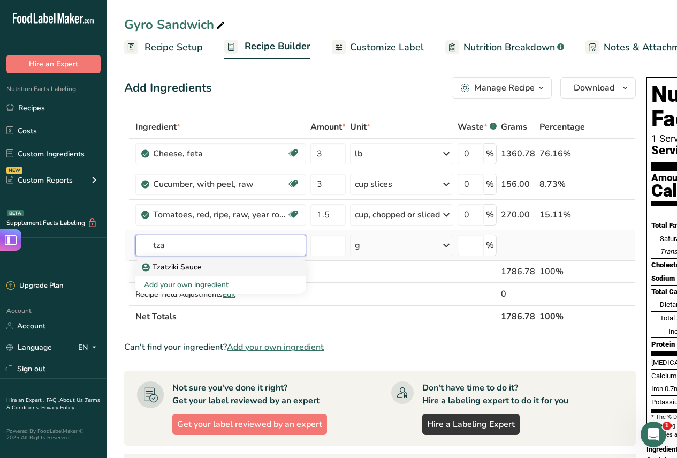
type input "tza"
click at [193, 267] on p "Tzatziki Sauce" at bounding box center [173, 266] width 58 height 11
type input "Tzatziki Sauce"
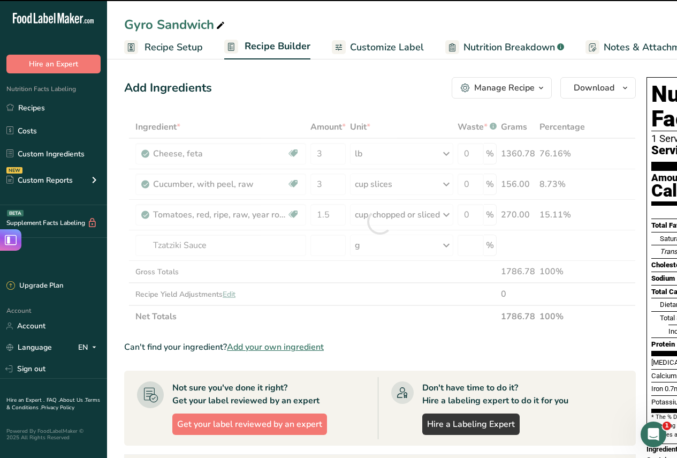
type input "0"
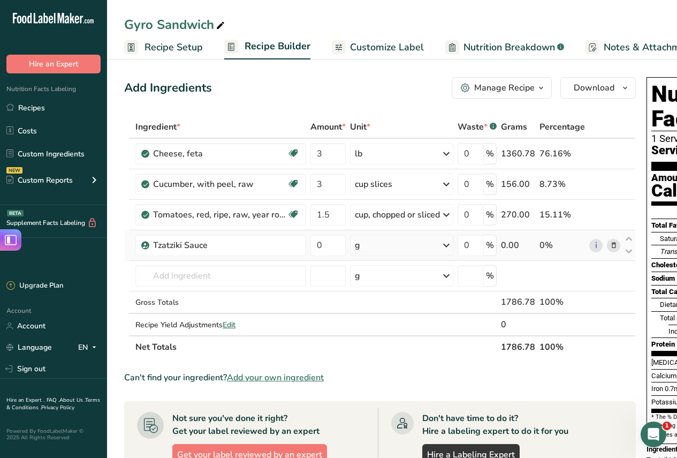
click at [448, 246] on icon at bounding box center [446, 244] width 13 height 19
click at [378, 331] on div "See more" at bounding box center [401, 329] width 90 height 11
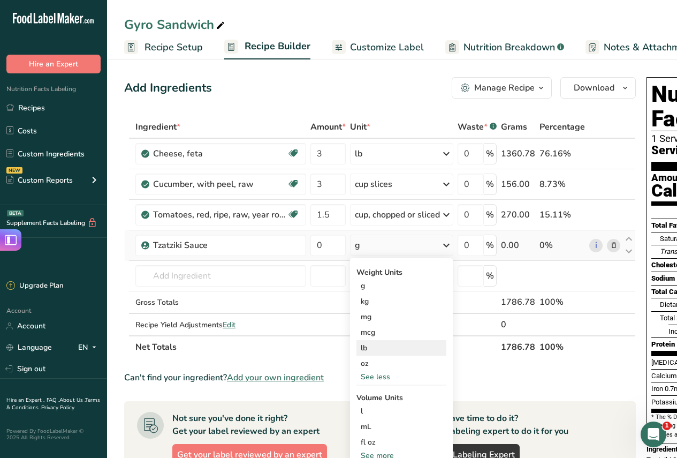
click at [370, 351] on div "lb" at bounding box center [401, 348] width 90 height 16
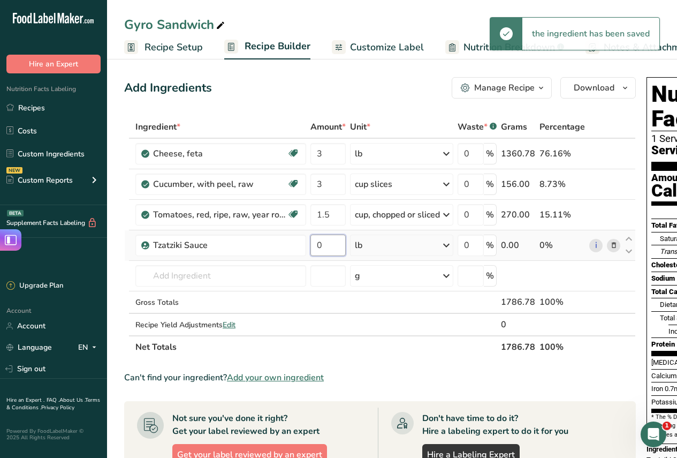
click at [326, 244] on input "0" at bounding box center [327, 244] width 35 height 21
type input "3"
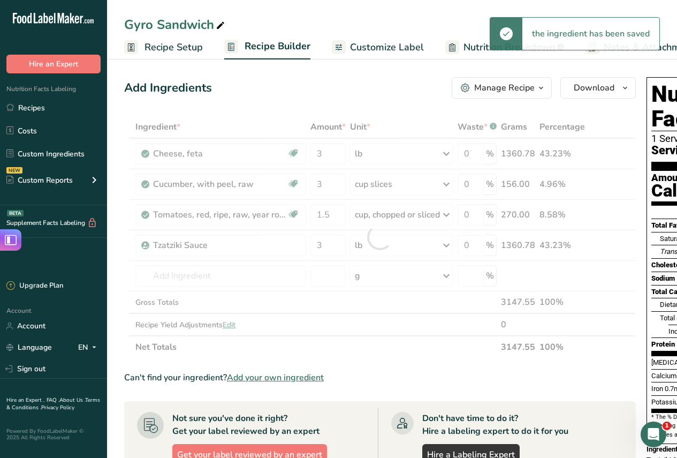
click at [338, 98] on div "Add Ingredients Manage Recipe Delete Recipe Duplicate Recipe Scale Recipe Save …" at bounding box center [380, 87] width 512 height 21
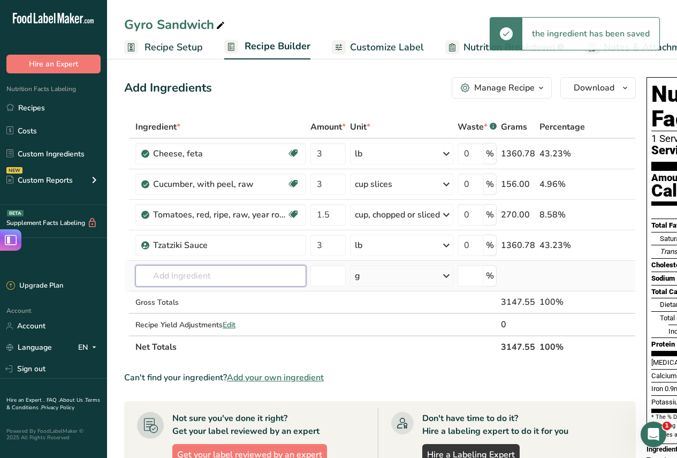
click at [206, 274] on input "text" at bounding box center [220, 275] width 171 height 21
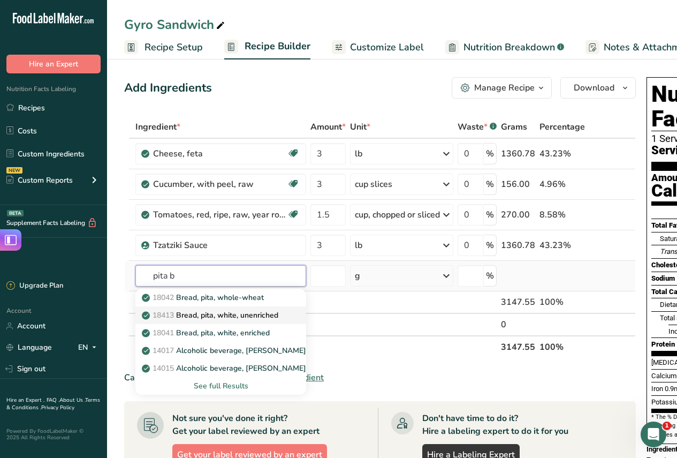
type input "pita b"
click at [229, 313] on p "18413 Bread, pita, white, unenriched" at bounding box center [211, 314] width 134 height 11
type input "Bread, pita, white, unenriched"
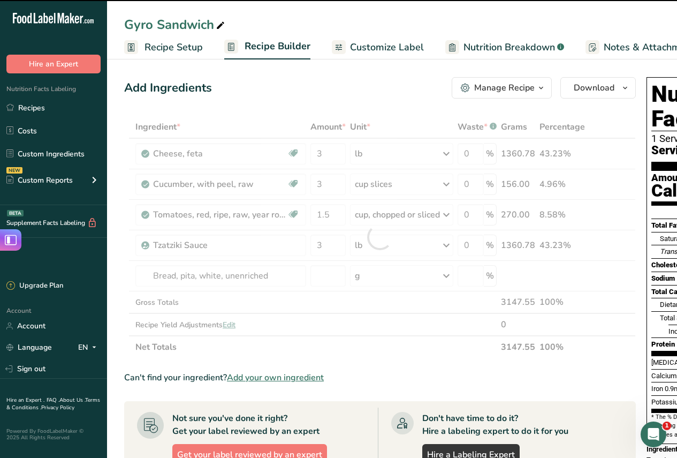
type input "0"
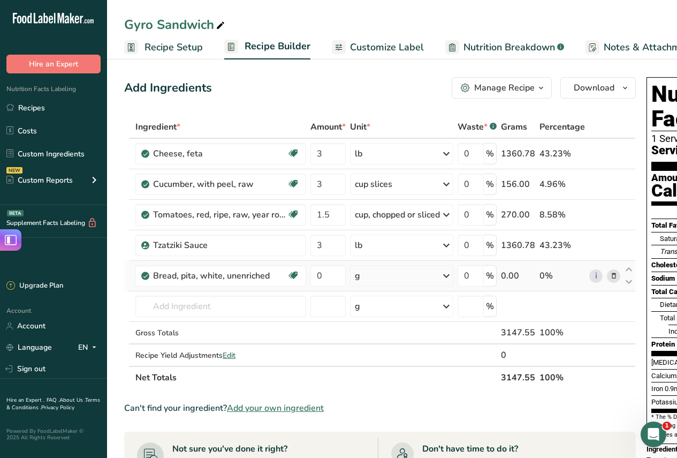
click at [449, 273] on icon at bounding box center [446, 275] width 13 height 19
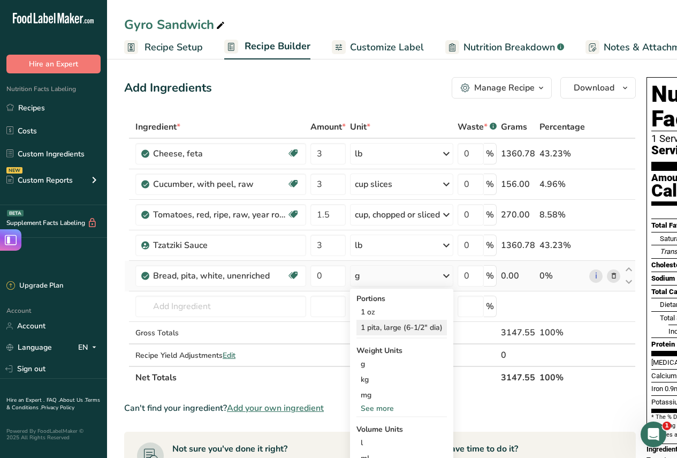
click at [387, 330] on div "1 pita, large (6-1/2" dia)" at bounding box center [401, 328] width 90 height 16
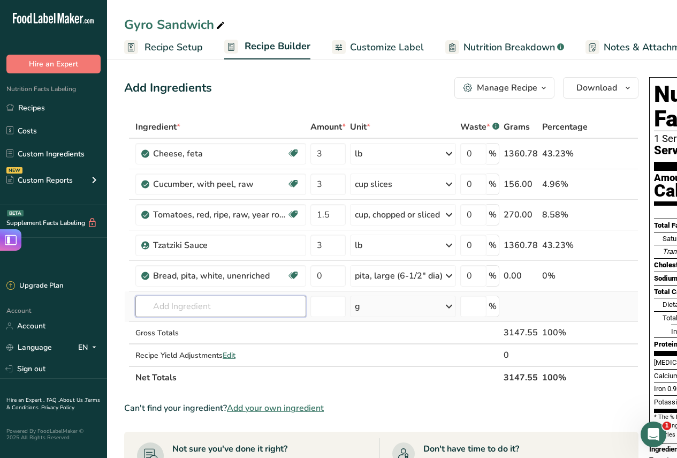
click at [226, 310] on input "text" at bounding box center [220, 305] width 171 height 21
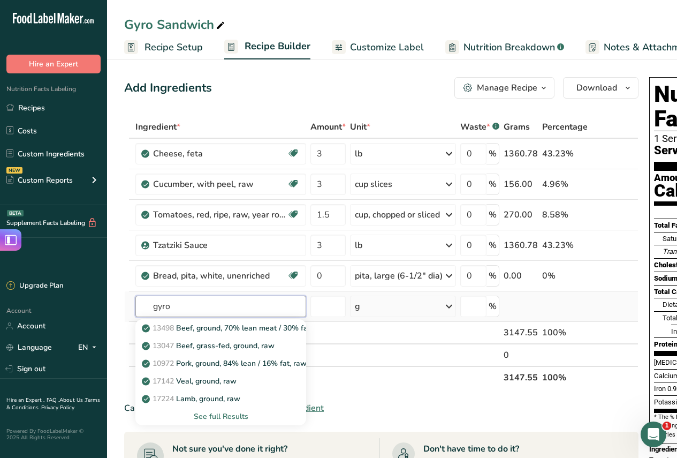
type input "gyro"
click at [216, 416] on div "See full Results" at bounding box center [221, 415] width 154 height 11
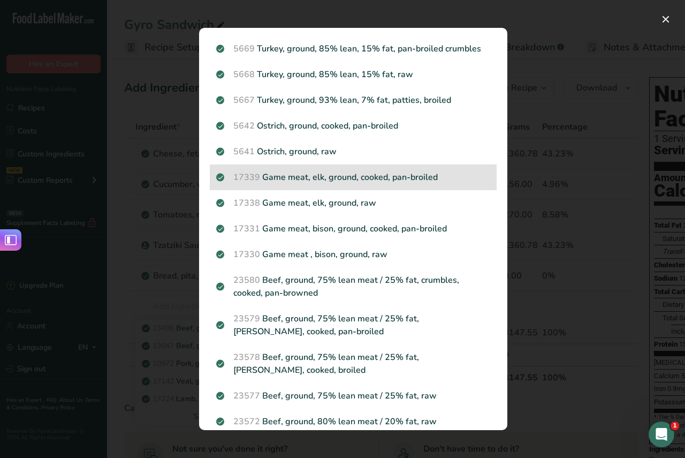
scroll to position [1067, 0]
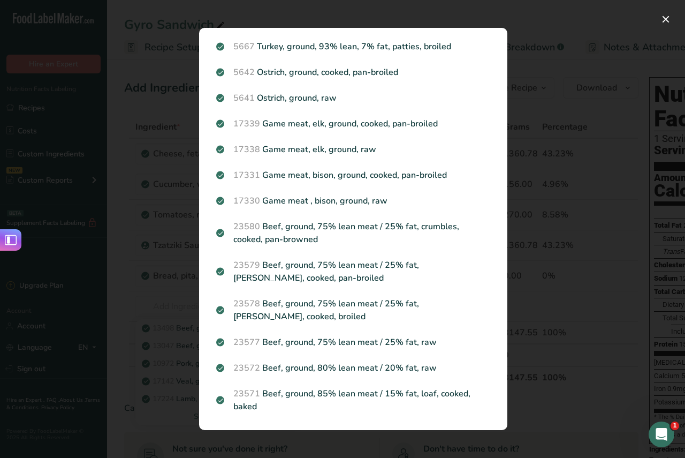
click at [561, 70] on div "Search results modal" at bounding box center [342, 229] width 685 height 458
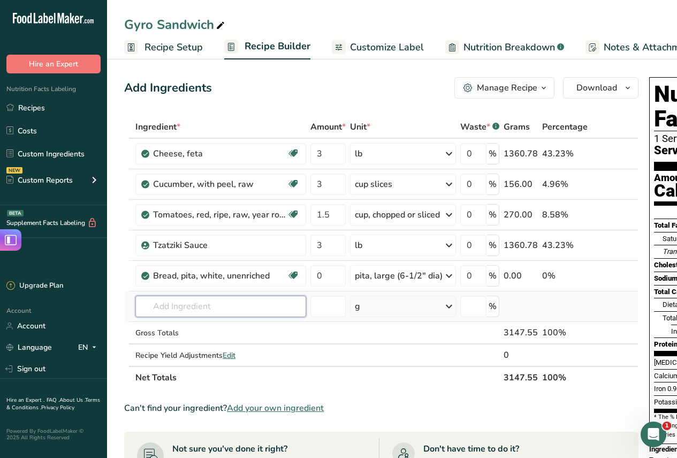
click at [212, 302] on input "text" at bounding box center [220, 305] width 171 height 21
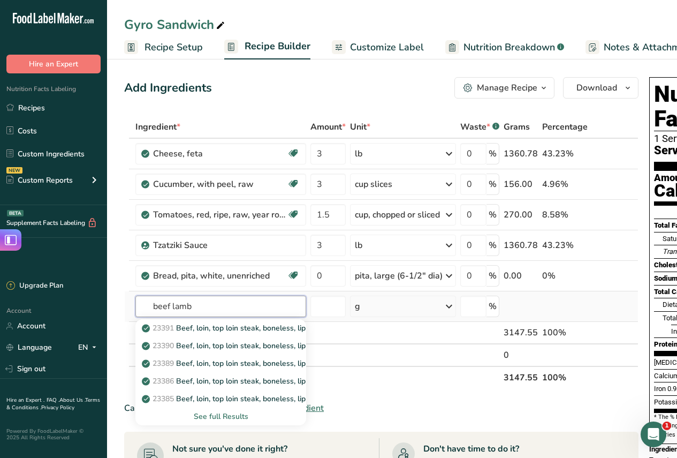
type input "beef lamb"
click at [218, 415] on div "See full Results" at bounding box center [221, 415] width 154 height 11
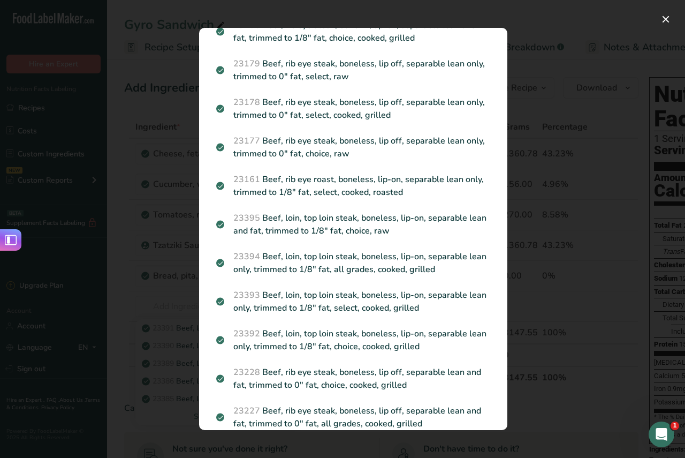
scroll to position [872, 0]
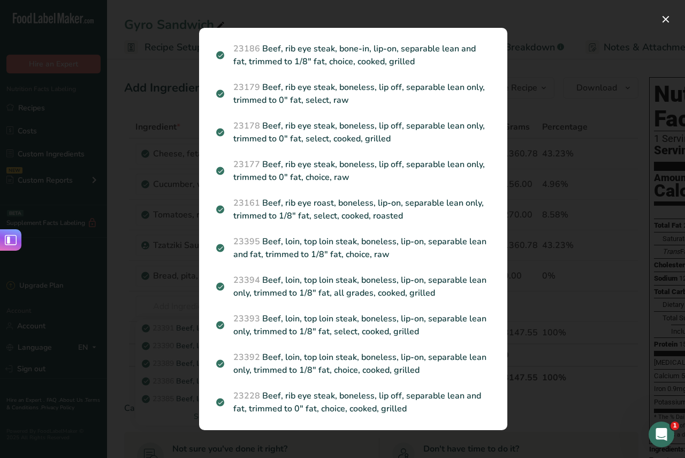
click at [606, 243] on div "Search results modal" at bounding box center [342, 229] width 685 height 458
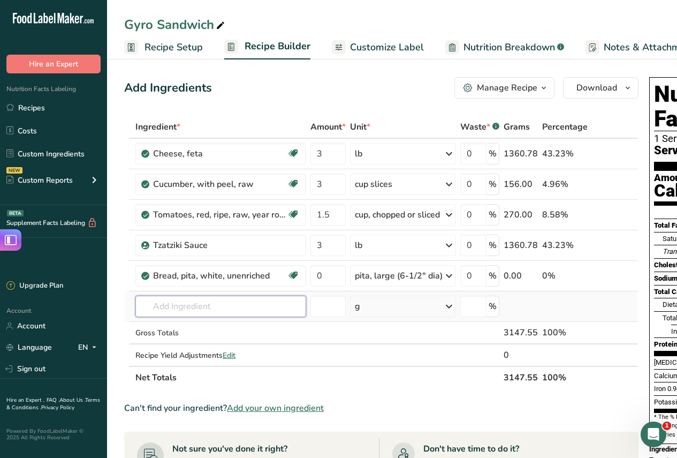
click at [211, 303] on input "text" at bounding box center [220, 305] width 171 height 21
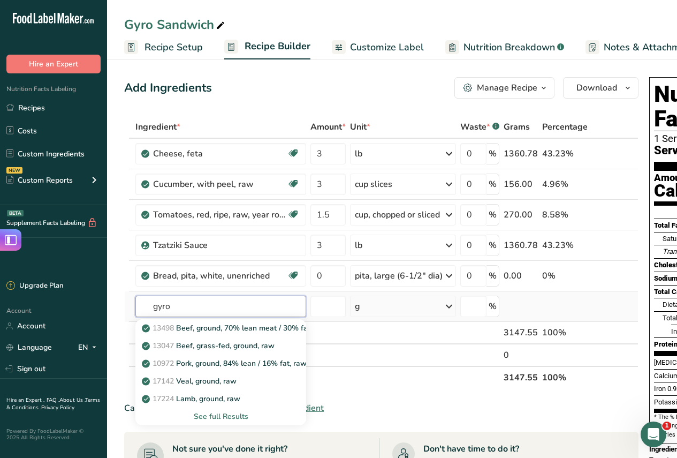
type input "gyro"
click at [216, 415] on div "See full Results" at bounding box center [221, 415] width 154 height 11
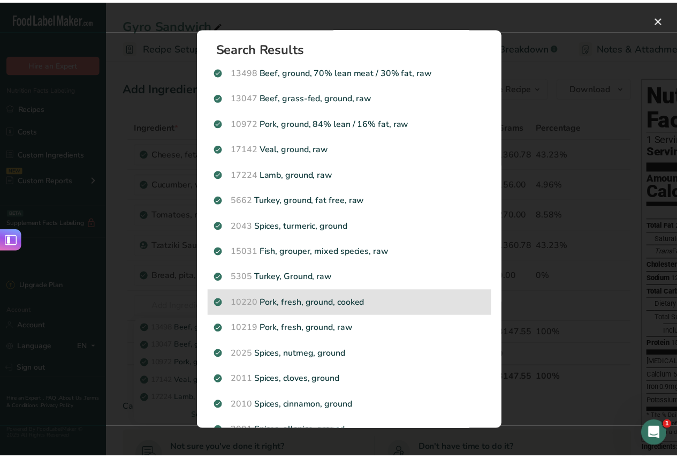
scroll to position [0, 0]
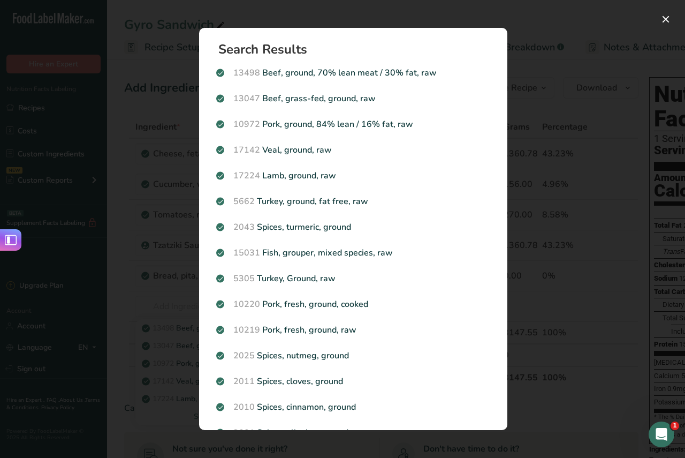
click at [541, 9] on div "Search results modal" at bounding box center [342, 229] width 685 height 458
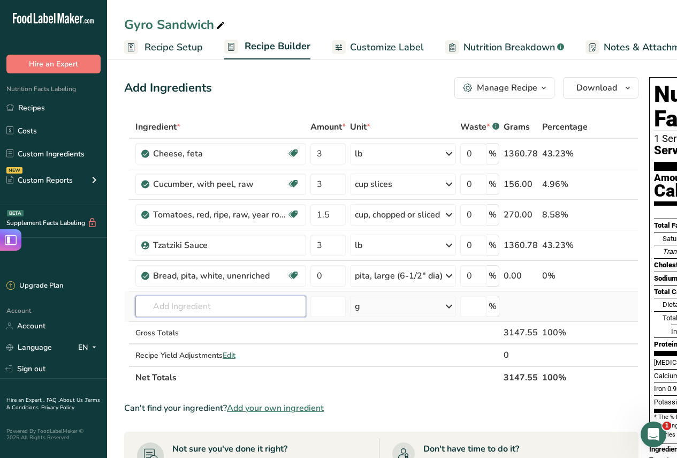
click at [201, 309] on input "text" at bounding box center [220, 305] width 171 height 21
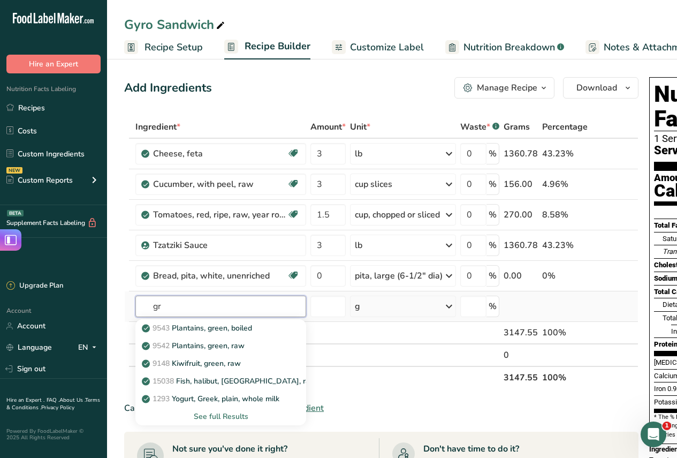
type input "g"
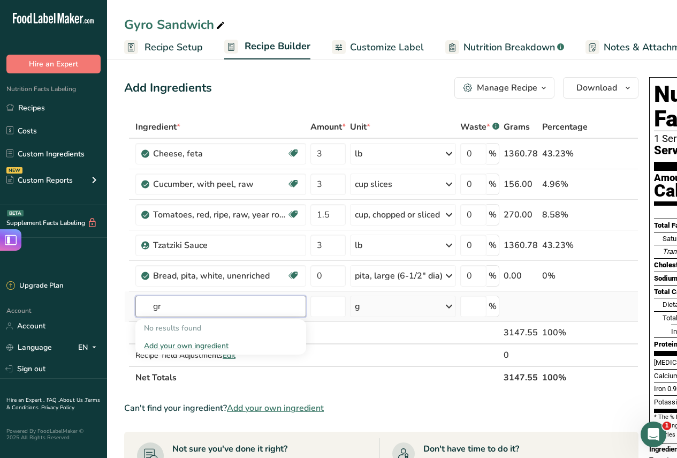
type input "g"
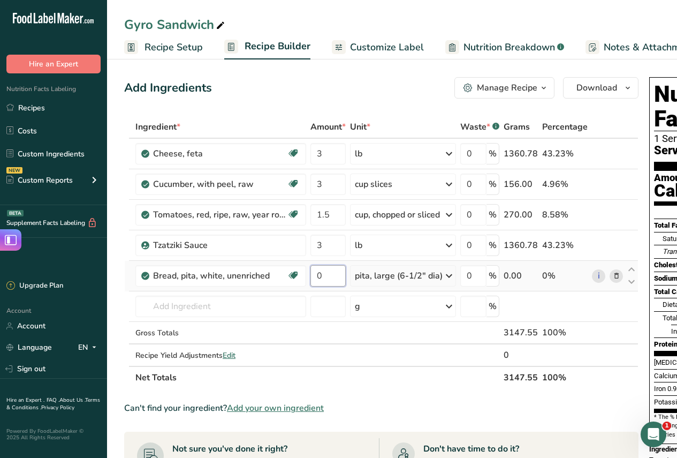
click at [339, 276] on input "0" at bounding box center [327, 275] width 35 height 21
type input "15"
click at [375, 92] on div "Add Ingredients Manage Recipe Delete Recipe Duplicate Recipe Scale Recipe Save …" at bounding box center [381, 87] width 514 height 21
click at [205, 305] on input "text" at bounding box center [220, 305] width 171 height 21
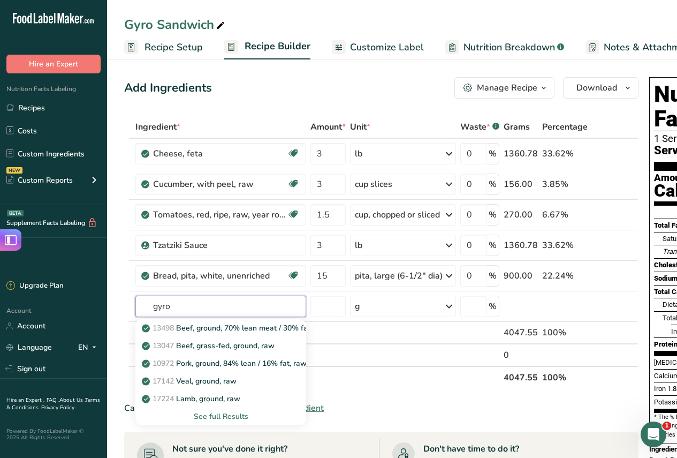
type input "gyro"
type input "beef gyro"
click at [224, 416] on div "See full Results" at bounding box center [221, 415] width 154 height 11
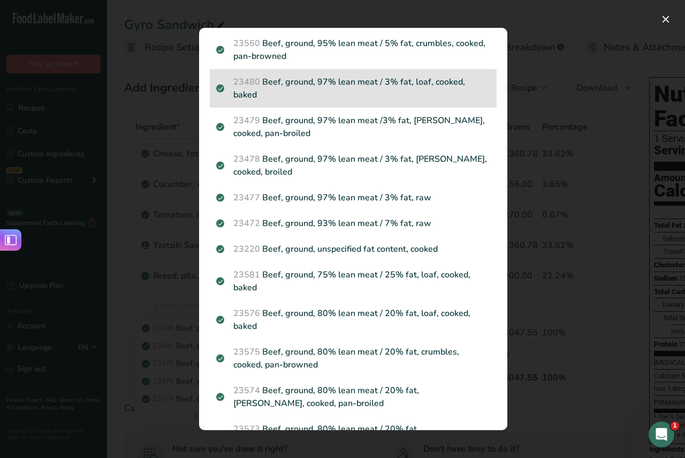
scroll to position [696, 0]
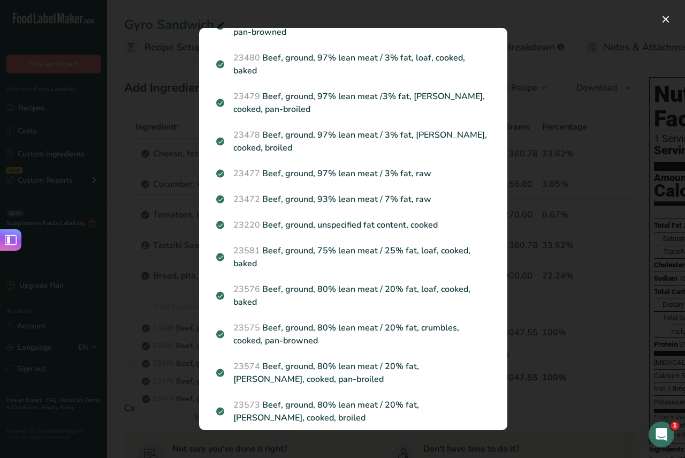
click at [560, 226] on div "Search results modal" at bounding box center [342, 229] width 685 height 458
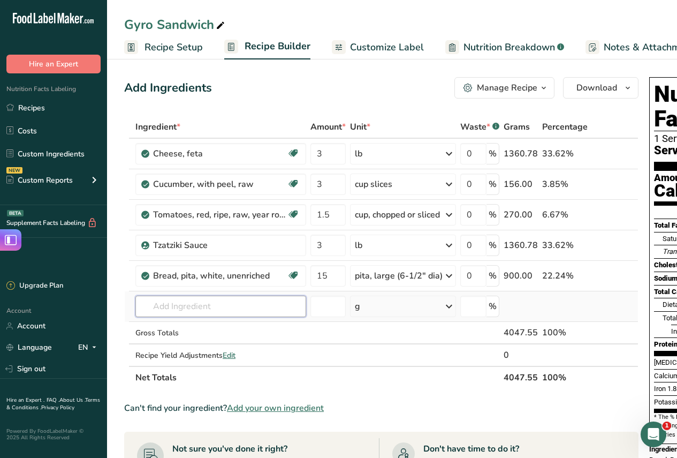
click at [199, 302] on input "text" at bounding box center [220, 305] width 171 height 21
type input "b"
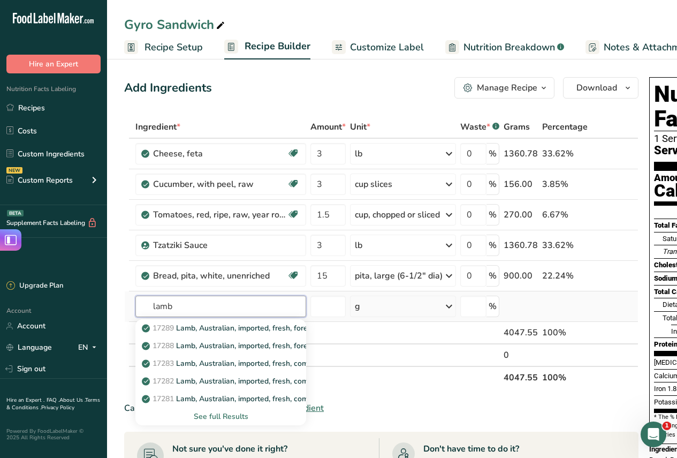
type input "lamb"
click at [209, 415] on div "See full Results" at bounding box center [221, 415] width 154 height 11
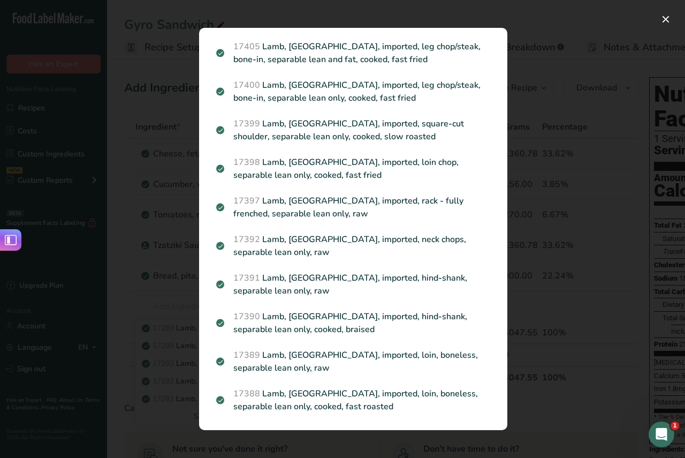
scroll to position [1657, 0]
click at [535, 201] on div "Search results modal" at bounding box center [342, 229] width 685 height 458
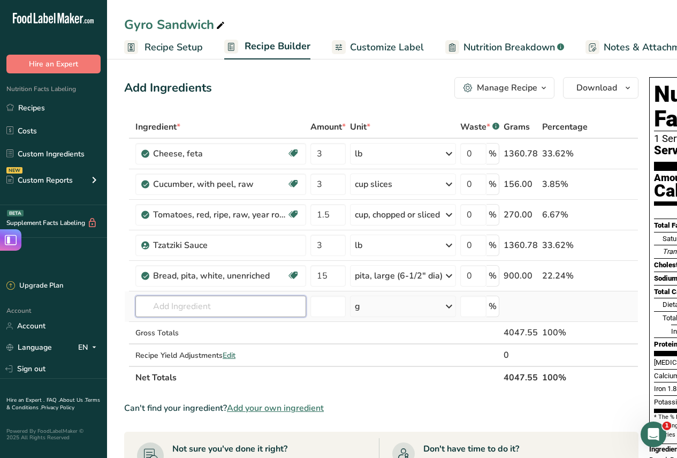
click at [251, 302] on input "text" at bounding box center [220, 305] width 171 height 21
type input "l"
type input "b"
type input "g"
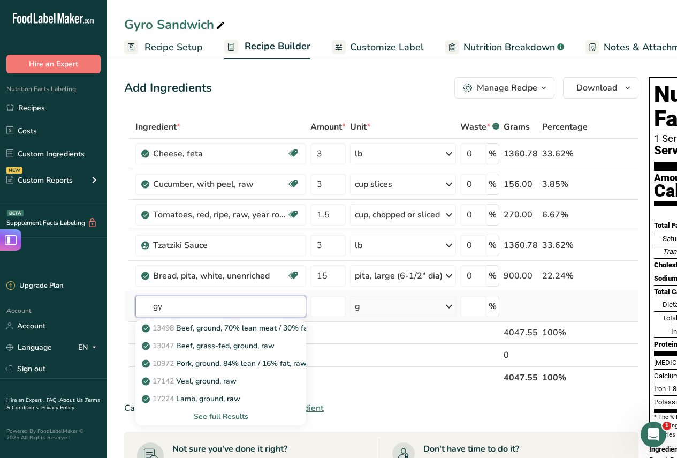
type input "g"
type input "b"
type input "gyro"
click at [231, 414] on div "See full Results" at bounding box center [221, 415] width 154 height 11
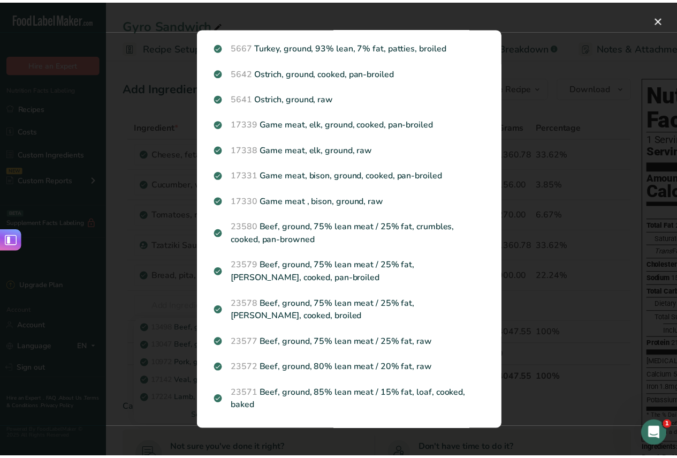
scroll to position [0, 0]
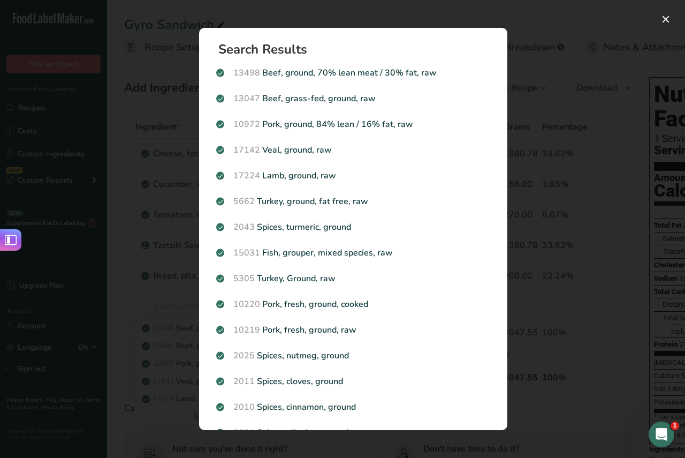
drag, startPoint x: 357, startPoint y: 100, endPoint x: 360, endPoint y: 89, distance: 11.0
click at [358, 95] on p "13047 Beef, grass-fed, ground, raw" at bounding box center [353, 98] width 274 height 13
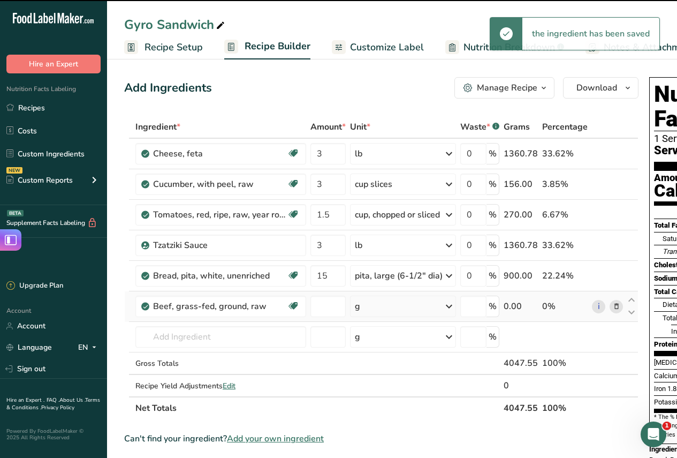
type input "0"
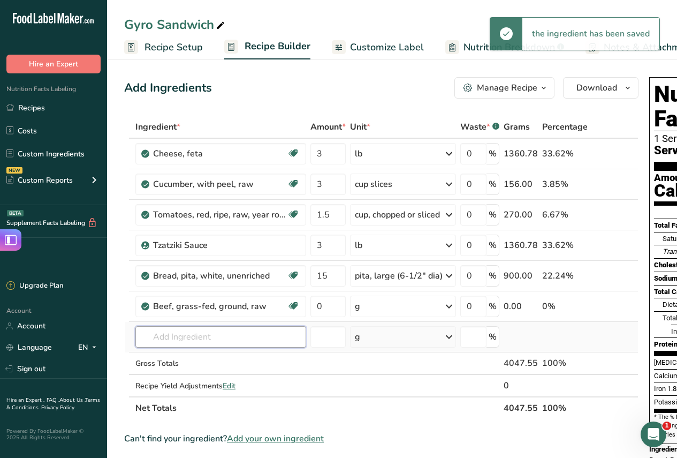
click at [227, 335] on input "text" at bounding box center [220, 336] width 171 height 21
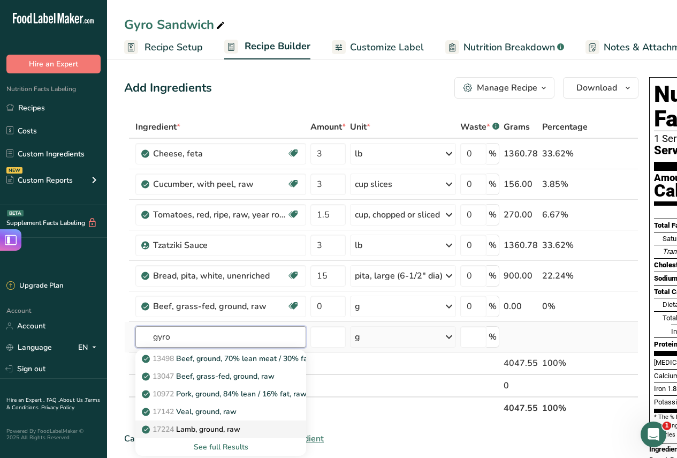
type input "gyro"
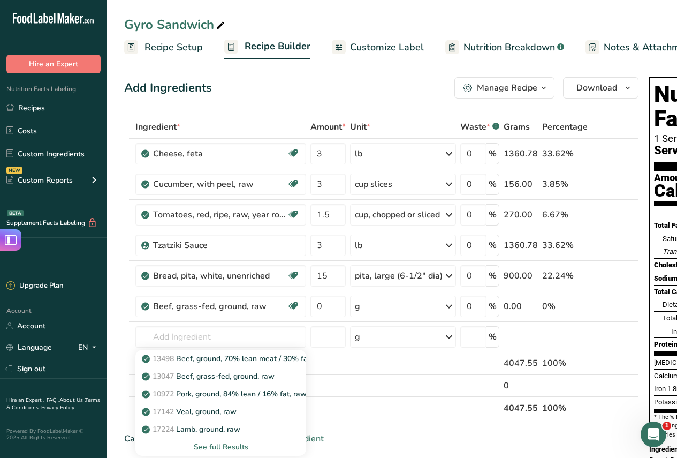
click at [216, 429] on p "17224 Lamb, ground, raw" at bounding box center [192, 428] width 96 height 11
type input "Lamb, ground, raw"
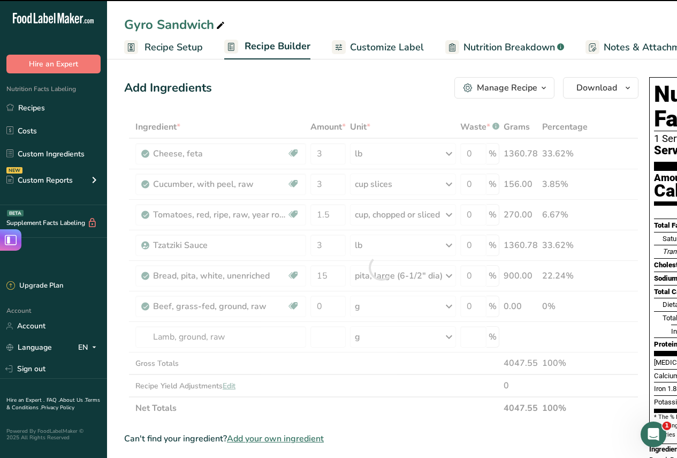
type input "0"
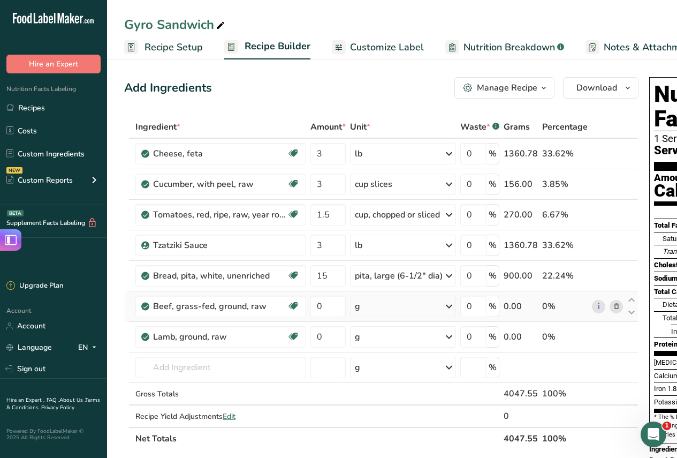
click at [448, 303] on icon at bounding box center [449, 305] width 13 height 19
click at [367, 439] on div "See more" at bounding box center [401, 438] width 90 height 11
click at [369, 452] on div "lb" at bounding box center [401, 456] width 90 height 16
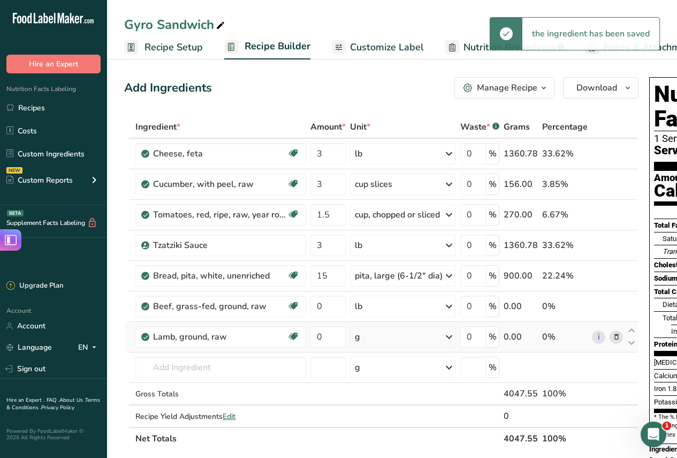
click at [450, 336] on icon at bounding box center [449, 336] width 13 height 19
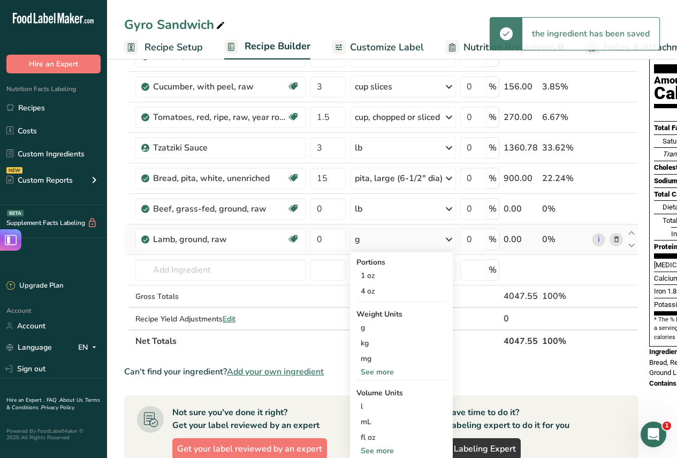
scroll to position [107, 0]
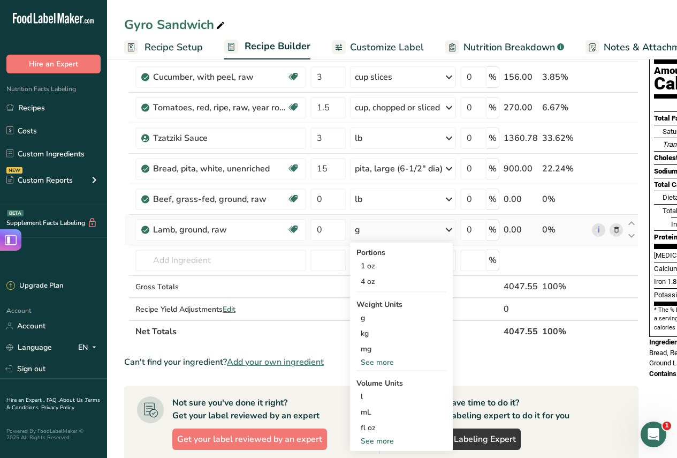
click at [377, 361] on div "See more" at bounding box center [401, 361] width 90 height 11
click at [373, 377] on div "lb" at bounding box center [401, 380] width 90 height 16
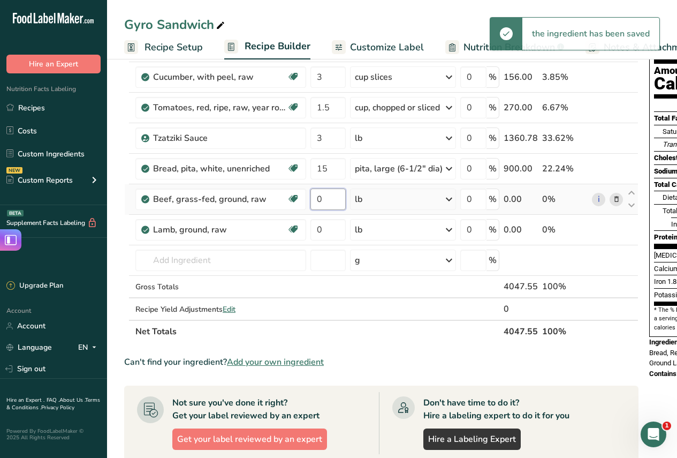
click at [325, 197] on input "0" at bounding box center [327, 198] width 35 height 21
type input "6"
click at [332, 228] on div "Ingredient * Amount * Unit * Waste * .a-a{fill:#347362;}.b-a{fill:#fff;} Grams …" at bounding box center [381, 176] width 514 height 334
click at [332, 227] on input "0" at bounding box center [327, 229] width 35 height 21
type input "2"
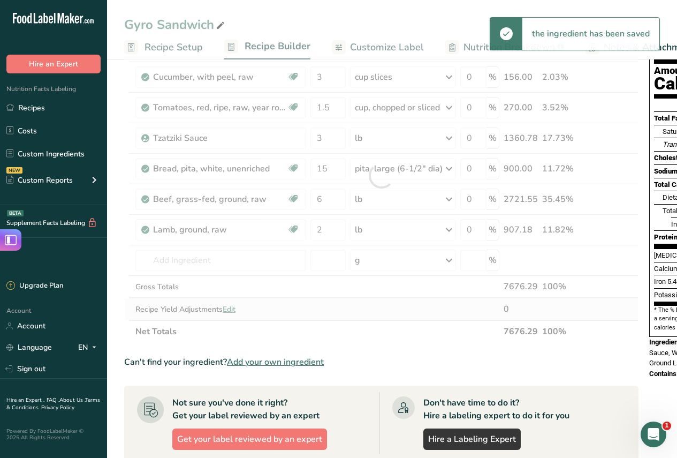
click at [372, 311] on div "Ingredient * Amount * Unit * Waste * .a-a{fill:#347362;}.b-a{fill:#fff;} Grams …" at bounding box center [381, 176] width 514 height 334
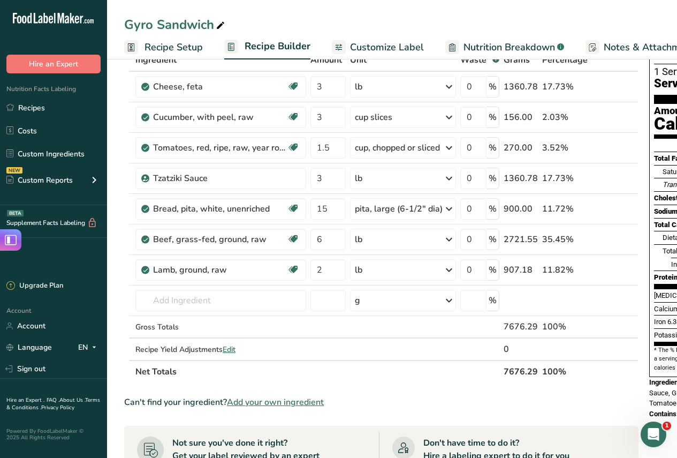
scroll to position [57, 0]
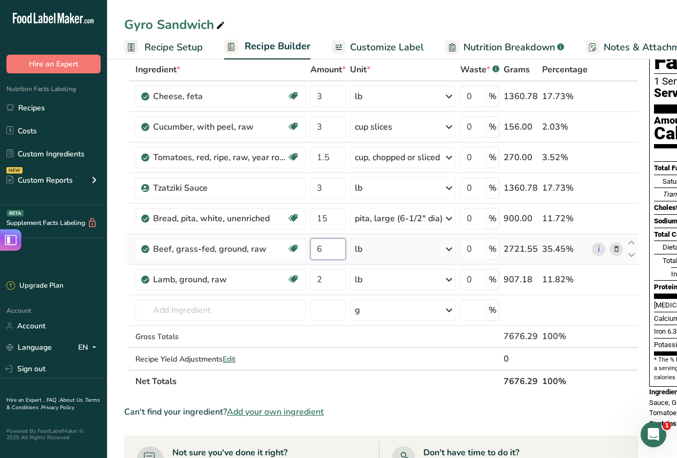
click at [334, 252] on input "6" at bounding box center [327, 248] width 35 height 21
type input "5"
click at [330, 282] on div "Ingredient * Amount * Unit * Waste * .a-a{fill:#347362;}.b-a{fill:#fff;} Grams …" at bounding box center [381, 225] width 514 height 334
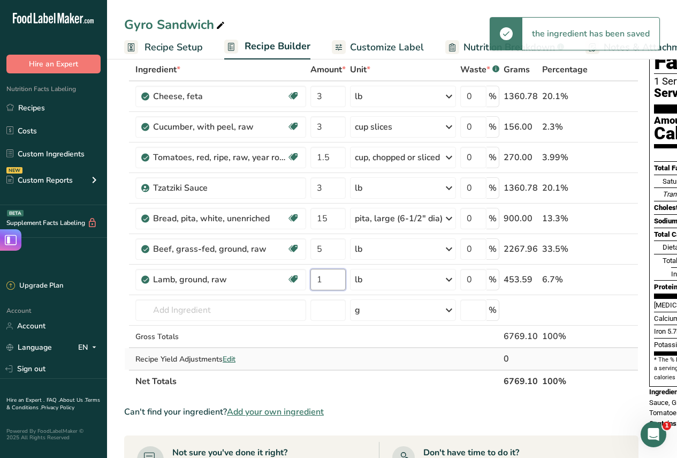
type input "1"
click at [376, 356] on div "Ingredient * Amount * Unit * Waste * .a-a{fill:#347362;}.b-a{fill:#fff;} Grams …" at bounding box center [381, 225] width 514 height 334
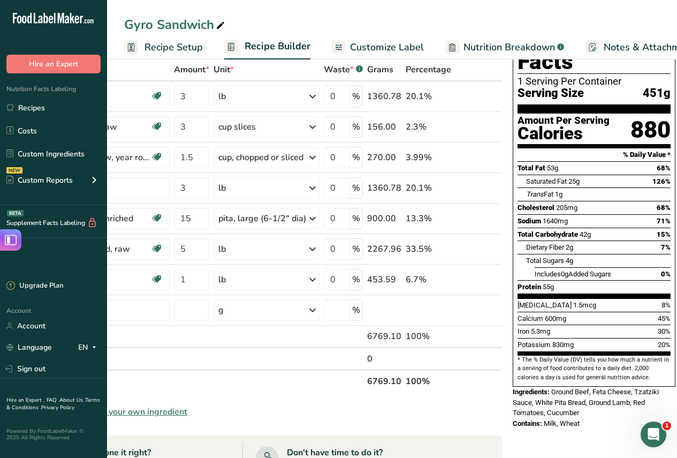
scroll to position [4, 0]
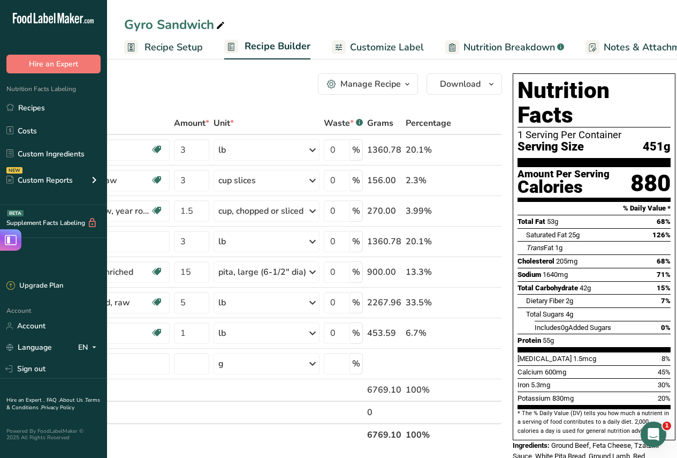
drag, startPoint x: 192, startPoint y: 49, endPoint x: 217, endPoint y: 59, distance: 27.1
click at [192, 49] on span "Recipe Setup" at bounding box center [174, 47] width 58 height 14
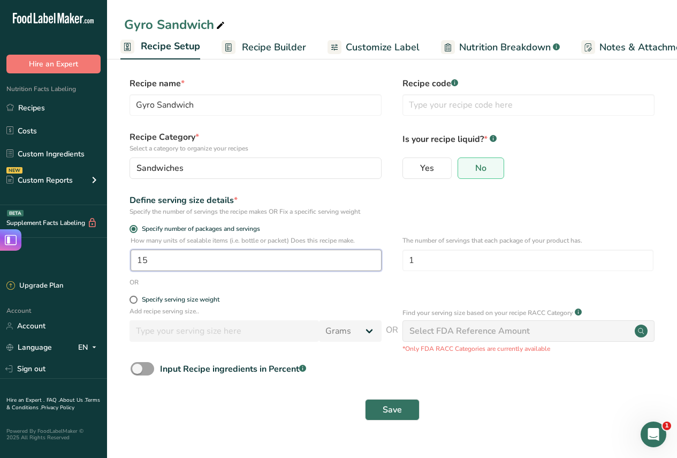
click at [216, 264] on input "15" at bounding box center [256, 259] width 251 height 21
type input "18"
click at [299, 198] on div "Define serving size details *" at bounding box center [256, 200] width 252 height 13
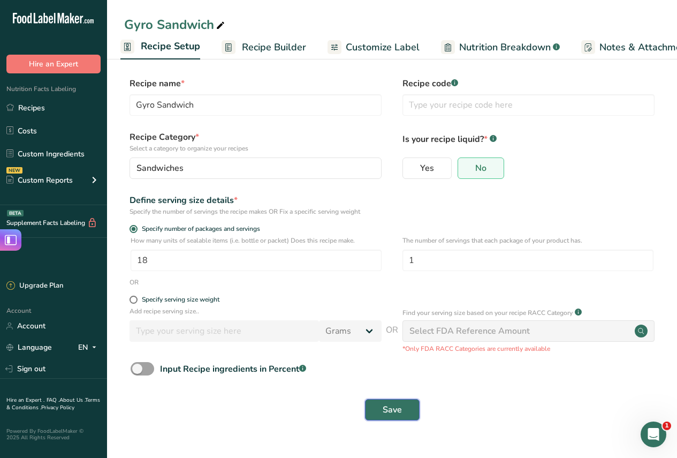
click at [396, 411] on span "Save" at bounding box center [392, 409] width 19 height 13
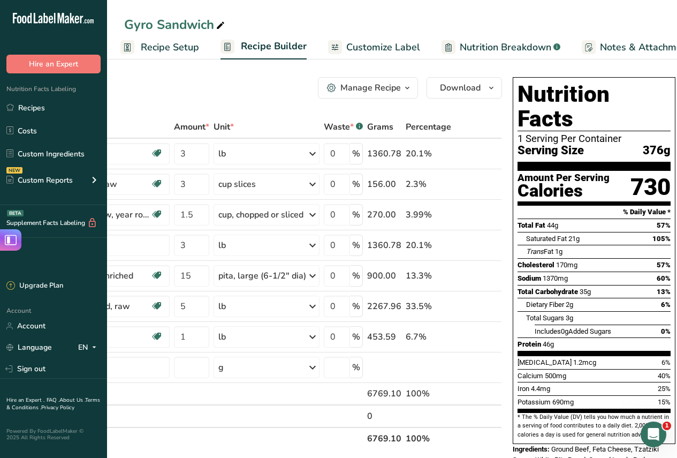
click at [165, 45] on span "Recipe Setup" at bounding box center [170, 47] width 58 height 14
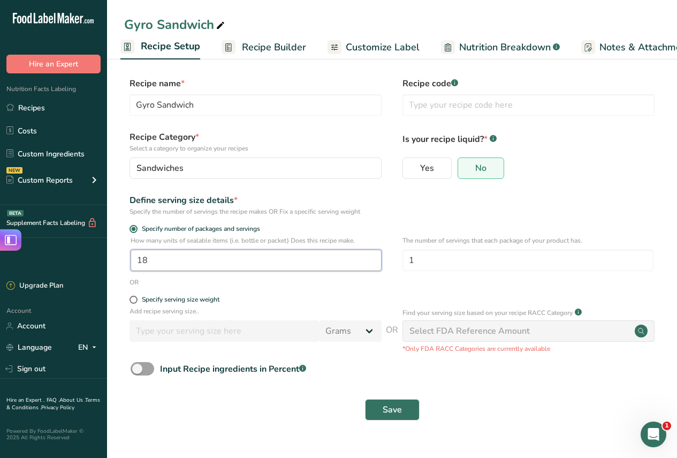
click at [195, 256] on input "18" at bounding box center [256, 259] width 251 height 21
type input "16"
click at [305, 191] on form "Recipe name * Gyro Sandwich Recipe code .a-a{fill:#347362;}.b-a{fill:#fff;} Rec…" at bounding box center [392, 251] width 536 height 349
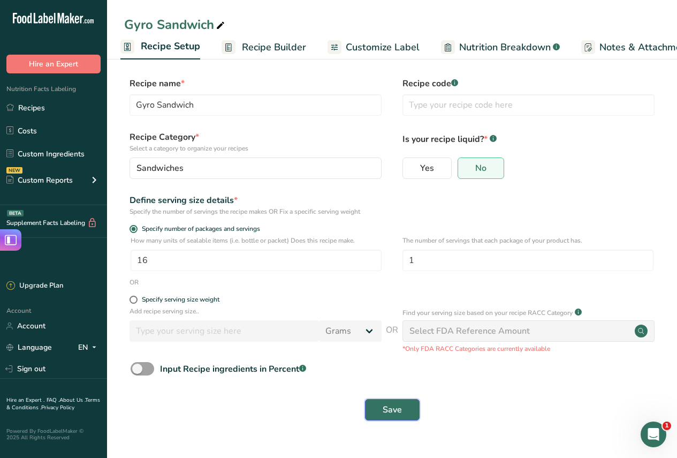
click at [386, 406] on span "Save" at bounding box center [392, 409] width 19 height 13
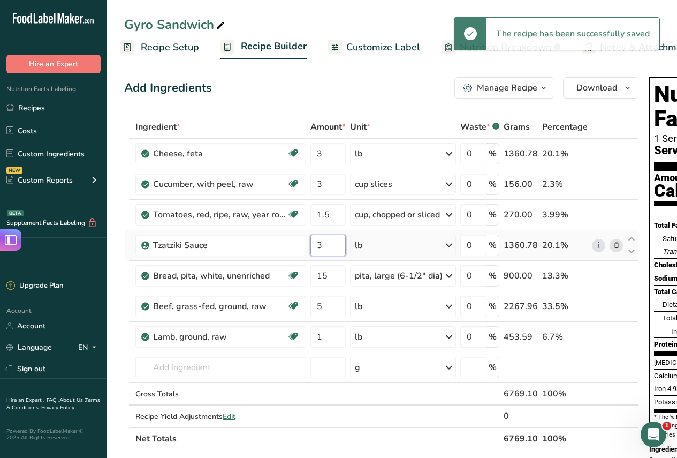
click at [334, 246] on input "3" at bounding box center [327, 244] width 35 height 21
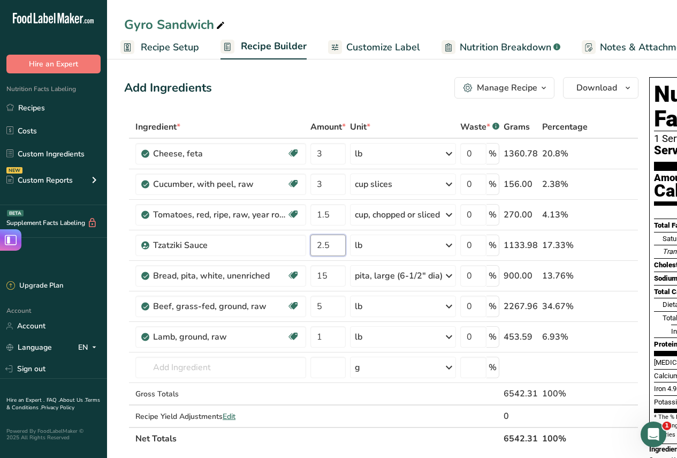
type input "2.5"
click at [389, 109] on div "Add Ingredients Manage Recipe Delete Recipe Duplicate Recipe Scale Recipe Save …" at bounding box center [384, 442] width 521 height 738
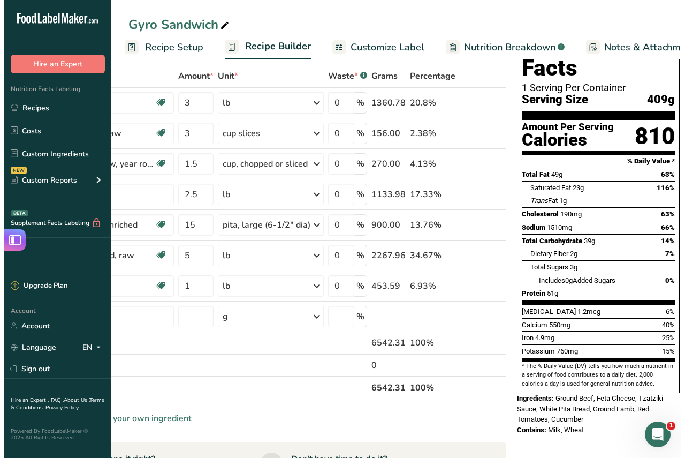
scroll to position [4, 0]
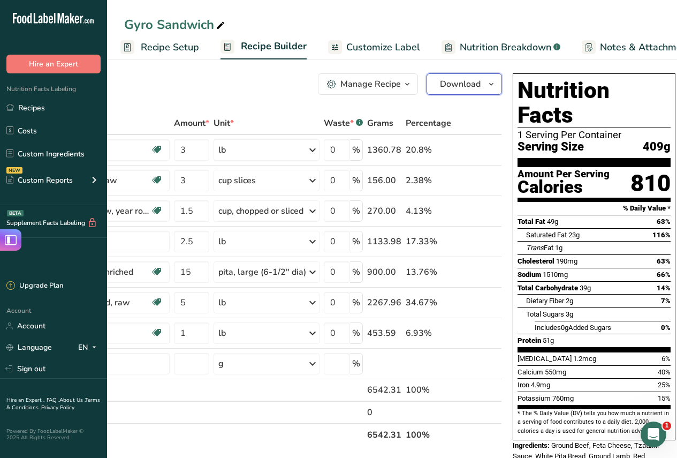
click at [485, 86] on span "button" at bounding box center [491, 84] width 13 height 13
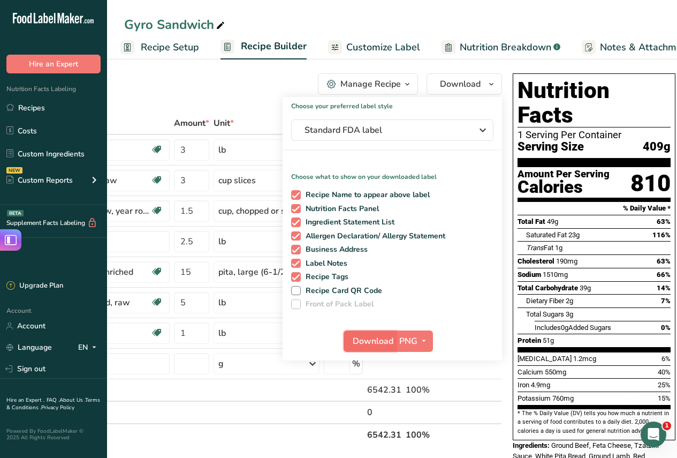
click at [375, 341] on span "Download" at bounding box center [373, 340] width 41 height 13
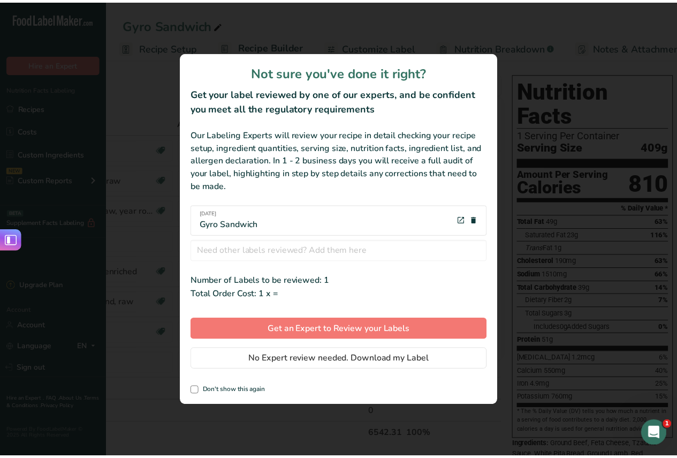
scroll to position [0, 128]
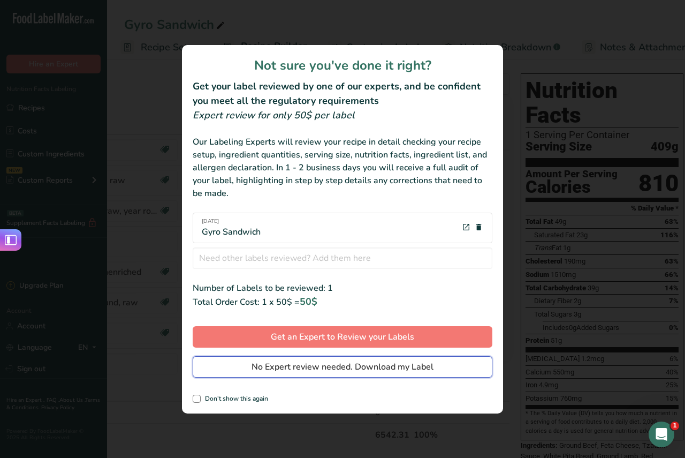
click at [361, 367] on span "No Expert review needed. Download my Label" at bounding box center [343, 366] width 182 height 13
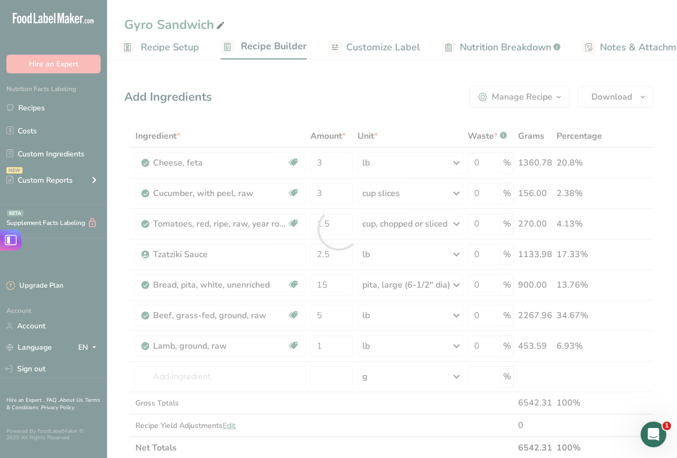
scroll to position [0, 0]
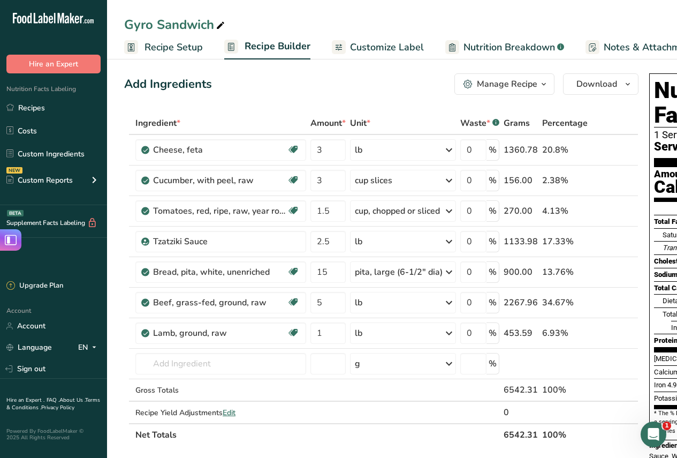
scroll to position [0, 4]
